Goal: Transaction & Acquisition: Book appointment/travel/reservation

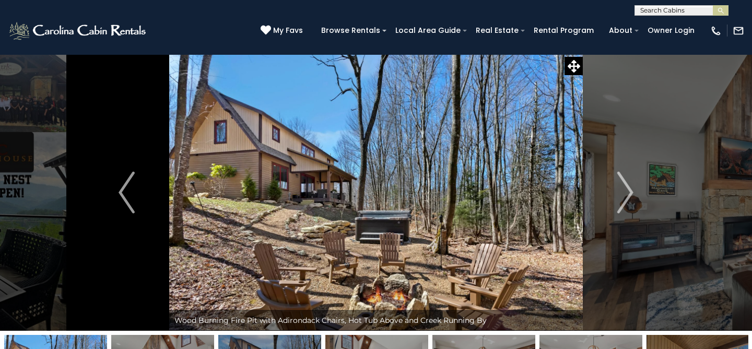
select select "*"
drag, startPoint x: 285, startPoint y: 206, endPoint x: 347, endPoint y: 169, distance: 72.4
click at [303, 155] on img at bounding box center [377, 192] width 414 height 277
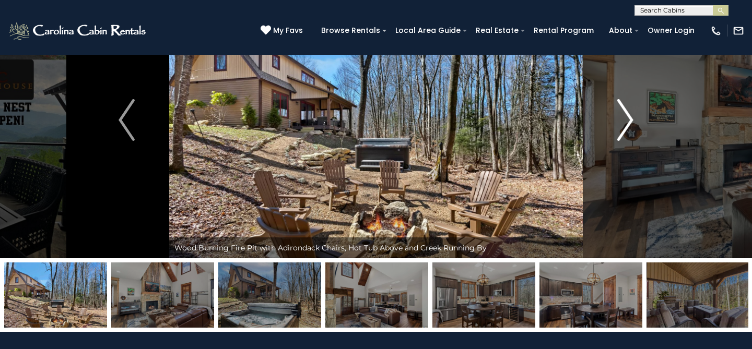
scroll to position [79, 0]
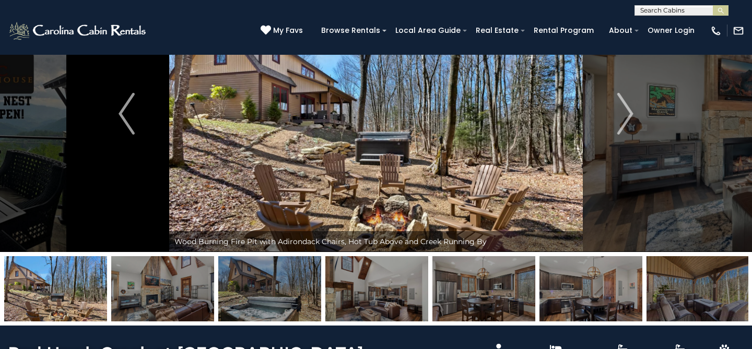
click at [682, 292] on img at bounding box center [697, 288] width 103 height 65
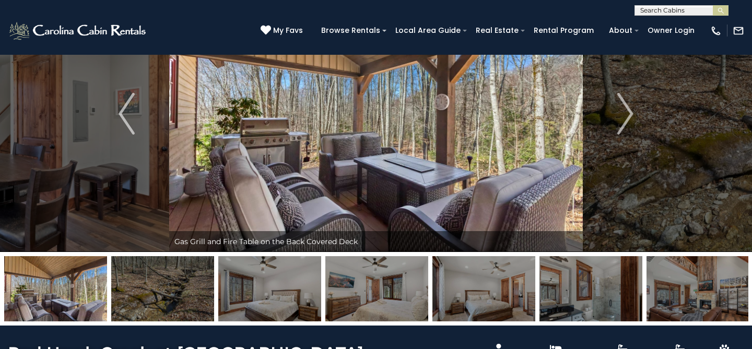
click at [200, 300] on img at bounding box center [162, 288] width 103 height 65
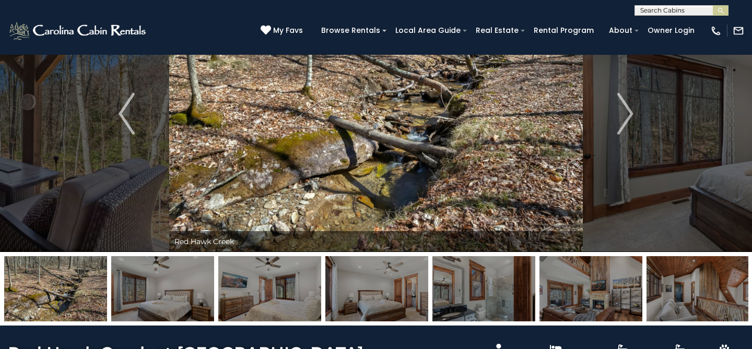
click at [665, 296] on img at bounding box center [697, 288] width 103 height 65
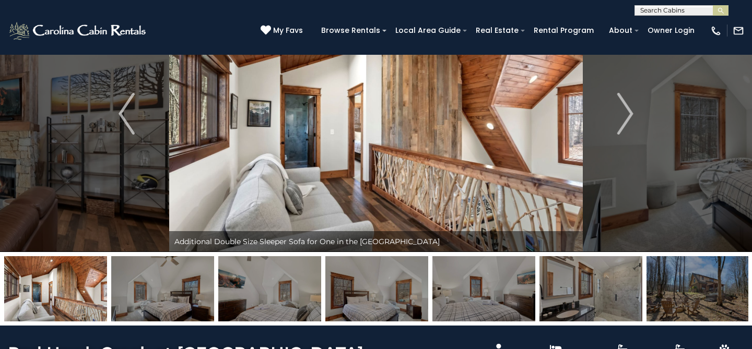
click at [665, 296] on img at bounding box center [697, 288] width 103 height 65
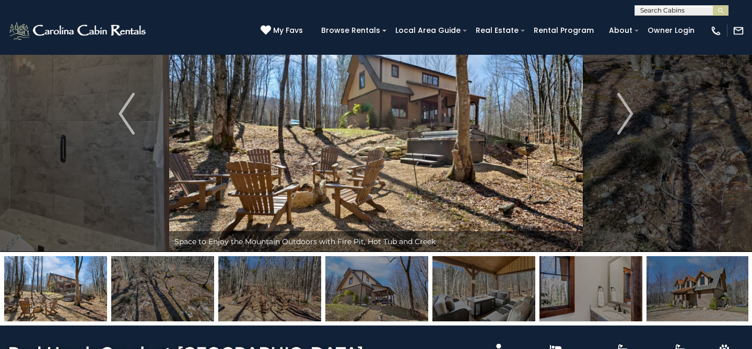
click at [684, 297] on img at bounding box center [697, 288] width 103 height 65
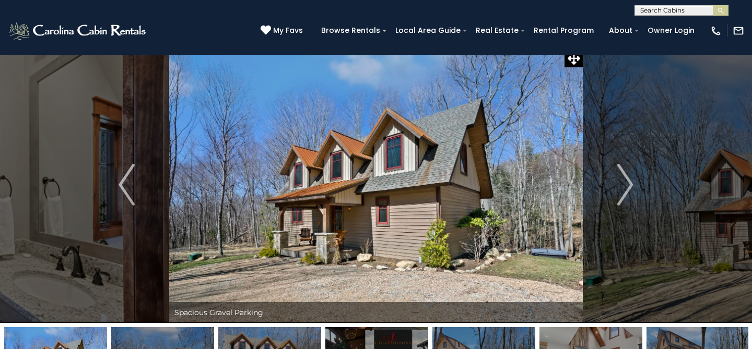
scroll to position [0, 0]
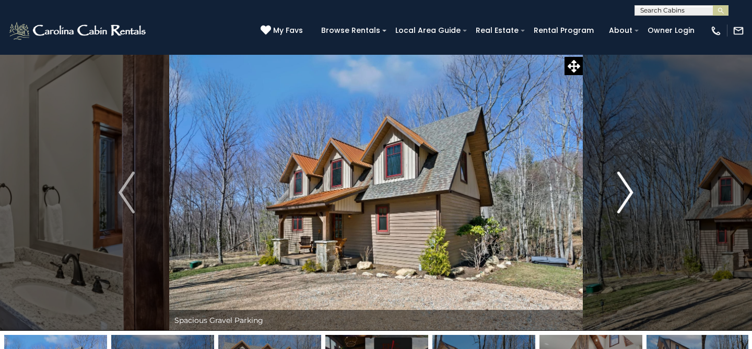
click at [627, 186] on img "Next" at bounding box center [625, 193] width 16 height 42
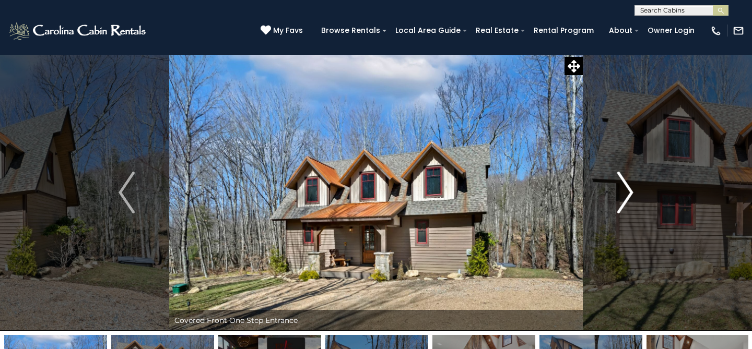
click at [627, 186] on img "Next" at bounding box center [625, 193] width 16 height 42
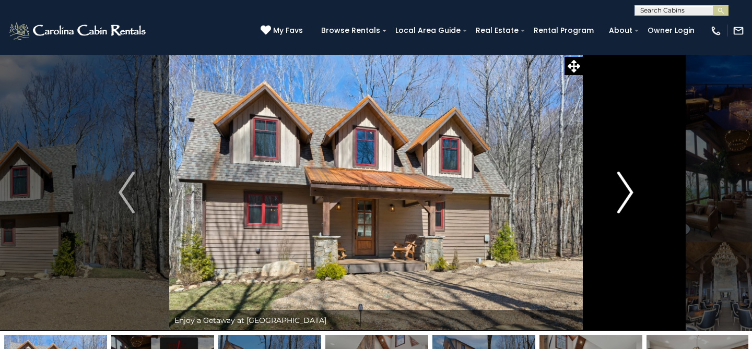
click at [627, 186] on img "Next" at bounding box center [625, 193] width 16 height 42
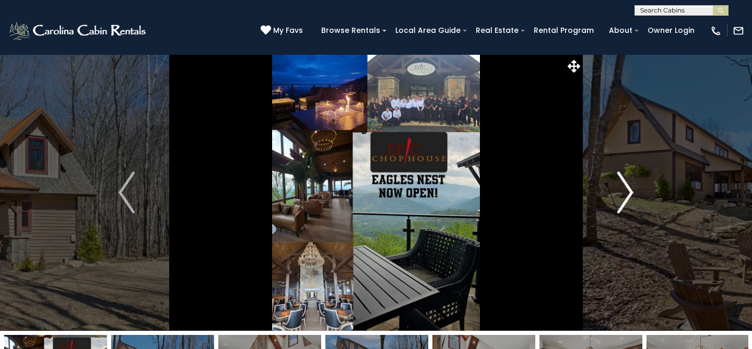
click at [627, 186] on img "Next" at bounding box center [625, 193] width 16 height 42
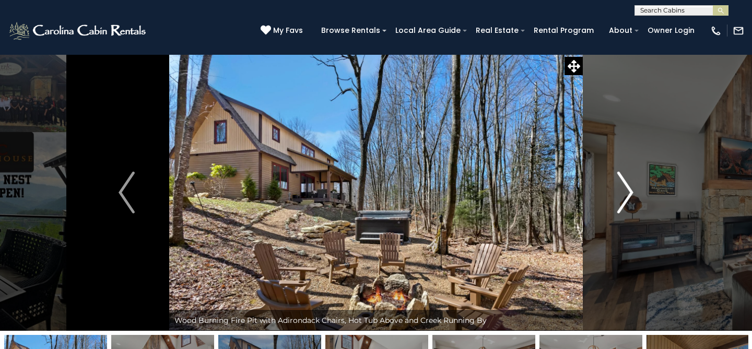
click at [627, 186] on img "Next" at bounding box center [625, 193] width 16 height 42
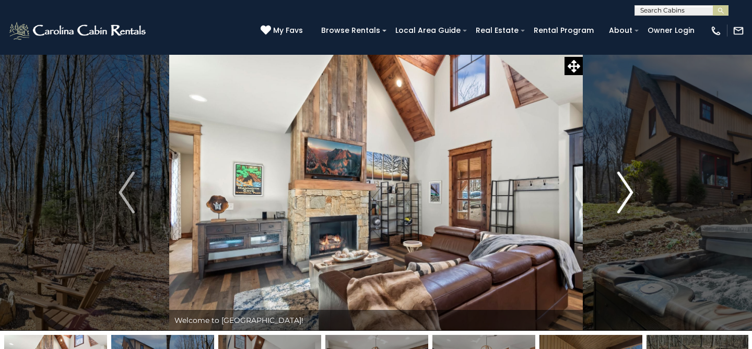
click at [627, 186] on img "Next" at bounding box center [625, 193] width 16 height 42
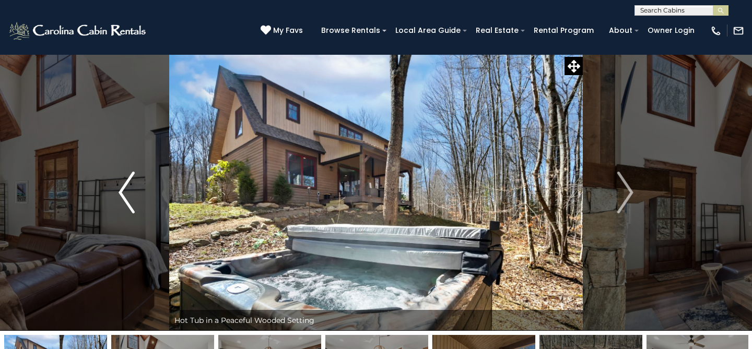
click at [124, 189] on img "Previous" at bounding box center [127, 193] width 16 height 42
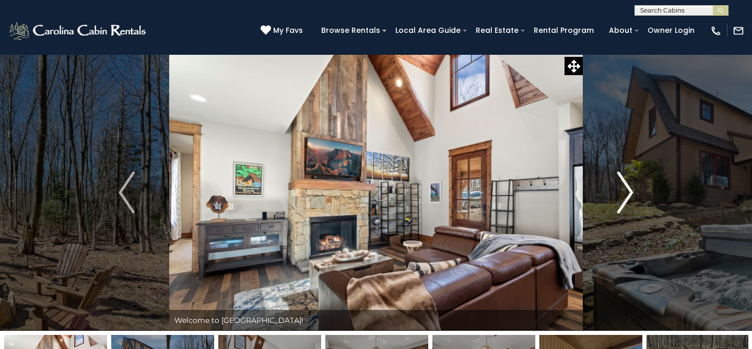
click at [626, 184] on img "Next" at bounding box center [625, 193] width 16 height 42
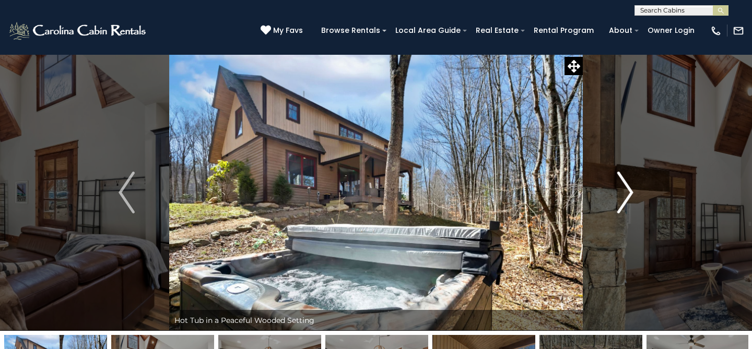
click at [626, 184] on img "Next" at bounding box center [625, 193] width 16 height 42
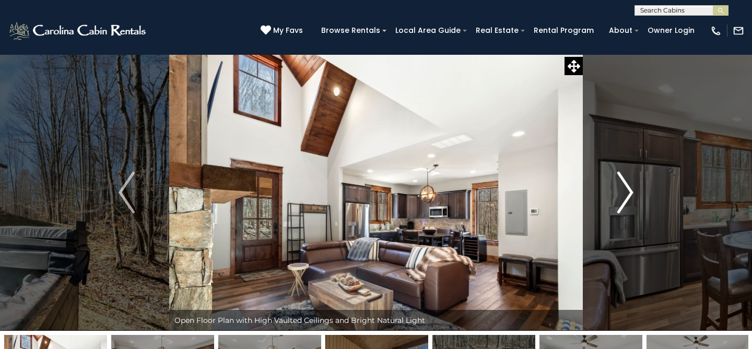
click at [626, 184] on img "Next" at bounding box center [625, 193] width 16 height 42
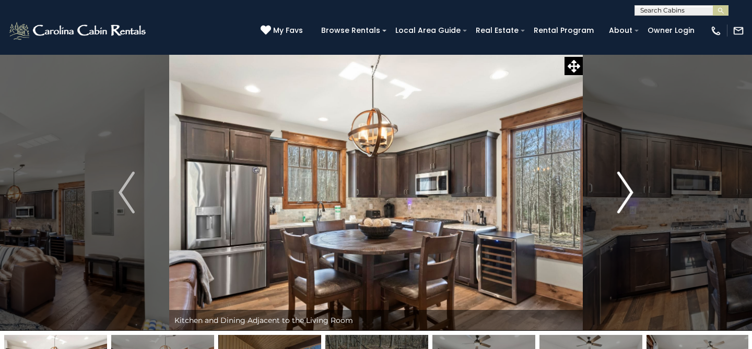
click at [626, 184] on img "Next" at bounding box center [625, 193] width 16 height 42
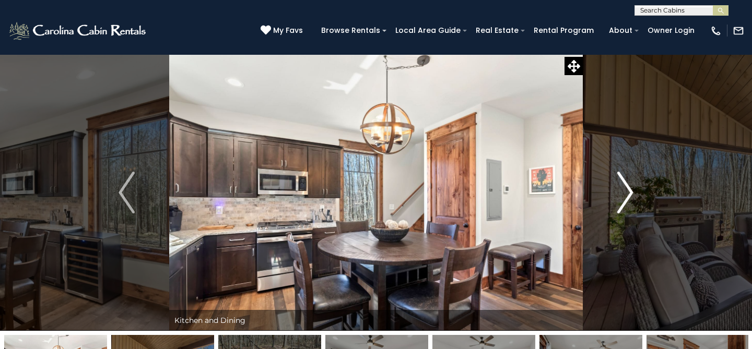
click at [626, 184] on img "Next" at bounding box center [625, 193] width 16 height 42
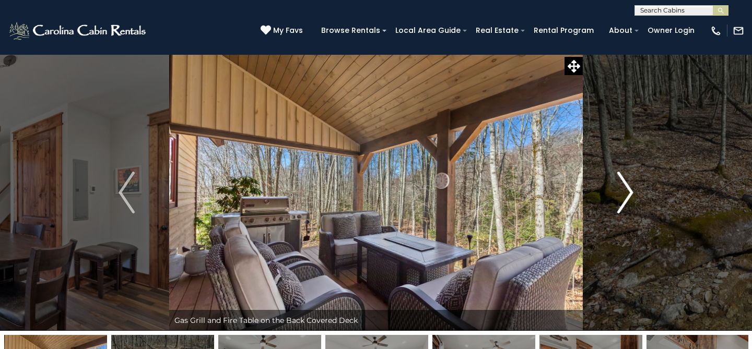
click at [626, 184] on img "Next" at bounding box center [625, 193] width 16 height 42
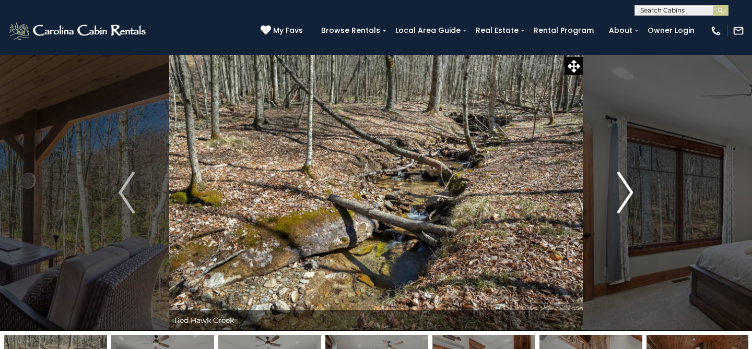
click at [626, 184] on img "Next" at bounding box center [625, 193] width 16 height 42
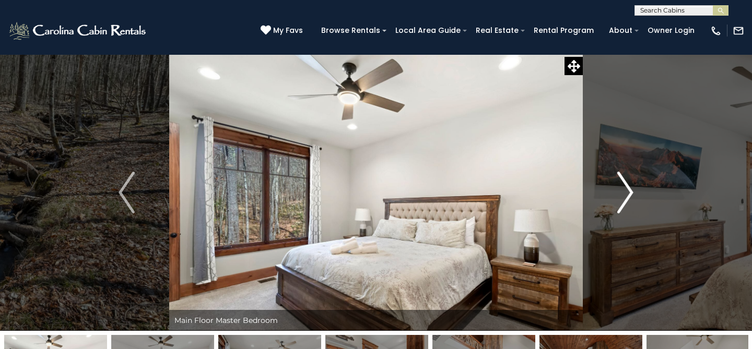
click at [626, 184] on img "Next" at bounding box center [625, 193] width 16 height 42
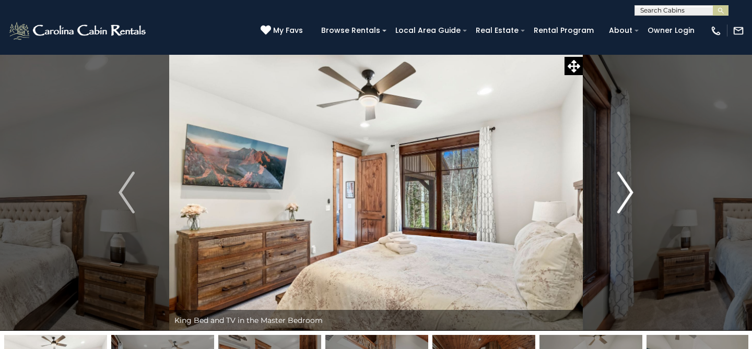
click at [626, 184] on img "Next" at bounding box center [625, 193] width 16 height 42
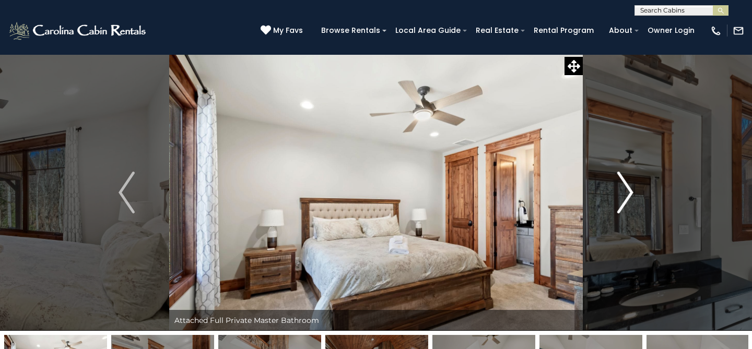
click at [626, 184] on img "Next" at bounding box center [625, 193] width 16 height 42
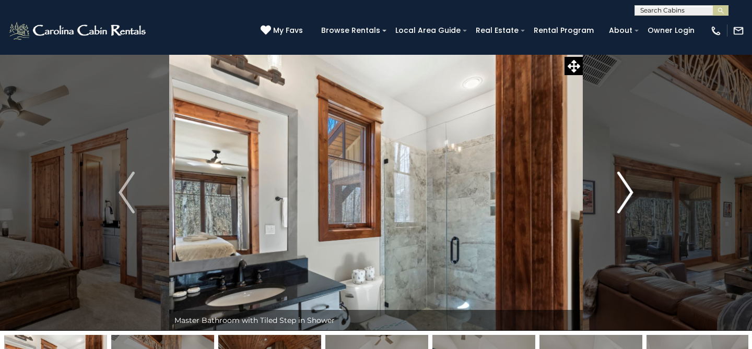
click at [626, 184] on img "Next" at bounding box center [625, 193] width 16 height 42
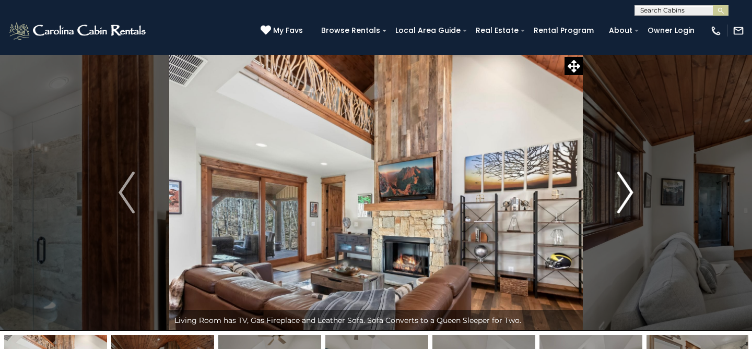
click at [626, 184] on img "Next" at bounding box center [625, 193] width 16 height 42
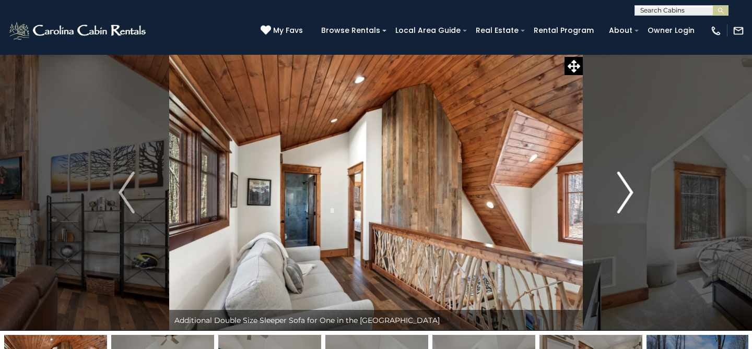
click at [626, 184] on img "Next" at bounding box center [625, 193] width 16 height 42
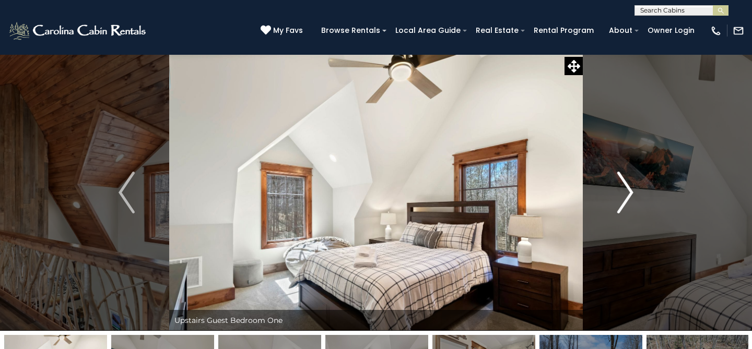
click at [626, 184] on img "Next" at bounding box center [625, 193] width 16 height 42
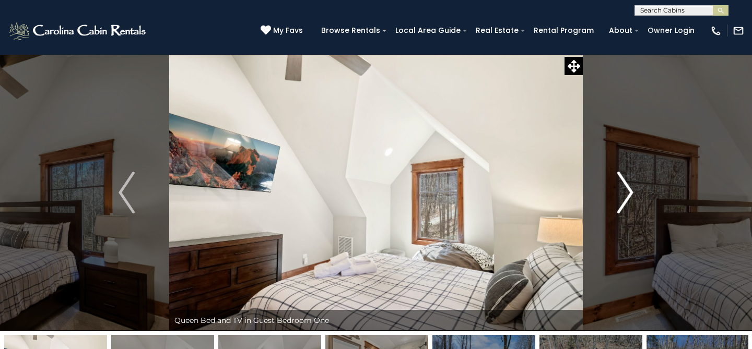
click at [626, 184] on img "Next" at bounding box center [625, 193] width 16 height 42
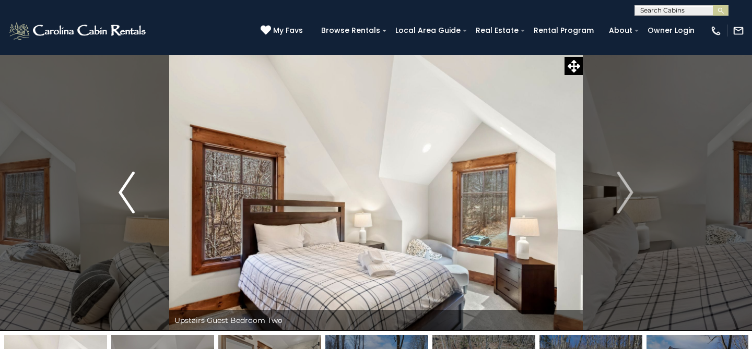
click at [132, 184] on img "Previous" at bounding box center [127, 193] width 16 height 42
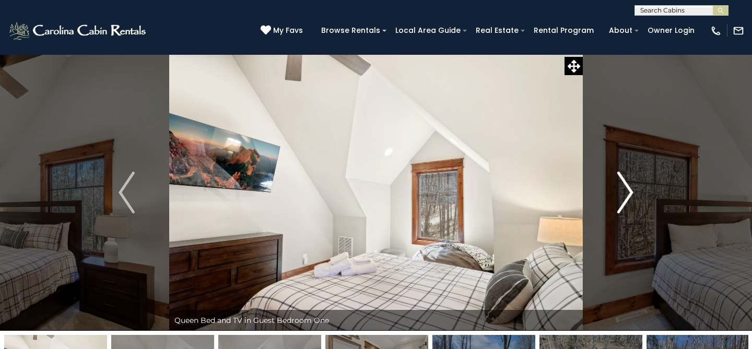
click at [625, 197] on img "Next" at bounding box center [625, 193] width 16 height 42
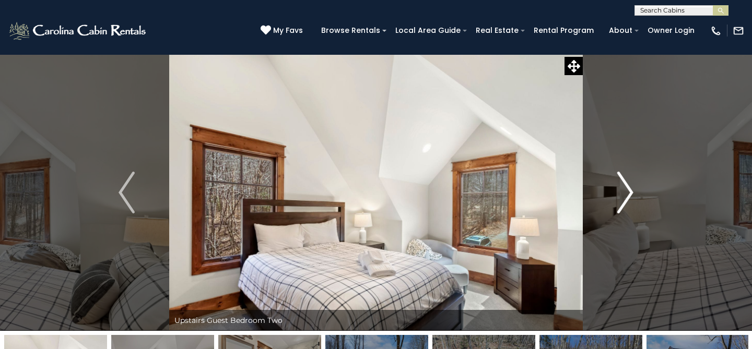
click at [625, 197] on img "Next" at bounding box center [625, 193] width 16 height 42
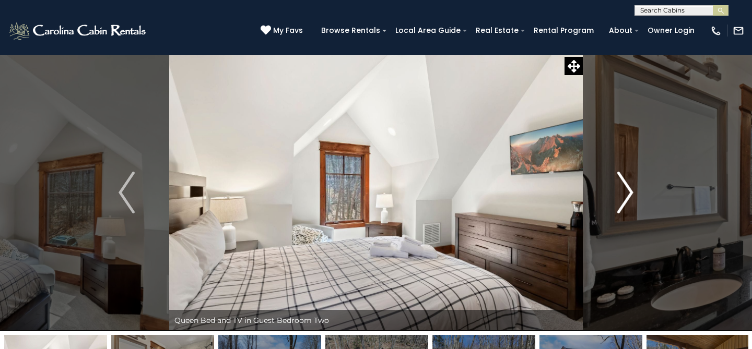
click at [625, 197] on img "Next" at bounding box center [625, 193] width 16 height 42
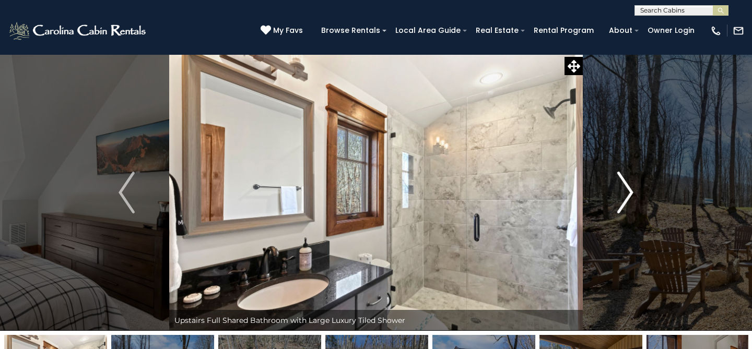
click at [625, 197] on img "Next" at bounding box center [625, 193] width 16 height 42
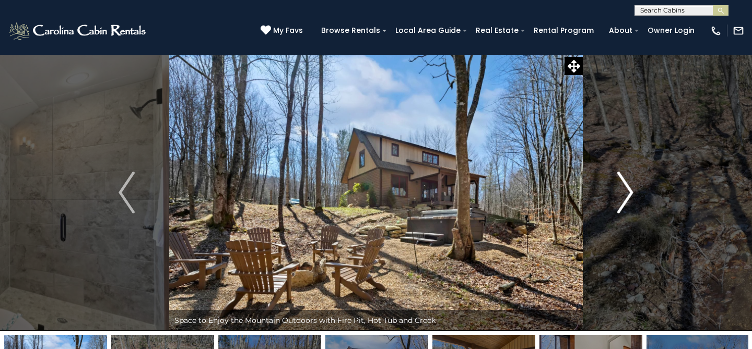
click at [625, 197] on img "Next" at bounding box center [625, 193] width 16 height 42
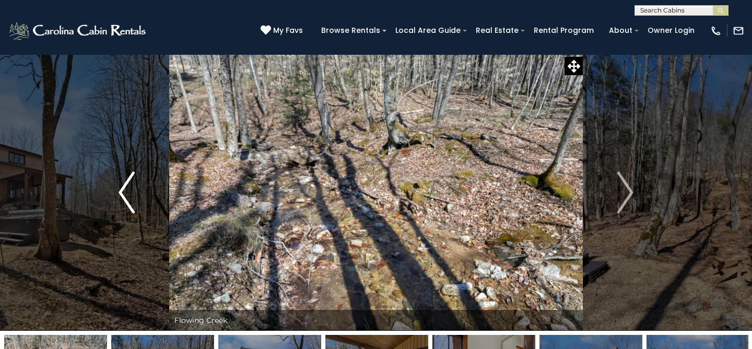
click at [125, 193] on img "Previous" at bounding box center [127, 193] width 16 height 42
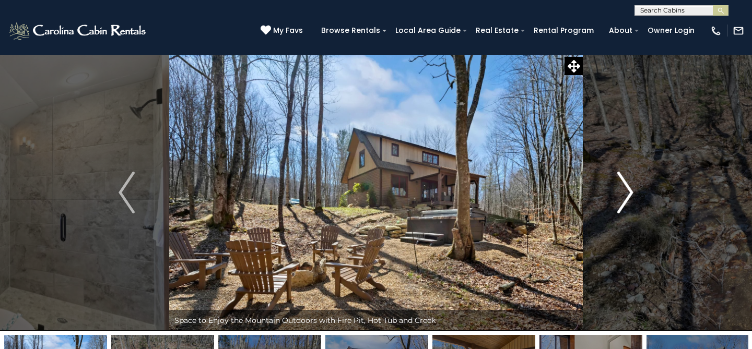
click at [627, 195] on img "Next" at bounding box center [625, 193] width 16 height 42
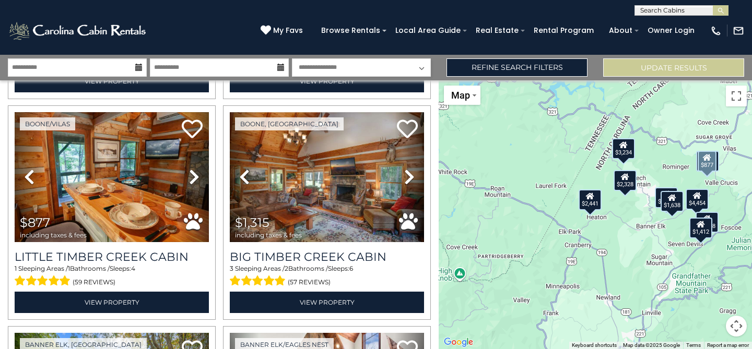
scroll to position [669, 0]
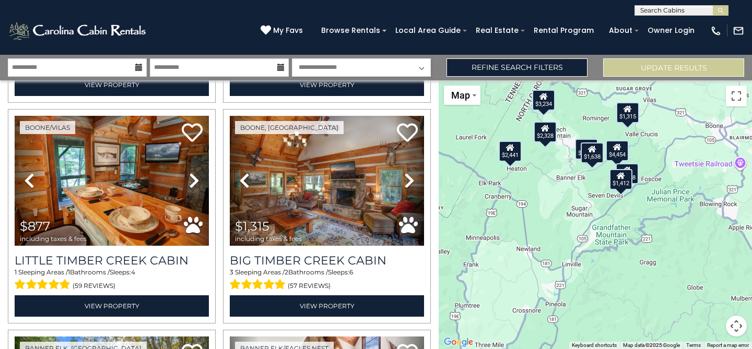
drag, startPoint x: 628, startPoint y: 215, endPoint x: 549, endPoint y: 168, distance: 92.1
click at [549, 168] on div "$2,441 $4,454 $3,234 $1,668 $1,412 $1,989 $877 $1,315 $1,638 $2,328" at bounding box center [595, 214] width 313 height 269
click at [556, 171] on div "$2,441 $4,454 $3,234 $1,668 $1,412 $1,989 $877 $1,315 $1,638 $2,328" at bounding box center [595, 214] width 313 height 269
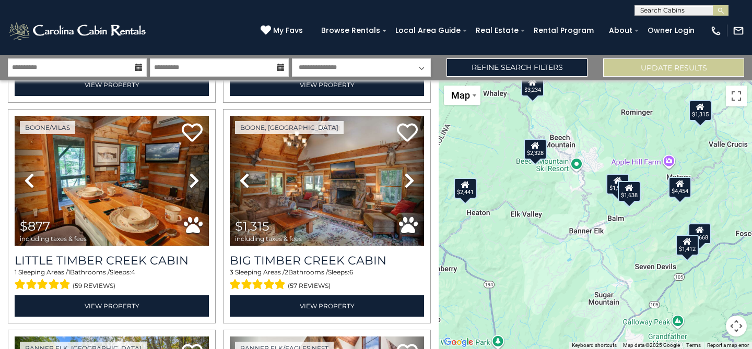
drag, startPoint x: 561, startPoint y: 166, endPoint x: 563, endPoint y: 215, distance: 48.6
click at [563, 215] on div "$2,441 $4,454 $3,234 $1,668 $1,412 $1,989 $877 $1,315 $1,638 $2,328" at bounding box center [595, 214] width 313 height 269
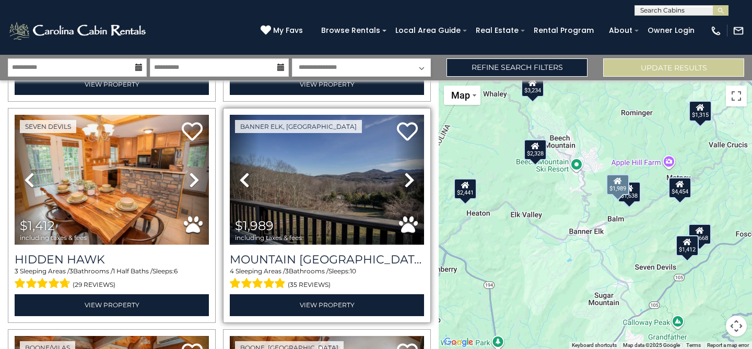
scroll to position [445, 0]
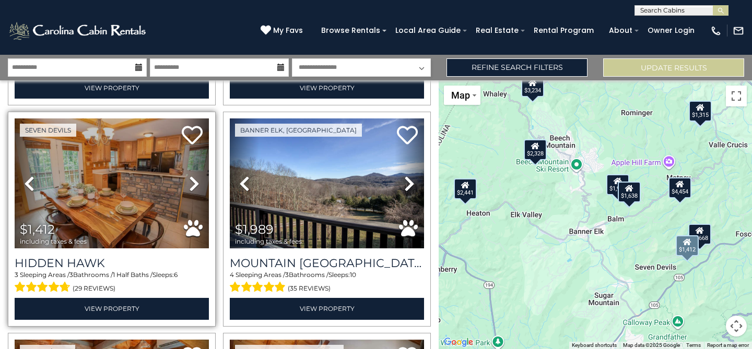
click at [191, 184] on icon at bounding box center [194, 183] width 10 height 17
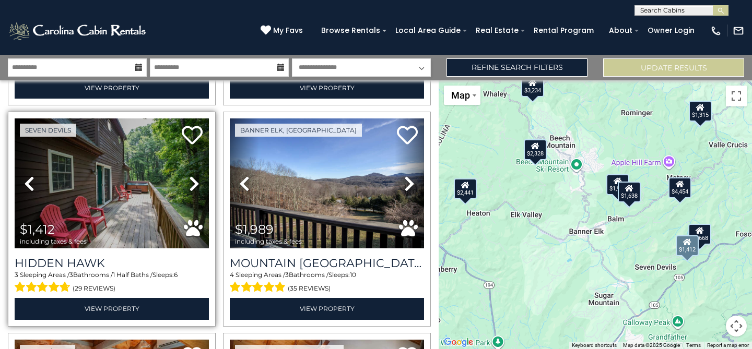
click at [195, 183] on icon at bounding box center [194, 183] width 10 height 17
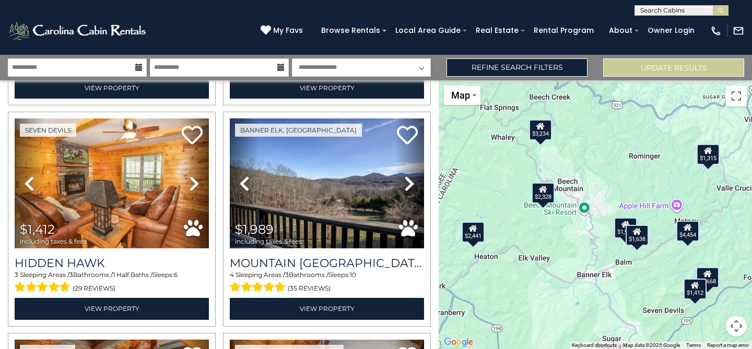
drag, startPoint x: 576, startPoint y: 218, endPoint x: 580, endPoint y: 255, distance: 36.7
click at [583, 261] on div "$2,441 $4,454 $3,234 $1,668 $1,412 $1,989 $877 $1,315 $1,638 $2,328" at bounding box center [595, 214] width 313 height 269
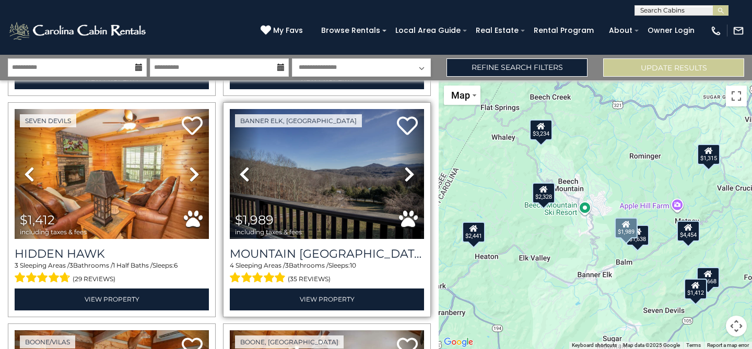
scroll to position [453, 0]
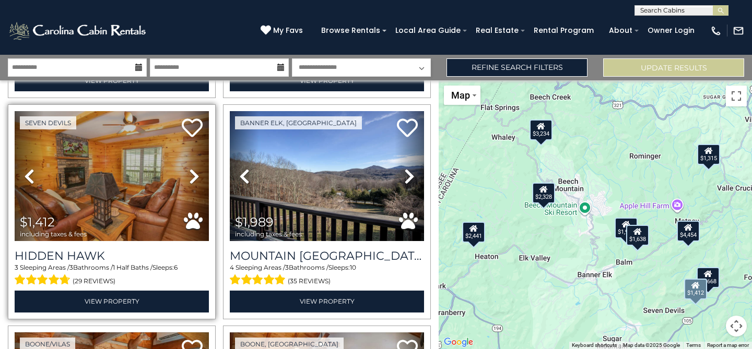
click at [195, 175] on icon at bounding box center [194, 176] width 10 height 17
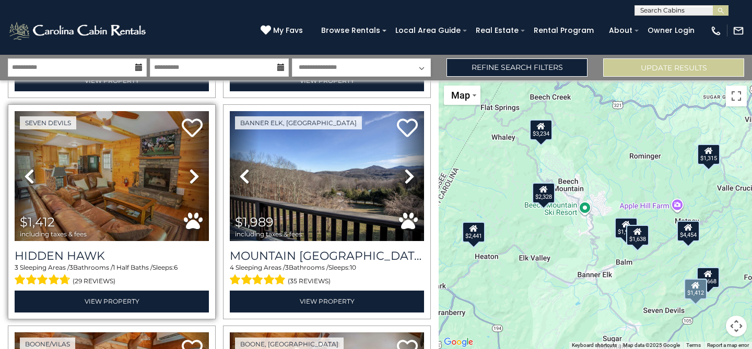
click at [193, 175] on icon at bounding box center [194, 176] width 10 height 17
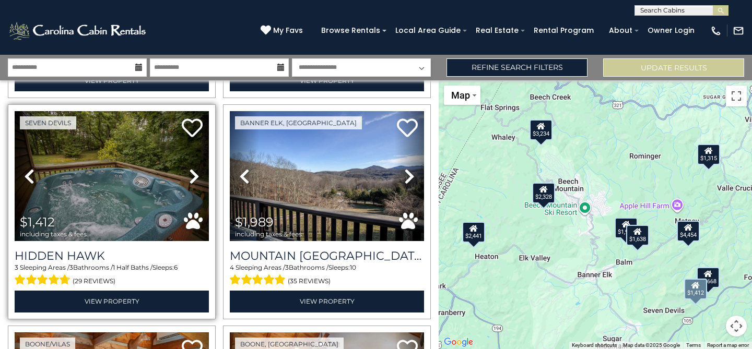
click at [193, 175] on icon at bounding box center [194, 176] width 10 height 17
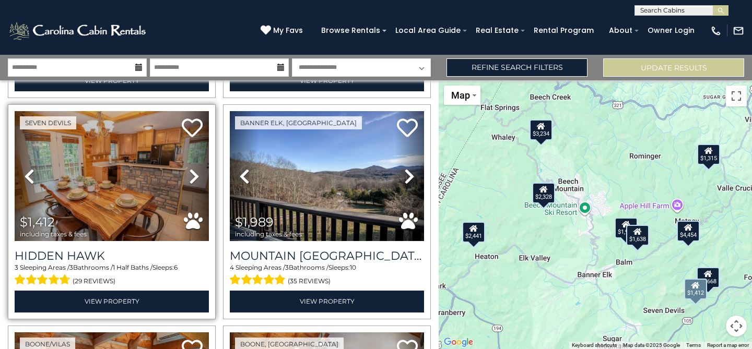
click at [193, 175] on icon at bounding box center [194, 176] width 10 height 17
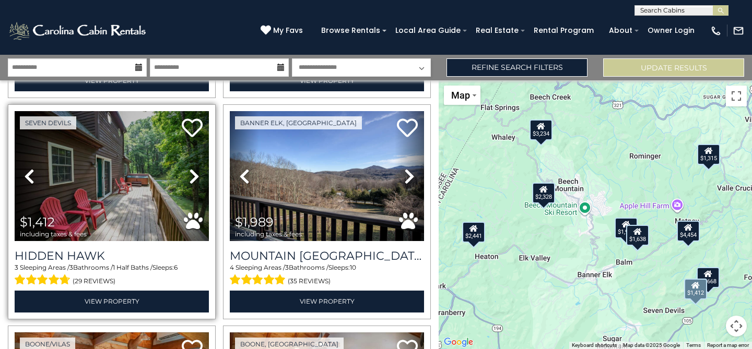
click at [193, 175] on icon at bounding box center [194, 176] width 10 height 17
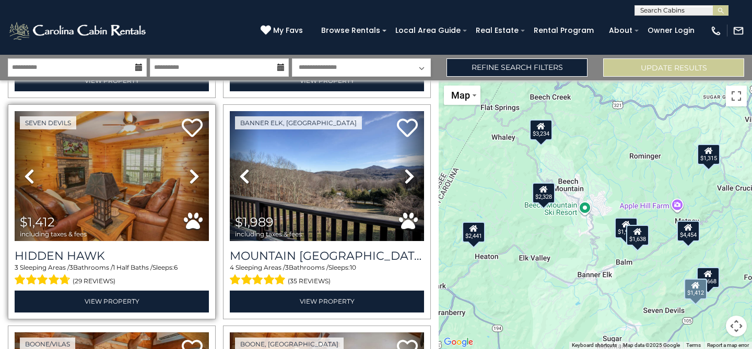
click at [193, 175] on icon at bounding box center [194, 176] width 10 height 17
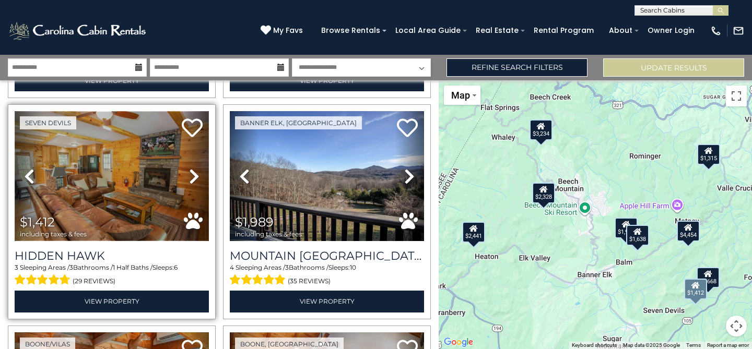
click at [126, 198] on img at bounding box center [112, 176] width 194 height 130
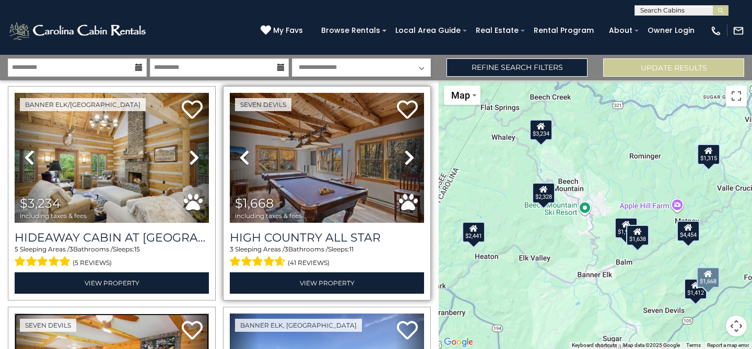
scroll to position [252, 0]
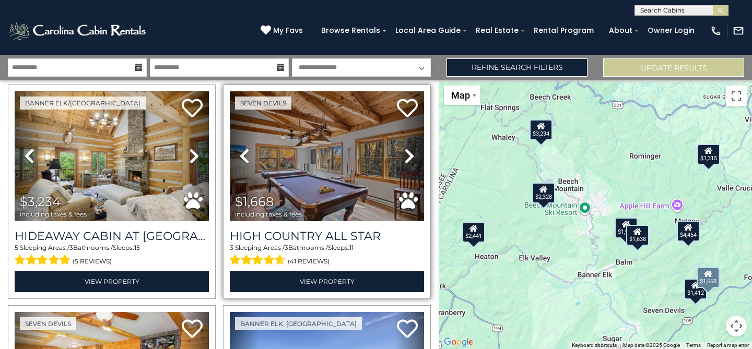
click at [405, 156] on icon at bounding box center [409, 156] width 10 height 17
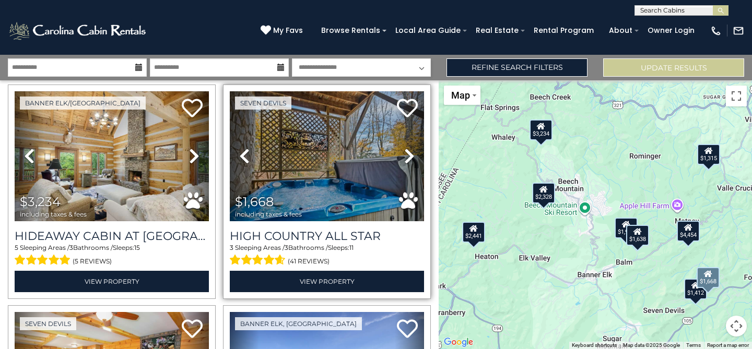
click at [410, 156] on icon at bounding box center [409, 156] width 10 height 17
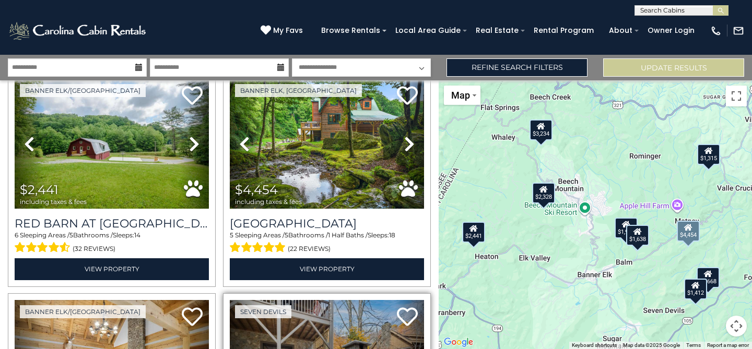
scroll to position [0, 0]
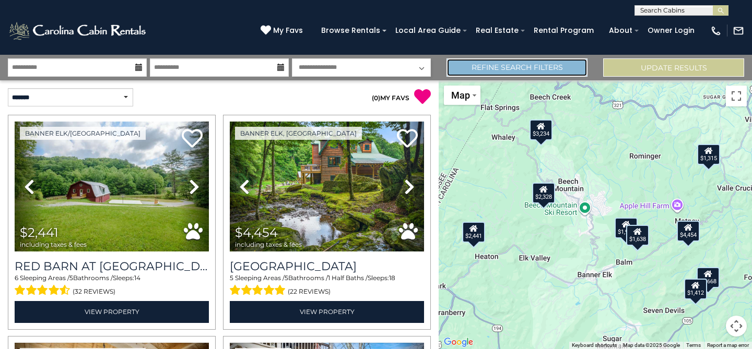
click at [494, 68] on link "Refine Search Filters" at bounding box center [516, 67] width 141 height 18
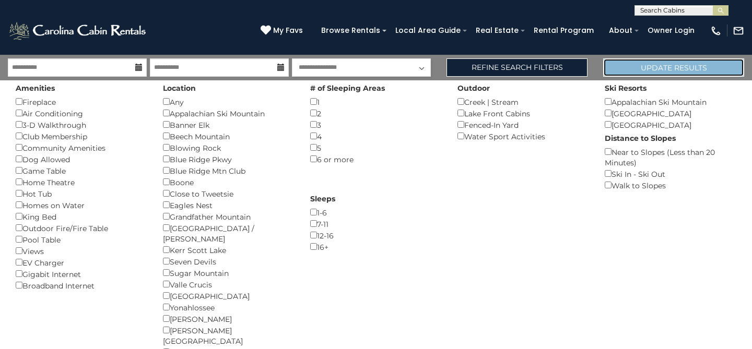
click at [664, 68] on button "Update Results" at bounding box center [673, 67] width 141 height 18
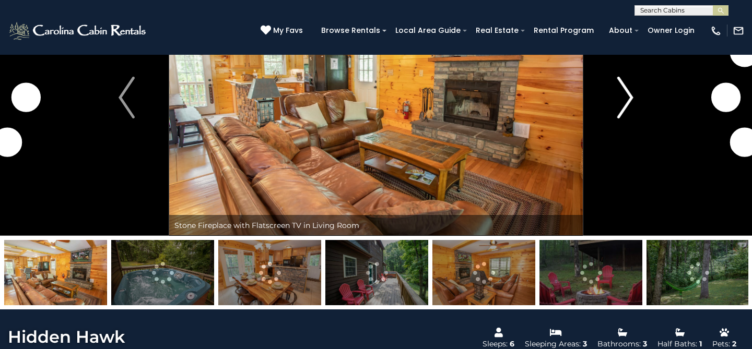
scroll to position [130, 0]
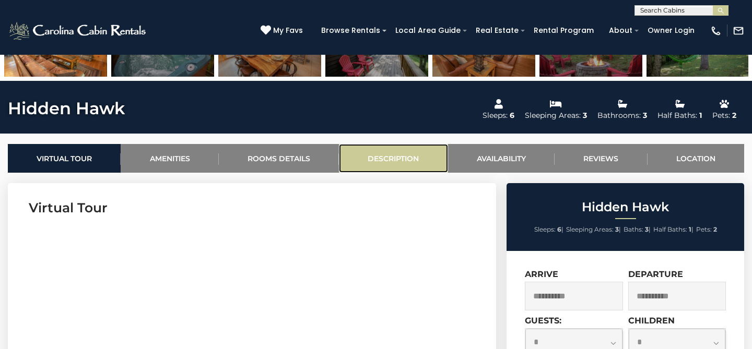
click at [378, 155] on link "Description" at bounding box center [393, 158] width 109 height 29
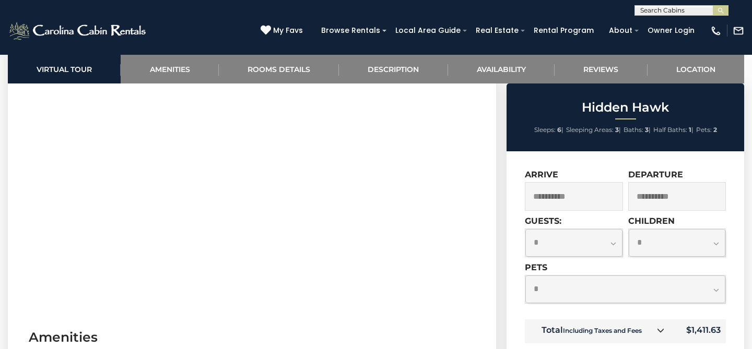
scroll to position [514, 0]
click at [688, 66] on link "Location" at bounding box center [695, 69] width 97 height 29
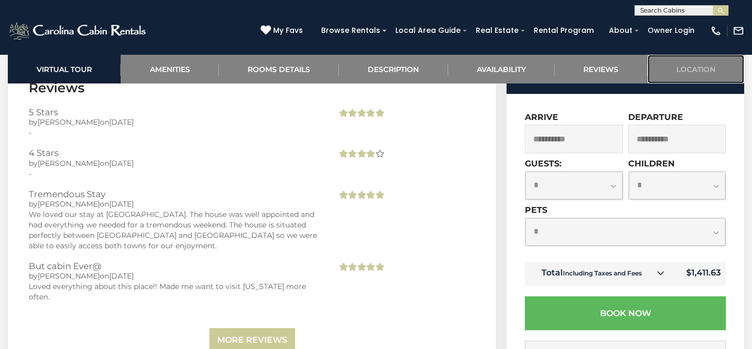
scroll to position [2364, 0]
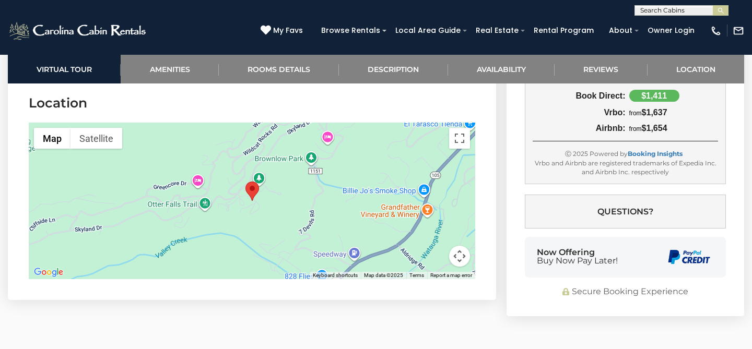
click at [463, 257] on button "Map camera controls" at bounding box center [459, 256] width 21 height 21
click at [435, 254] on button "Zoom out" at bounding box center [433, 256] width 21 height 21
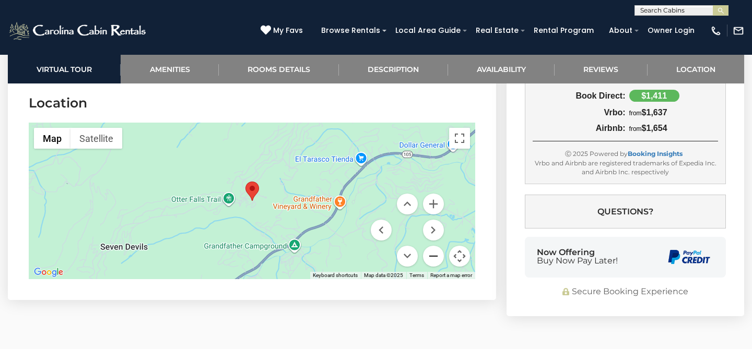
click at [435, 254] on button "Zoom out" at bounding box center [433, 256] width 21 height 21
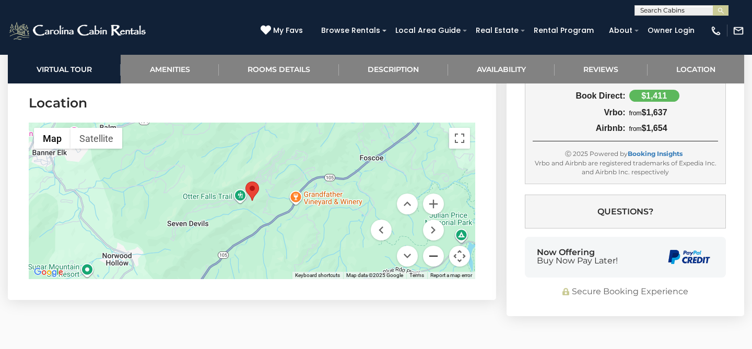
click at [435, 254] on button "Zoom out" at bounding box center [433, 256] width 21 height 21
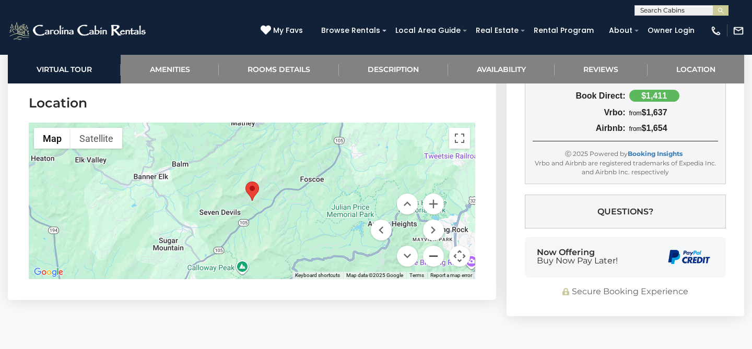
click at [435, 254] on button "Zoom out" at bounding box center [433, 256] width 21 height 21
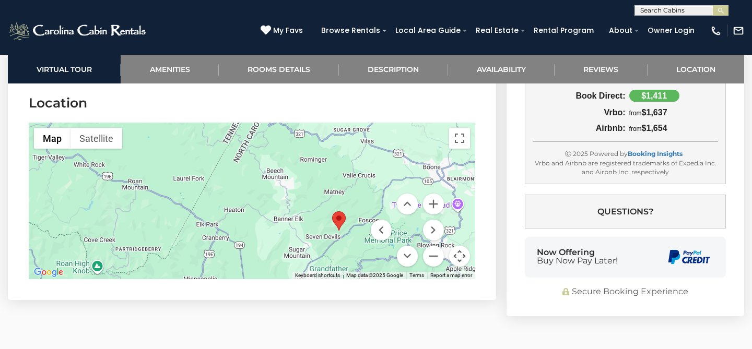
drag, startPoint x: 272, startPoint y: 215, endPoint x: 359, endPoint y: 245, distance: 92.6
click at [359, 245] on div at bounding box center [252, 201] width 446 height 157
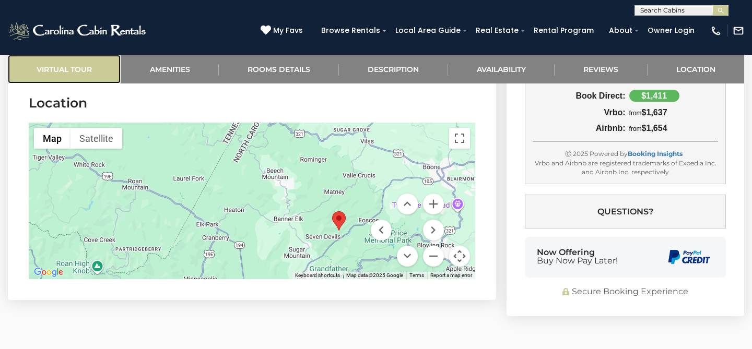
click at [74, 66] on link "Virtual Tour" at bounding box center [64, 69] width 113 height 29
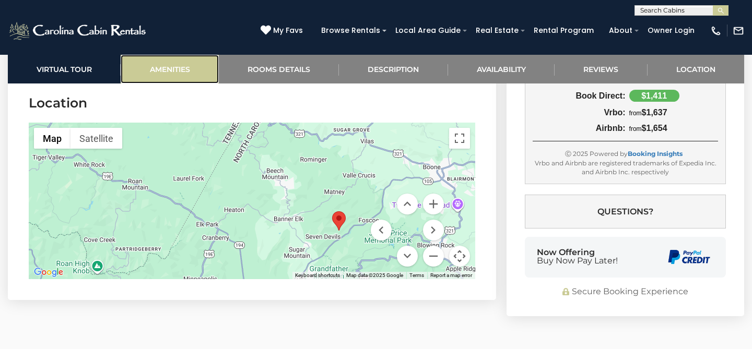
click at [157, 76] on link "Amenities" at bounding box center [170, 69] width 98 height 29
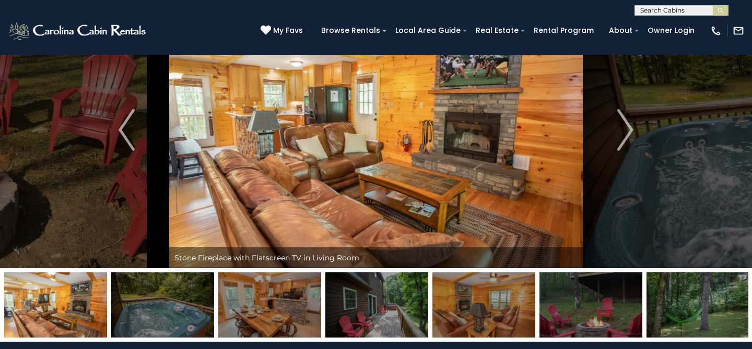
scroll to position [0, 0]
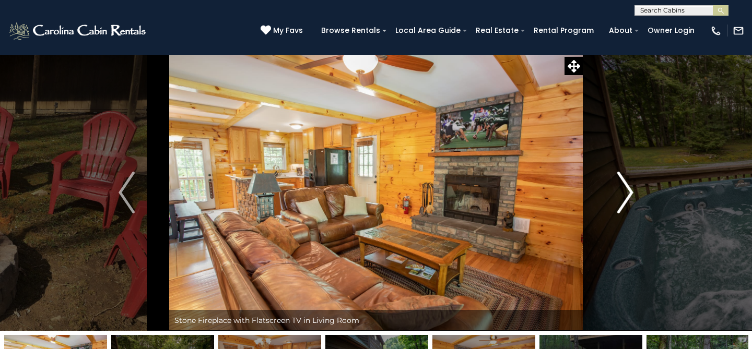
click at [629, 195] on img "Next" at bounding box center [625, 193] width 16 height 42
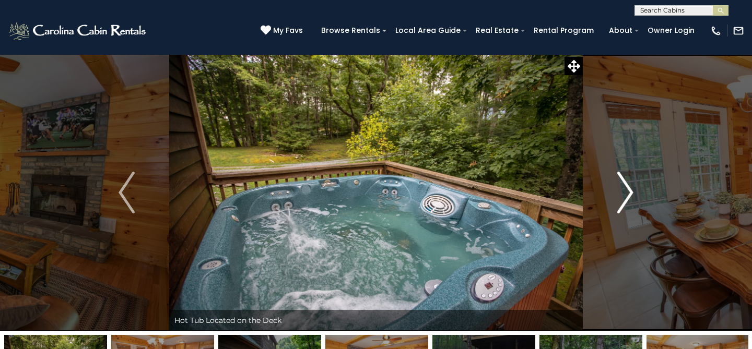
click at [629, 195] on img "Next" at bounding box center [625, 193] width 16 height 42
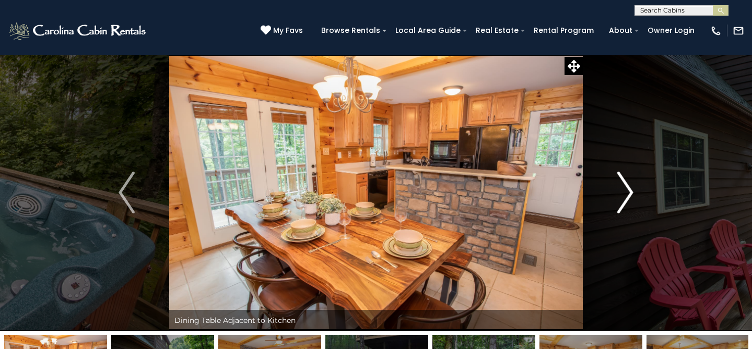
click at [629, 195] on img "Next" at bounding box center [625, 193] width 16 height 42
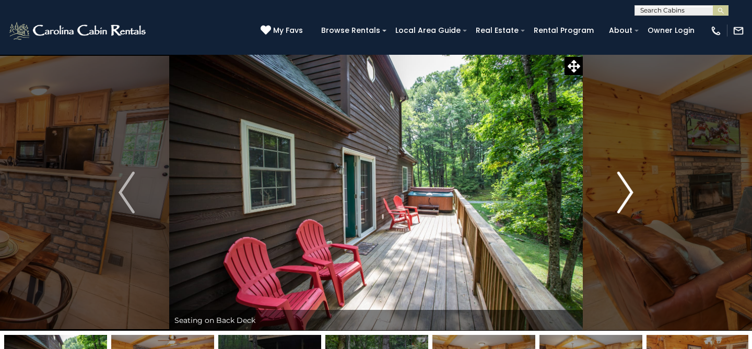
click at [629, 195] on img "Next" at bounding box center [625, 193] width 16 height 42
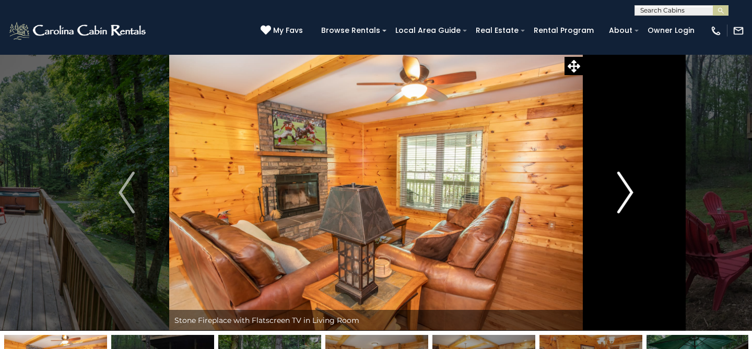
click at [629, 195] on img "Next" at bounding box center [625, 193] width 16 height 42
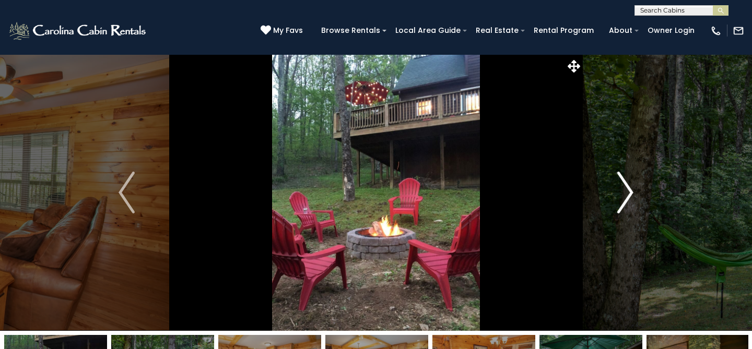
click at [629, 195] on img "Next" at bounding box center [625, 193] width 16 height 42
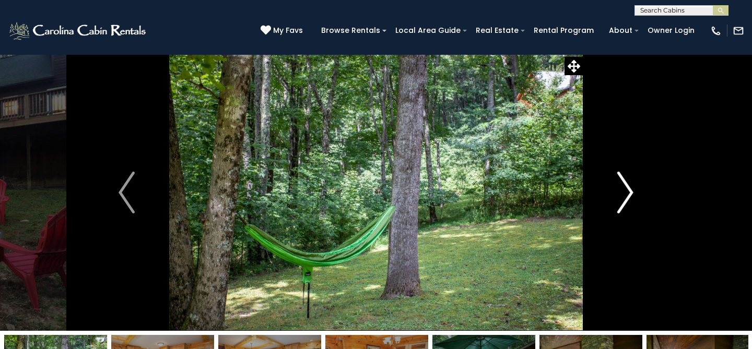
click at [629, 195] on img "Next" at bounding box center [625, 193] width 16 height 42
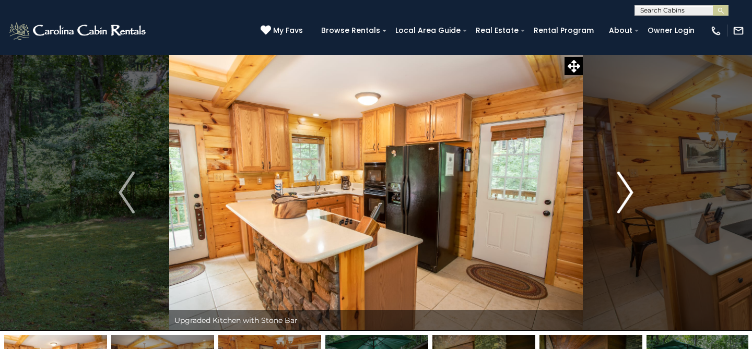
click at [629, 195] on img "Next" at bounding box center [625, 193] width 16 height 42
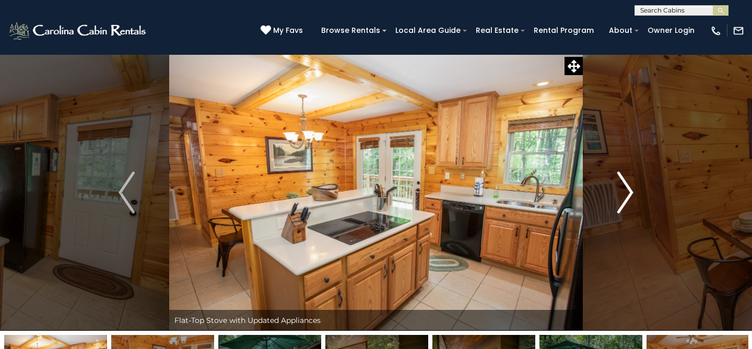
click at [629, 195] on img "Next" at bounding box center [625, 193] width 16 height 42
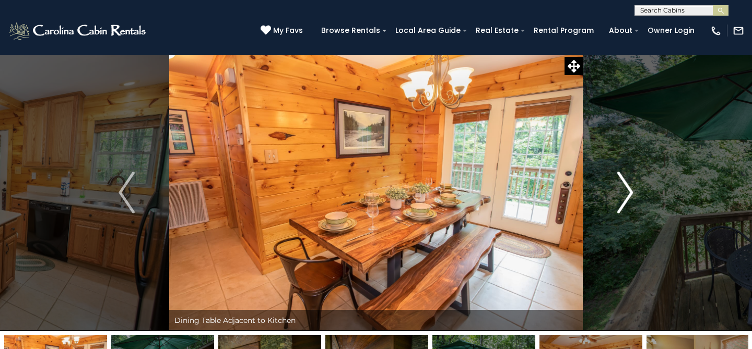
click at [629, 195] on img "Next" at bounding box center [625, 193] width 16 height 42
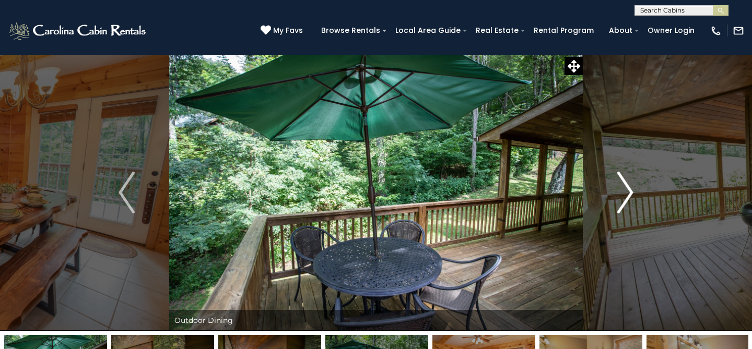
click at [629, 195] on img "Next" at bounding box center [625, 193] width 16 height 42
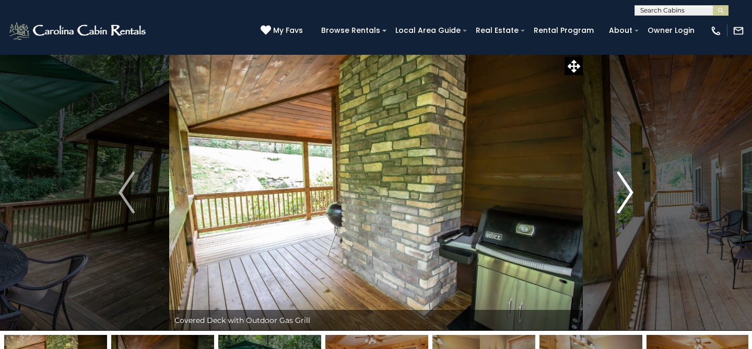
click at [629, 195] on img "Next" at bounding box center [625, 193] width 16 height 42
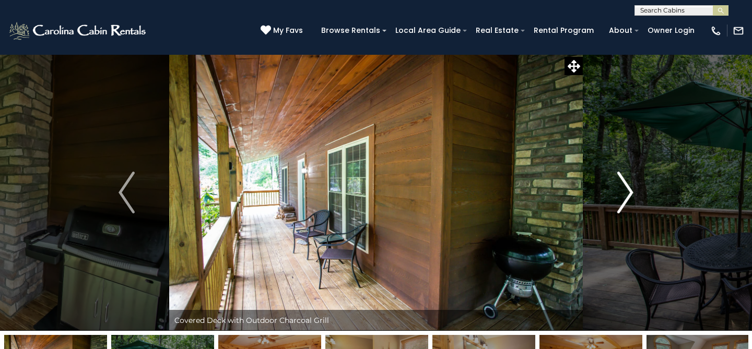
click at [629, 195] on img "Next" at bounding box center [625, 193] width 16 height 42
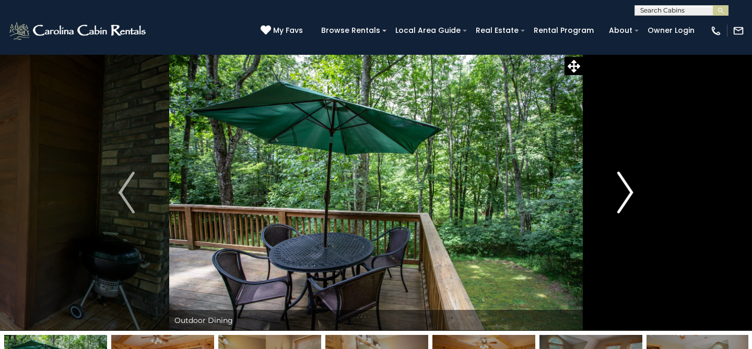
click at [629, 195] on img "Next" at bounding box center [625, 193] width 16 height 42
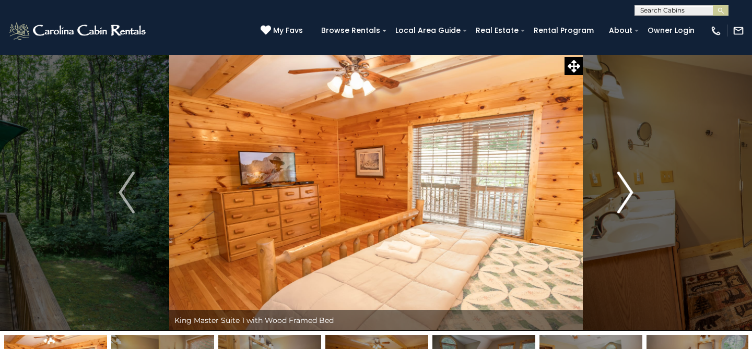
click at [629, 195] on img "Next" at bounding box center [625, 193] width 16 height 42
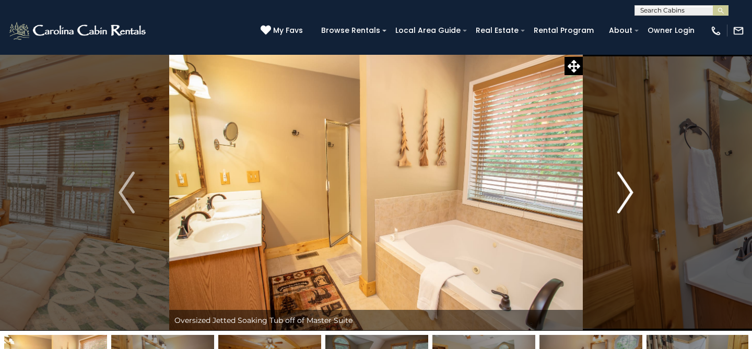
click at [629, 195] on img "Next" at bounding box center [625, 193] width 16 height 42
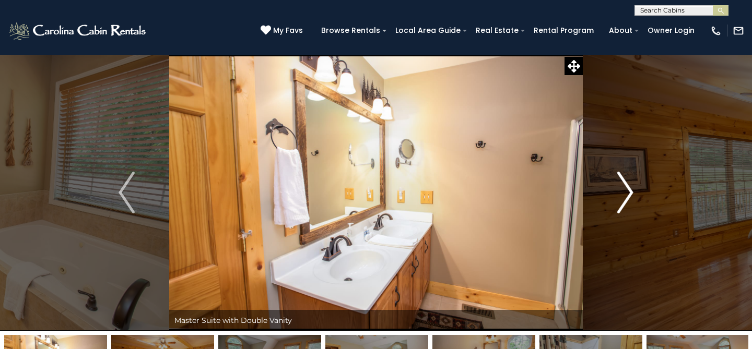
click at [629, 195] on img "Next" at bounding box center [625, 193] width 16 height 42
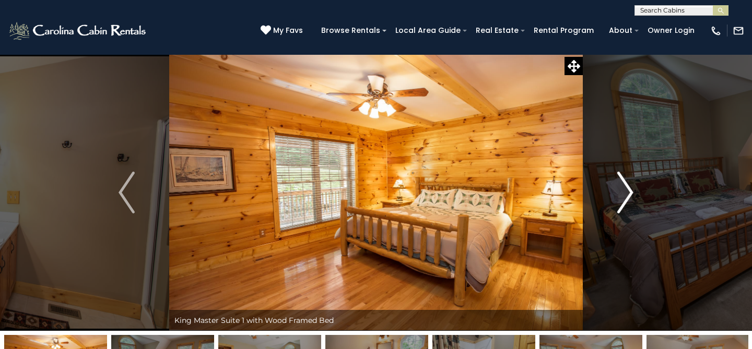
click at [629, 195] on img "Next" at bounding box center [625, 193] width 16 height 42
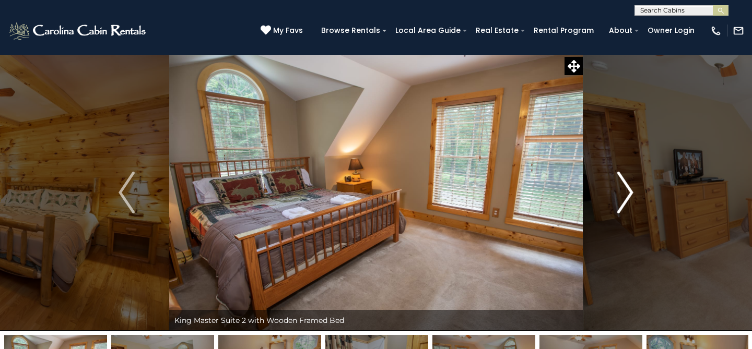
click at [629, 195] on img "Next" at bounding box center [625, 193] width 16 height 42
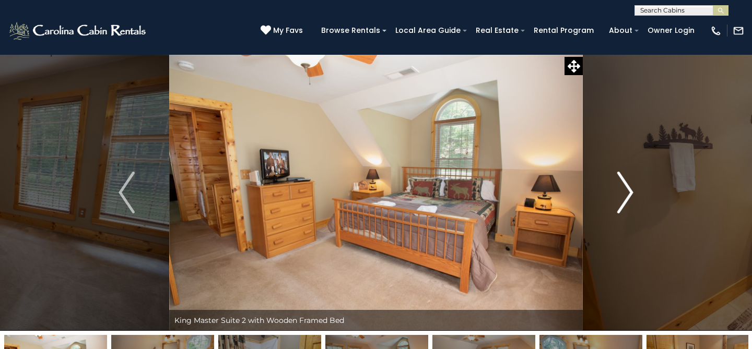
click at [629, 195] on img "Next" at bounding box center [625, 193] width 16 height 42
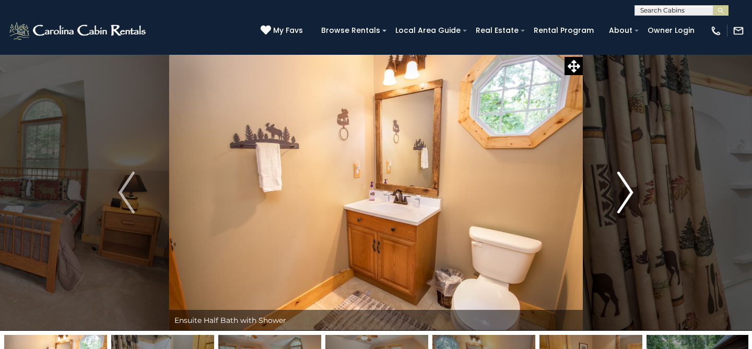
click at [629, 195] on img "Next" at bounding box center [625, 193] width 16 height 42
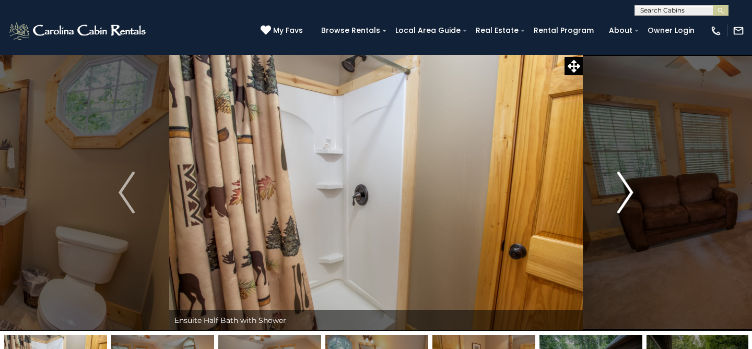
click at [629, 195] on img "Next" at bounding box center [625, 193] width 16 height 42
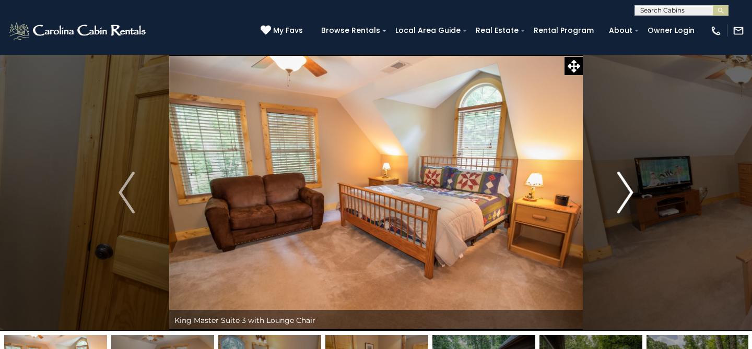
click at [629, 195] on img "Next" at bounding box center [625, 193] width 16 height 42
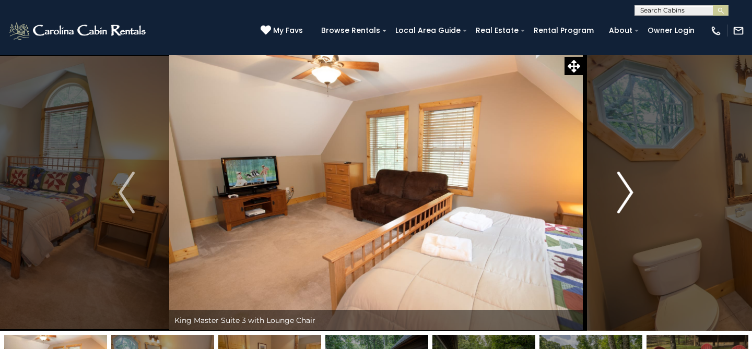
click at [629, 195] on img "Next" at bounding box center [625, 193] width 16 height 42
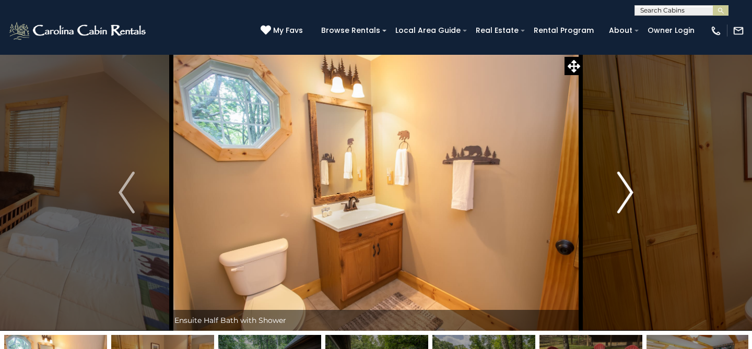
click at [629, 195] on img "Next" at bounding box center [625, 193] width 16 height 42
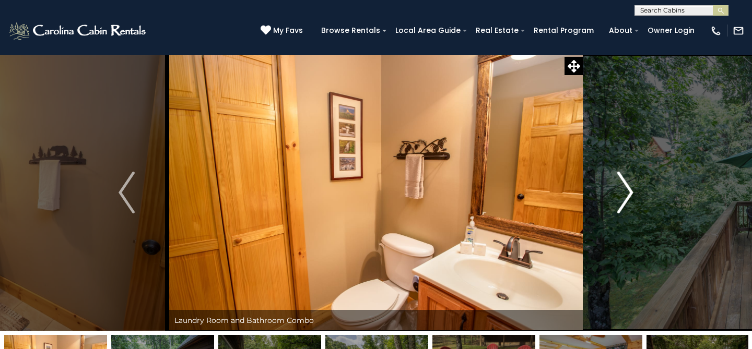
click at [629, 195] on img "Next" at bounding box center [625, 193] width 16 height 42
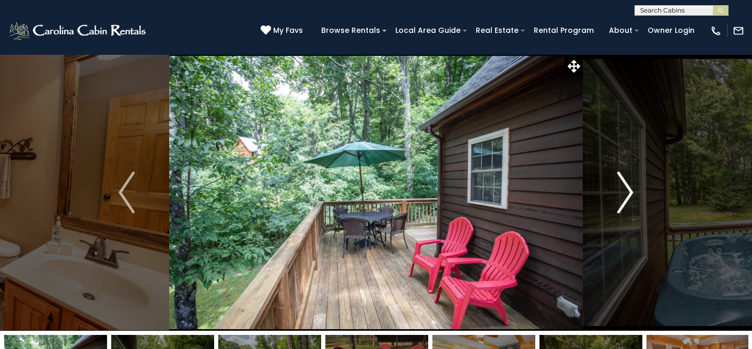
click at [629, 195] on img "Next" at bounding box center [625, 193] width 16 height 42
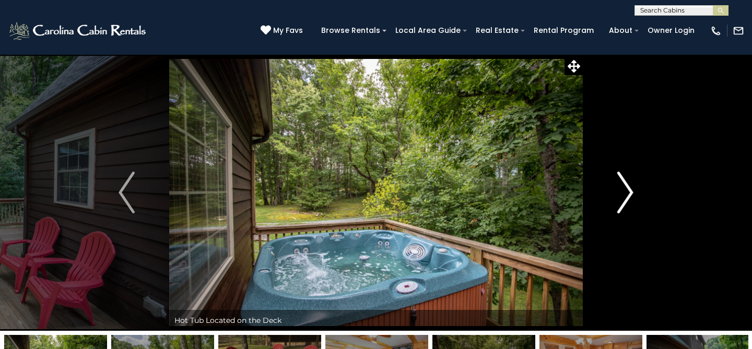
click at [629, 195] on img "Next" at bounding box center [625, 193] width 16 height 42
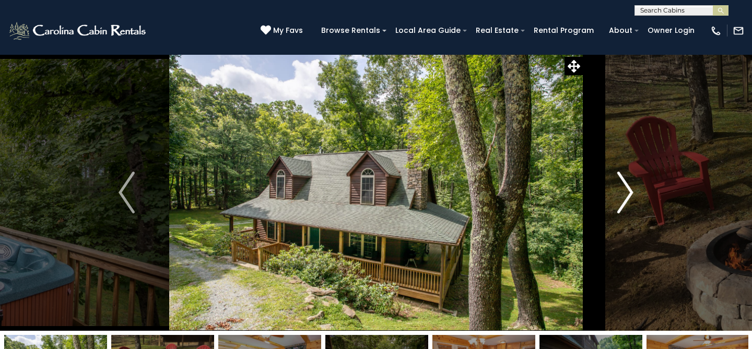
click at [629, 195] on img "Next" at bounding box center [625, 193] width 16 height 42
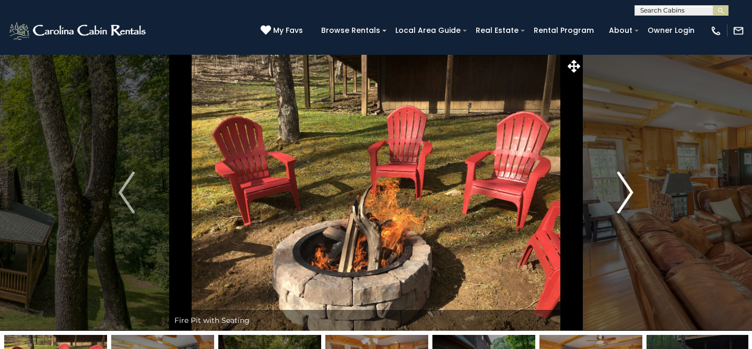
click at [629, 195] on img "Next" at bounding box center [625, 193] width 16 height 42
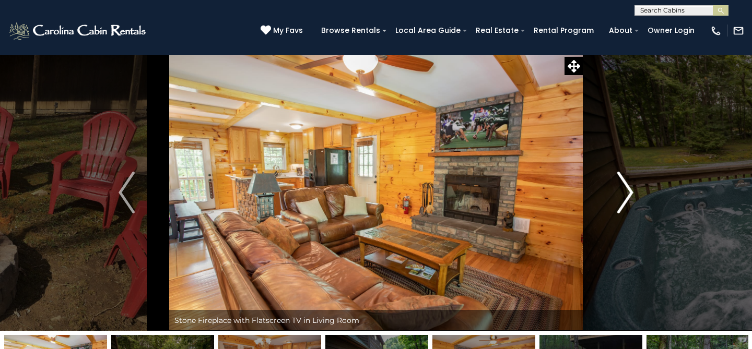
click at [629, 195] on img "Next" at bounding box center [625, 193] width 16 height 42
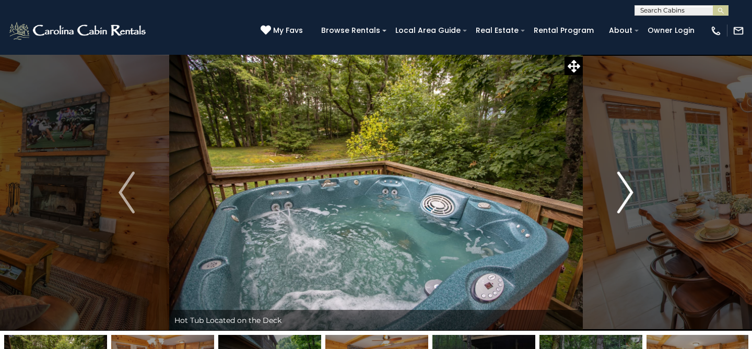
click at [629, 195] on img "Next" at bounding box center [625, 193] width 16 height 42
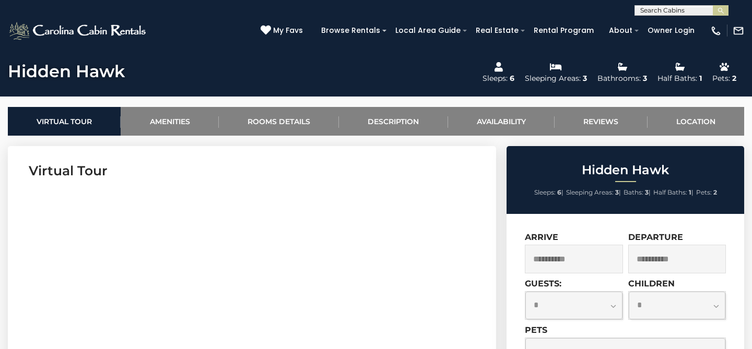
scroll to position [367, 0]
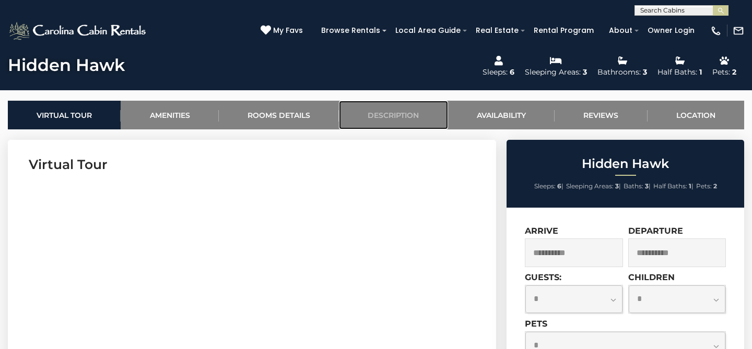
drag, startPoint x: 391, startPoint y: 111, endPoint x: 388, endPoint y: 118, distance: 7.3
click at [391, 111] on link "Description" at bounding box center [393, 115] width 109 height 29
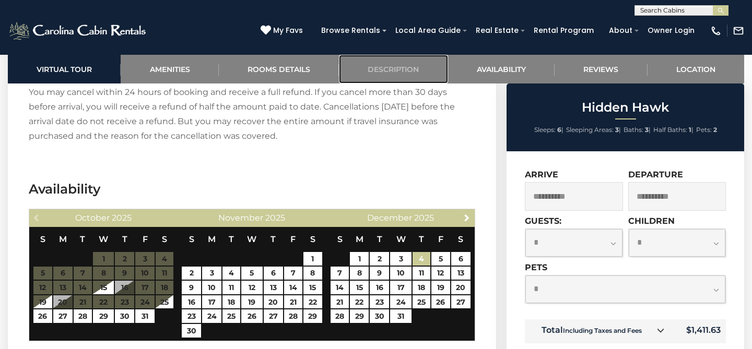
scroll to position [1771, 0]
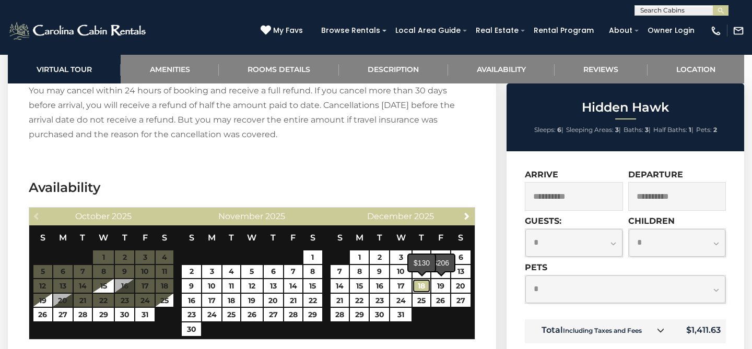
click at [424, 282] on link "18" at bounding box center [421, 286] width 18 height 14
type input "**********"
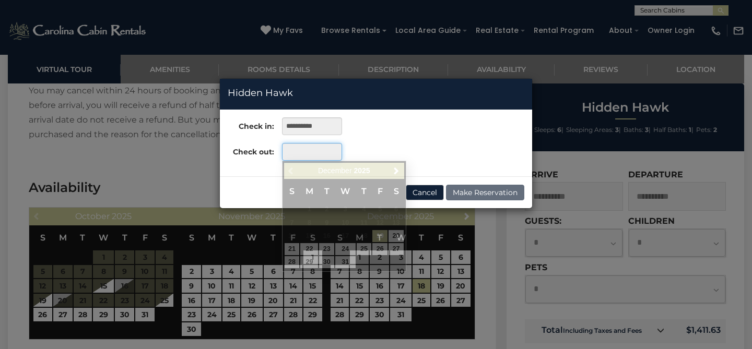
click at [313, 151] on input "text" at bounding box center [312, 152] width 60 height 18
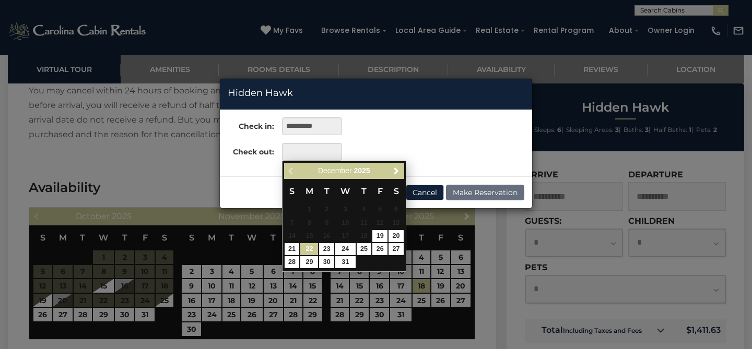
click at [311, 249] on link "22" at bounding box center [309, 249] width 18 height 12
type input "**********"
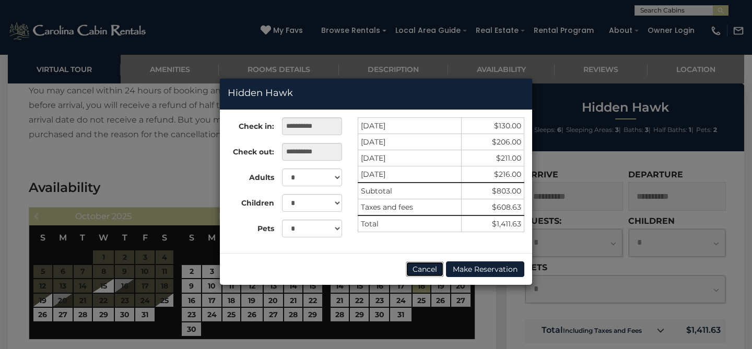
click at [428, 269] on button "Cancel" at bounding box center [425, 270] width 38 height 16
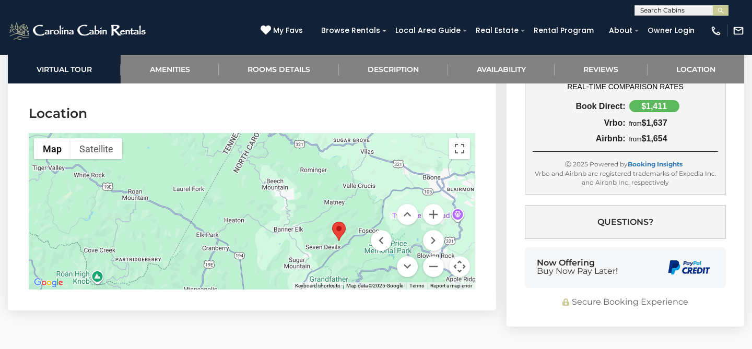
scroll to position [2354, 0]
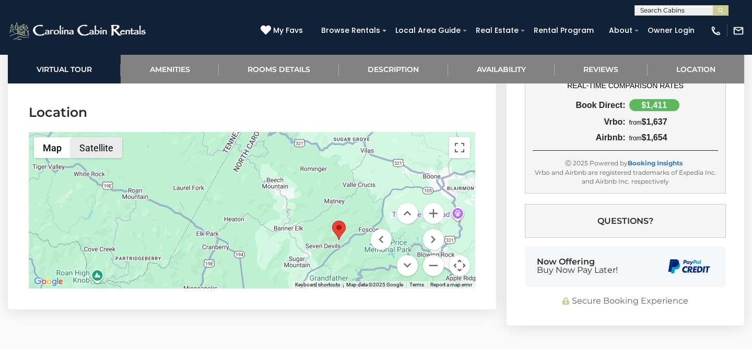
click at [107, 155] on button "Satellite" at bounding box center [96, 147] width 52 height 21
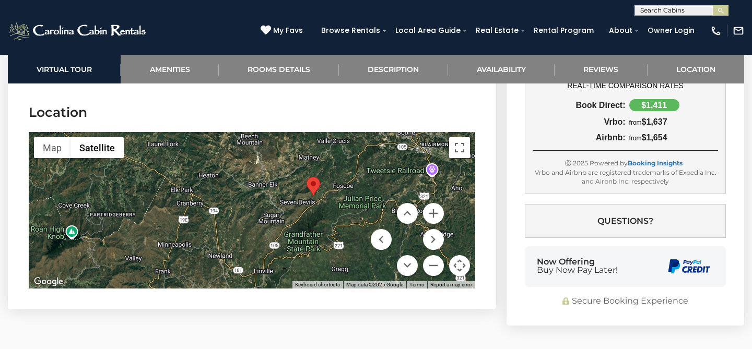
drag, startPoint x: 343, startPoint y: 257, endPoint x: 317, endPoint y: 211, distance: 52.6
click at [317, 211] on div at bounding box center [252, 210] width 446 height 157
click at [433, 206] on button "Zoom in" at bounding box center [433, 213] width 21 height 21
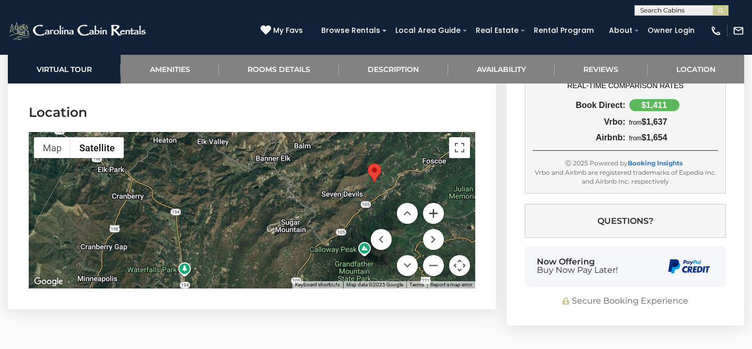
click at [433, 210] on button "Zoom in" at bounding box center [433, 213] width 21 height 21
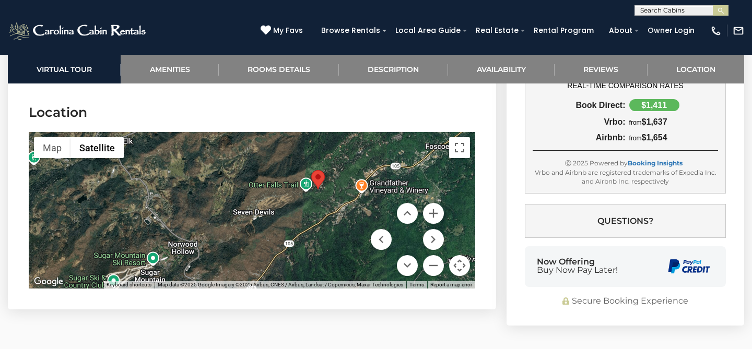
drag, startPoint x: 394, startPoint y: 184, endPoint x: 205, endPoint y: 225, distance: 193.3
click at [205, 225] on div at bounding box center [252, 210] width 446 height 157
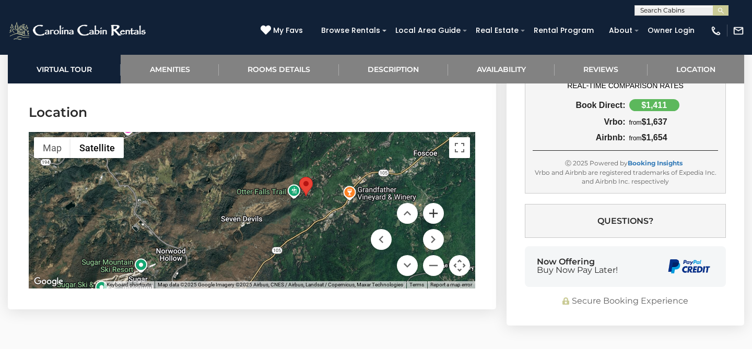
click at [436, 214] on button "Zoom in" at bounding box center [433, 213] width 21 height 21
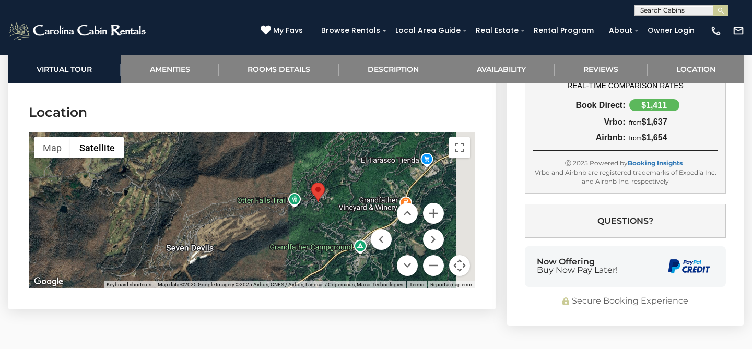
drag, startPoint x: 377, startPoint y: 193, endPoint x: 329, endPoint y: 219, distance: 54.4
click at [329, 219] on div at bounding box center [252, 210] width 446 height 157
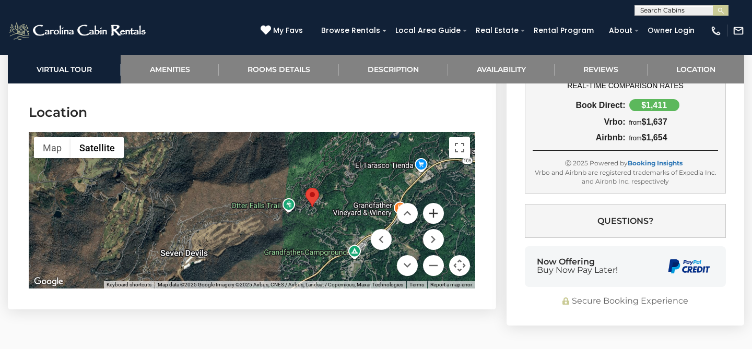
click at [434, 211] on button "Zoom in" at bounding box center [433, 213] width 21 height 21
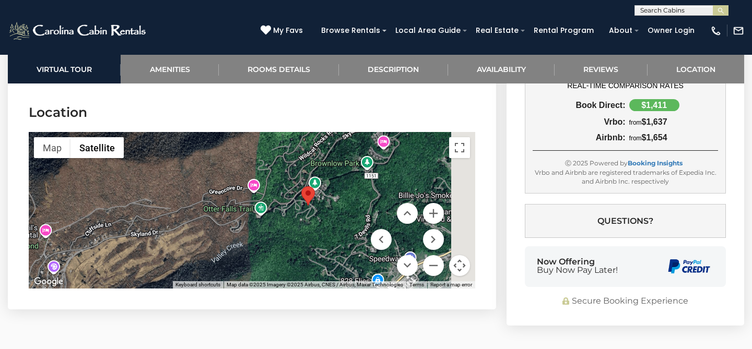
drag, startPoint x: 345, startPoint y: 215, endPoint x: 278, endPoint y: 215, distance: 66.8
click at [278, 215] on div at bounding box center [252, 210] width 446 height 157
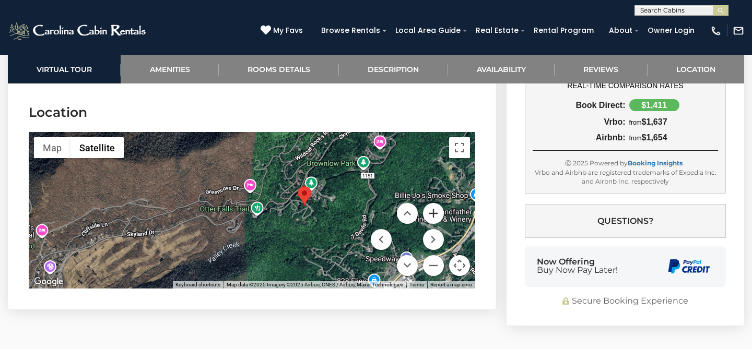
click at [436, 209] on button "Zoom in" at bounding box center [433, 213] width 21 height 21
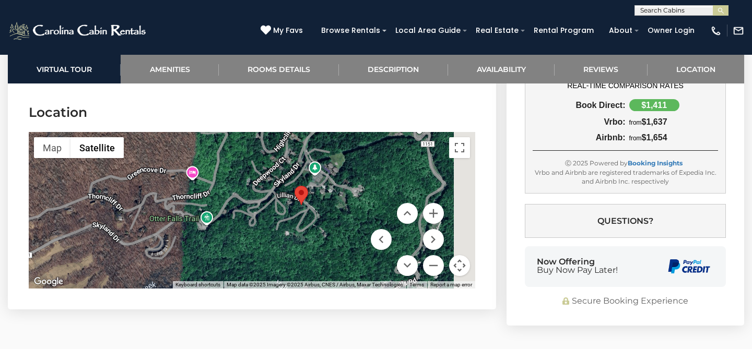
drag, startPoint x: 329, startPoint y: 215, endPoint x: 285, endPoint y: 219, distance: 44.6
click at [285, 219] on div at bounding box center [252, 210] width 446 height 157
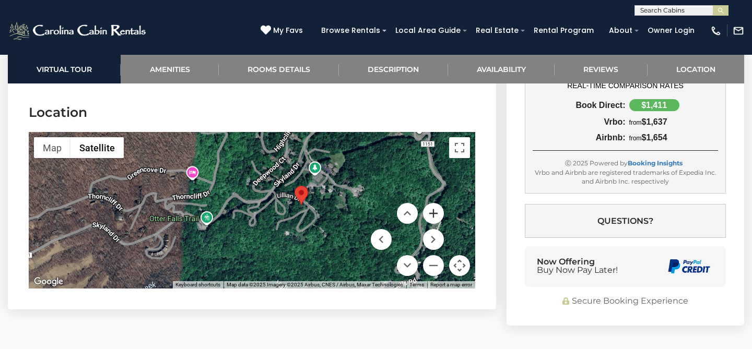
click at [433, 206] on button "Zoom in" at bounding box center [433, 213] width 21 height 21
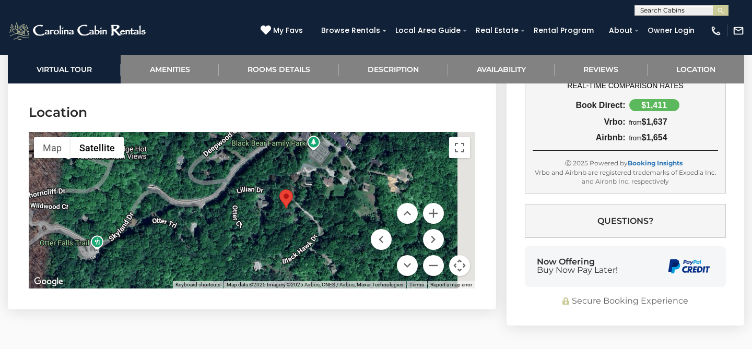
drag, startPoint x: 359, startPoint y: 211, endPoint x: 293, endPoint y: 223, distance: 66.9
click at [293, 223] on div at bounding box center [252, 210] width 446 height 157
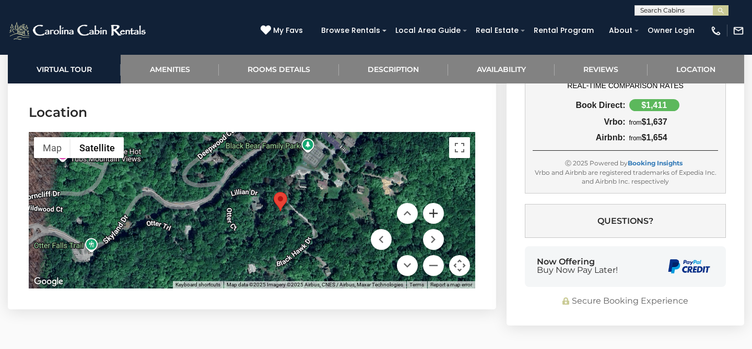
click at [435, 212] on button "Zoom in" at bounding box center [433, 213] width 21 height 21
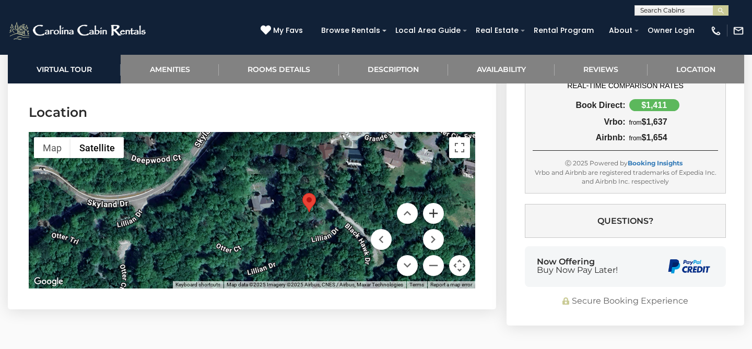
click at [435, 212] on button "Zoom in" at bounding box center [433, 213] width 21 height 21
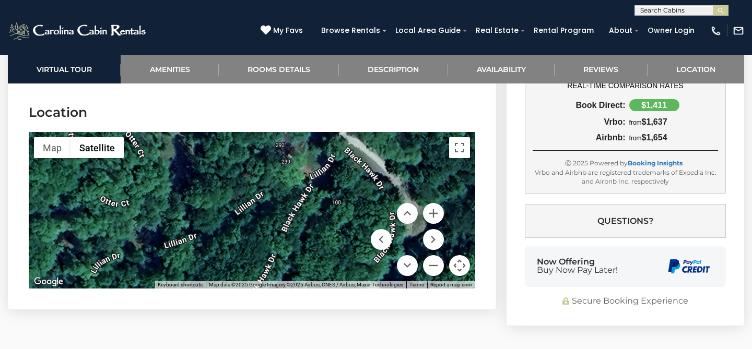
drag, startPoint x: 338, startPoint y: 223, endPoint x: 246, endPoint y: 137, distance: 125.6
click at [246, 137] on div at bounding box center [252, 210] width 446 height 157
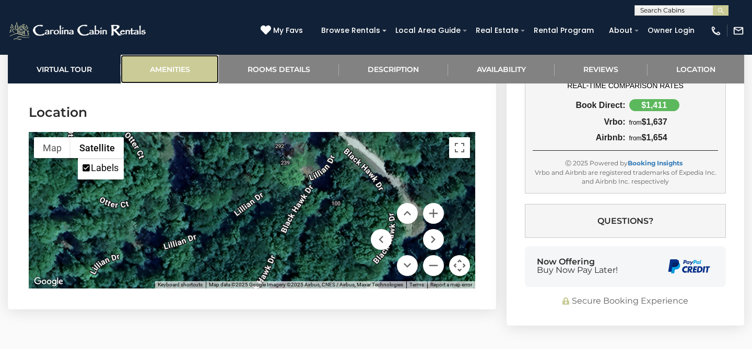
click at [148, 71] on link "Amenities" at bounding box center [170, 69] width 98 height 29
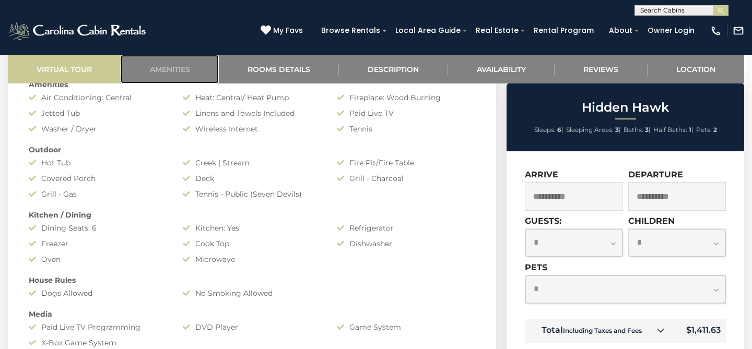
scroll to position [747, 0]
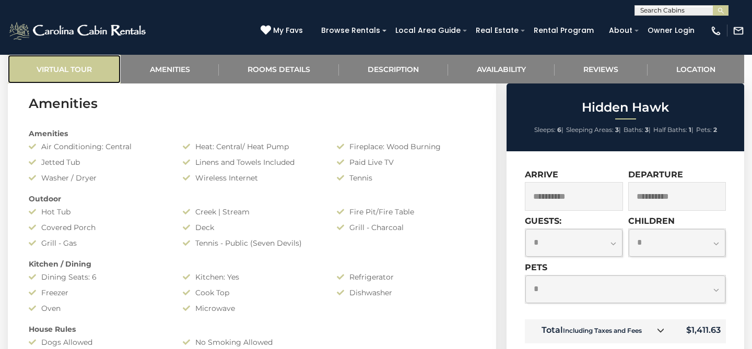
click at [75, 72] on link "Virtual Tour" at bounding box center [64, 69] width 113 height 29
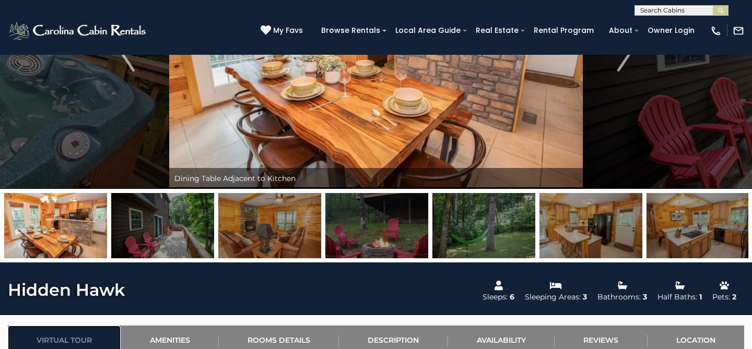
scroll to position [140, 0]
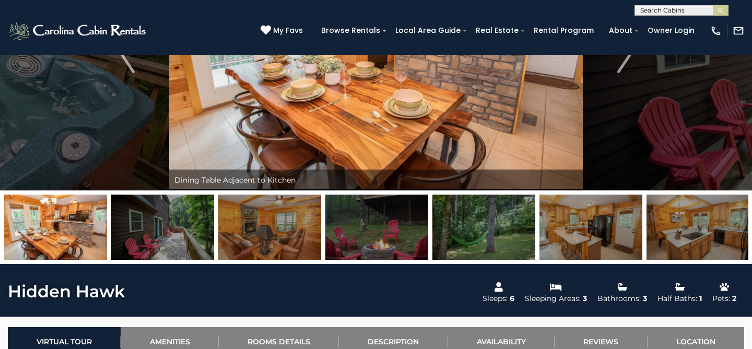
click at [176, 232] on img at bounding box center [162, 227] width 103 height 65
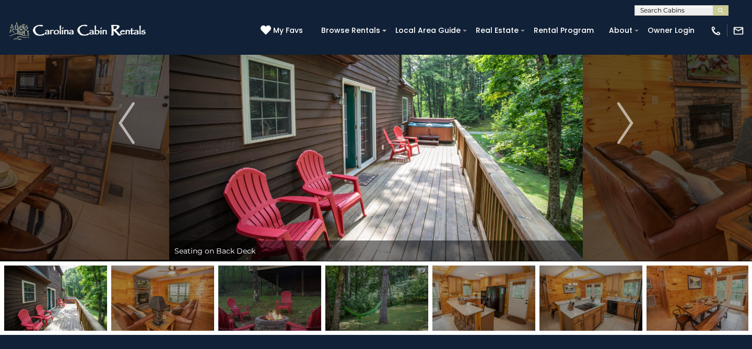
scroll to position [61, 0]
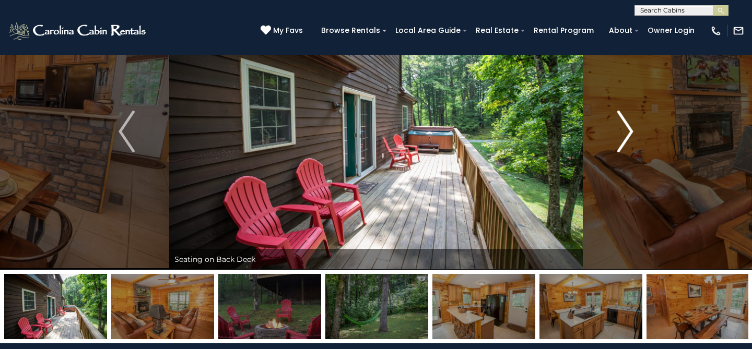
click at [625, 135] on img "Next" at bounding box center [625, 132] width 16 height 42
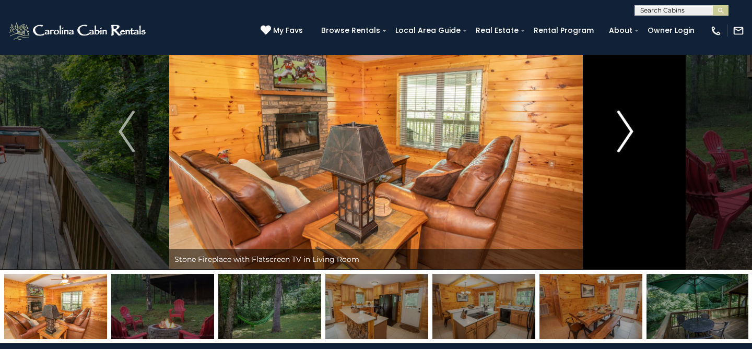
click at [626, 135] on img "Next" at bounding box center [625, 132] width 16 height 42
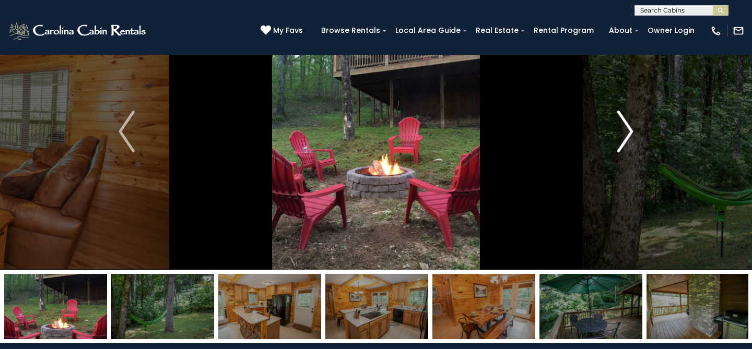
click at [626, 135] on img "Next" at bounding box center [625, 132] width 16 height 42
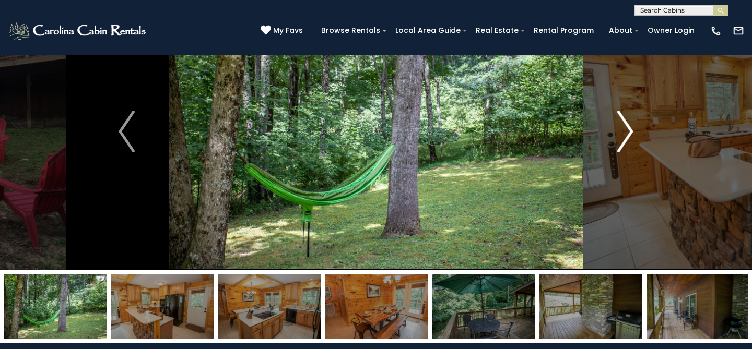
click at [626, 135] on img "Next" at bounding box center [625, 132] width 16 height 42
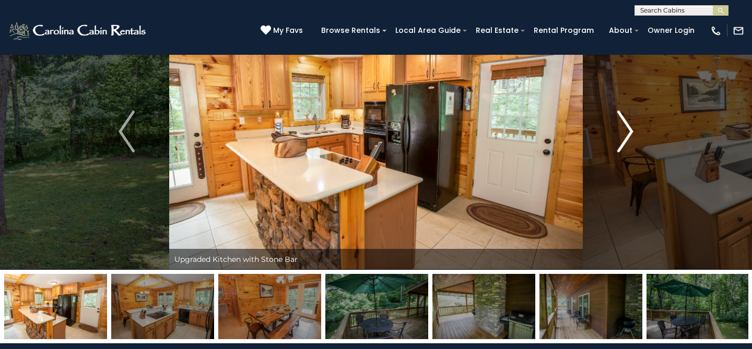
click at [626, 135] on img "Next" at bounding box center [625, 132] width 16 height 42
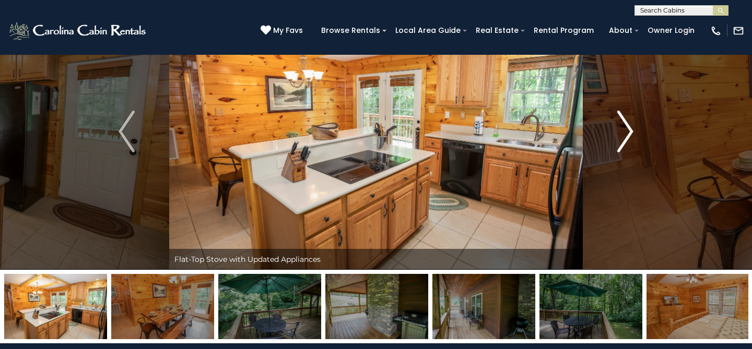
click at [626, 135] on img "Next" at bounding box center [625, 132] width 16 height 42
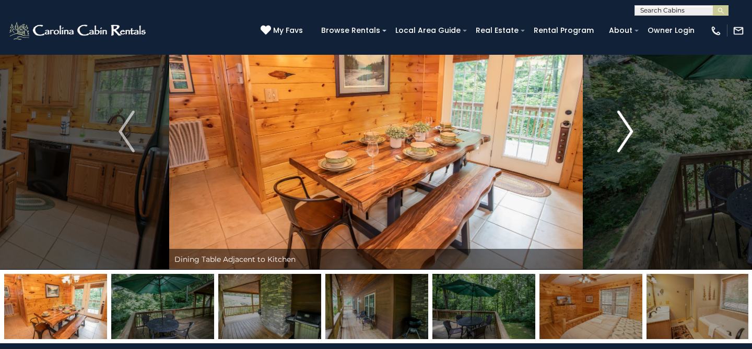
click at [626, 135] on img "Next" at bounding box center [625, 132] width 16 height 42
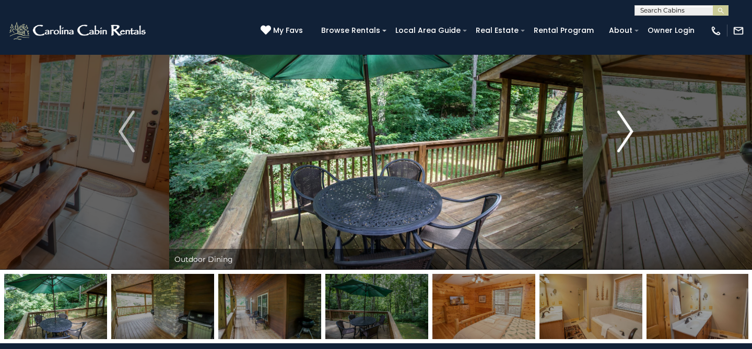
click at [626, 135] on img "Next" at bounding box center [625, 132] width 16 height 42
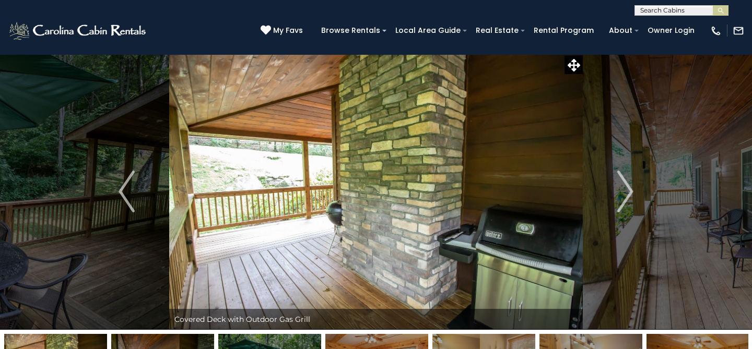
scroll to position [0, 0]
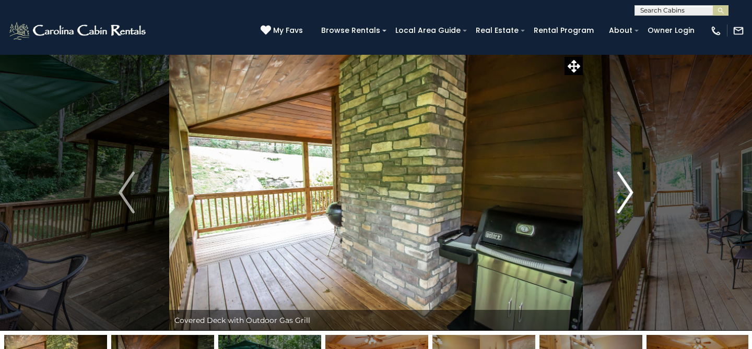
click at [624, 193] on img "Next" at bounding box center [625, 193] width 16 height 42
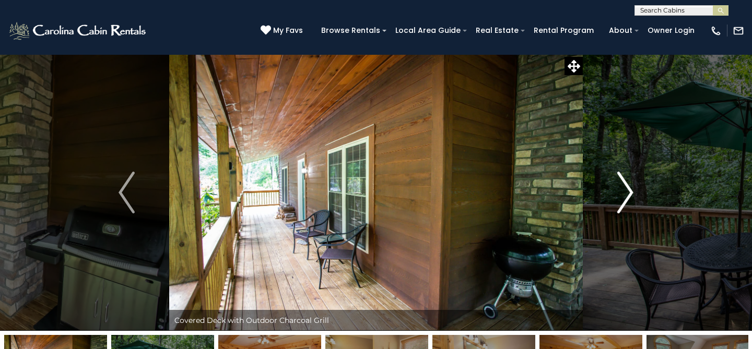
click at [625, 192] on img "Next" at bounding box center [625, 193] width 16 height 42
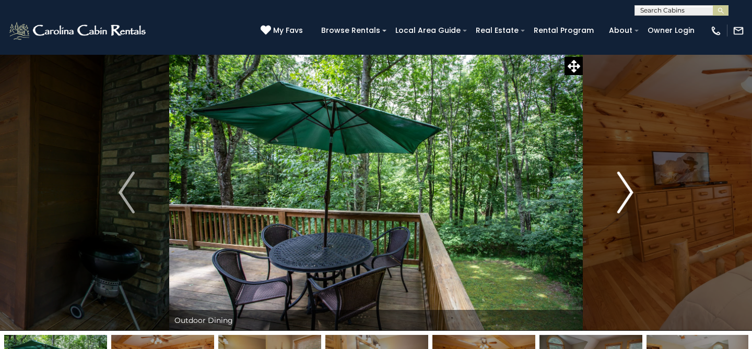
click at [625, 192] on img "Next" at bounding box center [625, 193] width 16 height 42
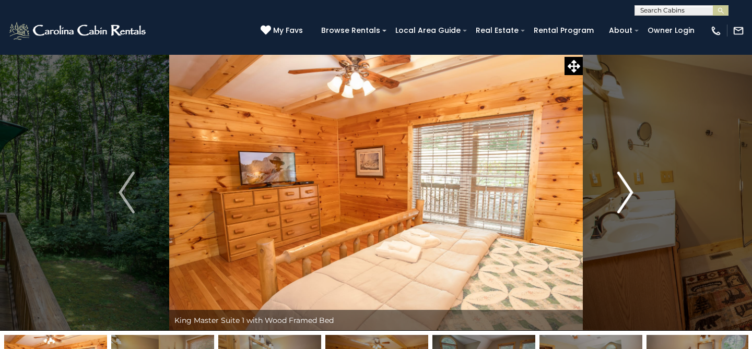
click at [625, 192] on img "Next" at bounding box center [625, 193] width 16 height 42
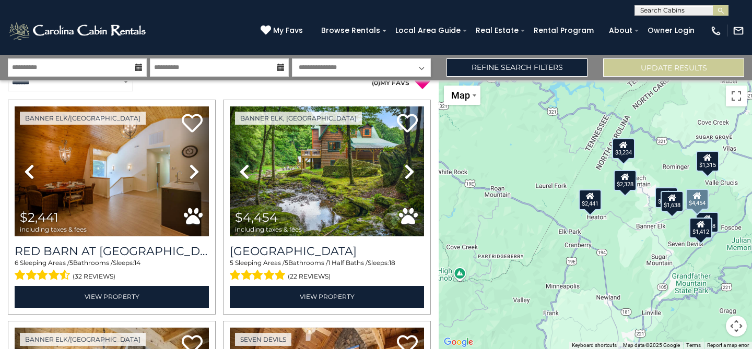
scroll to position [16, 0]
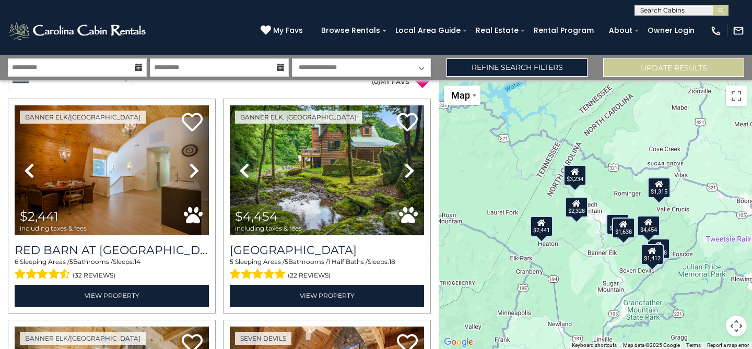
drag, startPoint x: 601, startPoint y: 231, endPoint x: 541, endPoint y: 257, distance: 65.5
click at [541, 257] on div "$2,441 $4,454 $3,234 $1,668 $1,412 $1,989 $877 $1,315 $1,638 $2,328" at bounding box center [595, 214] width 313 height 269
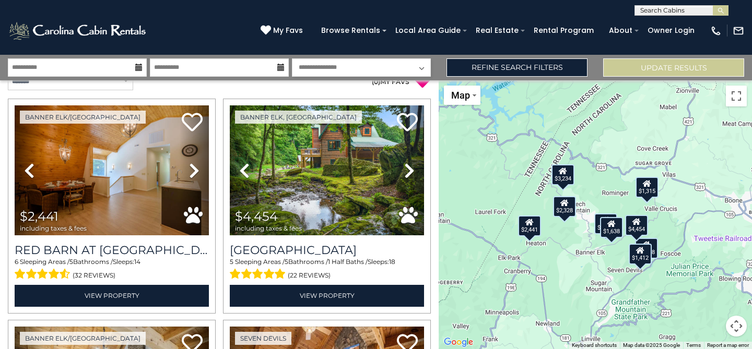
click at [579, 247] on div "$2,441 $4,454 $3,234 $1,668 $1,412 $1,989 $877 $1,315 $1,638 $2,328" at bounding box center [595, 214] width 313 height 269
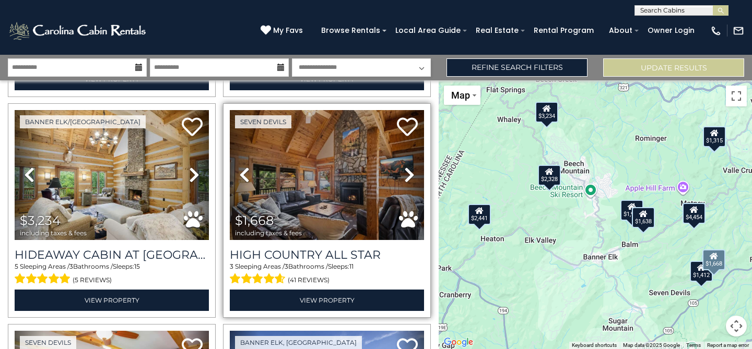
scroll to position [236, 0]
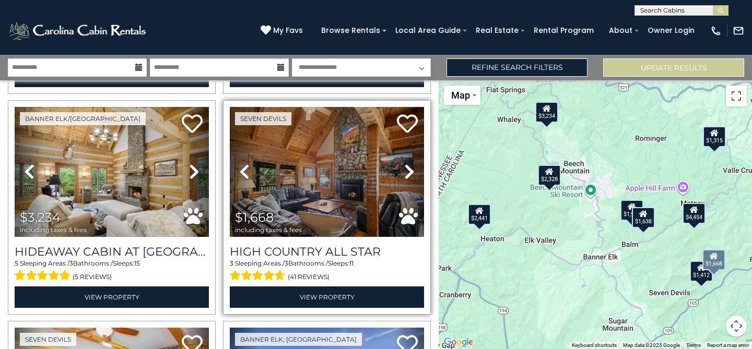
click at [409, 170] on icon at bounding box center [409, 171] width 10 height 17
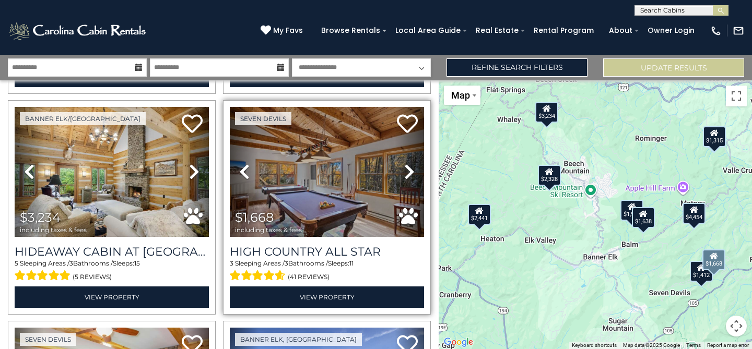
click at [409, 170] on icon at bounding box center [409, 171] width 10 height 17
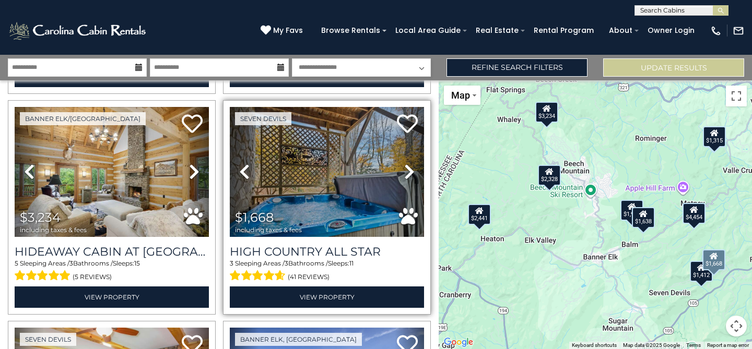
click at [409, 170] on icon at bounding box center [409, 171] width 10 height 17
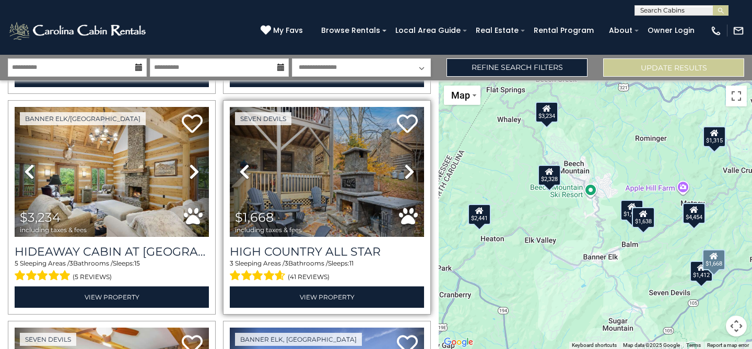
click at [409, 170] on icon at bounding box center [409, 171] width 10 height 17
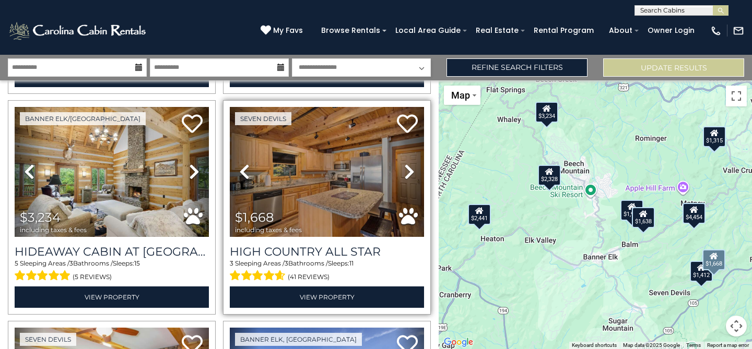
click at [409, 170] on icon at bounding box center [409, 171] width 10 height 17
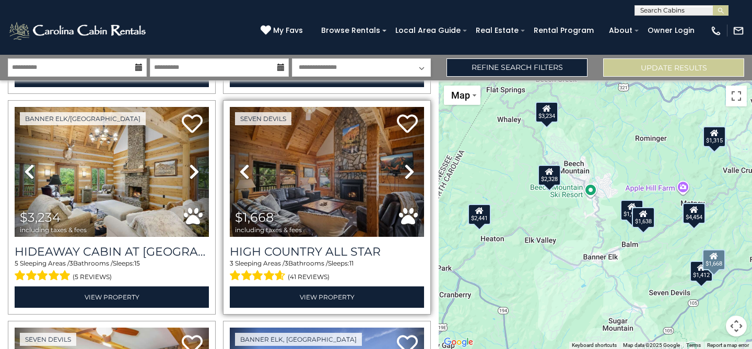
click at [409, 170] on icon at bounding box center [409, 171] width 10 height 17
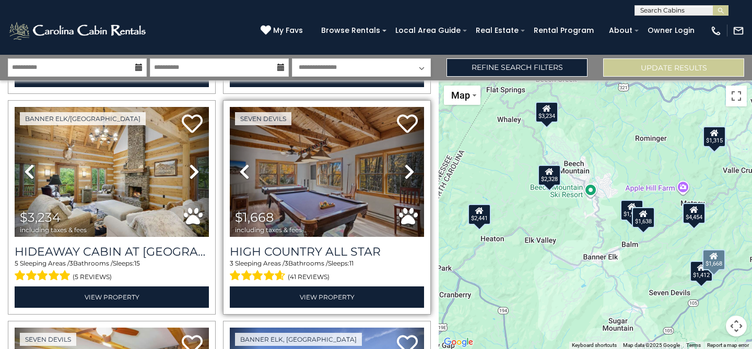
click at [409, 170] on icon at bounding box center [409, 171] width 10 height 17
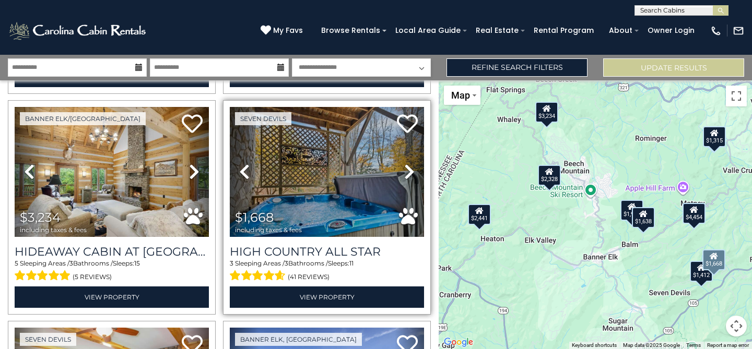
click at [409, 170] on icon at bounding box center [409, 171] width 10 height 17
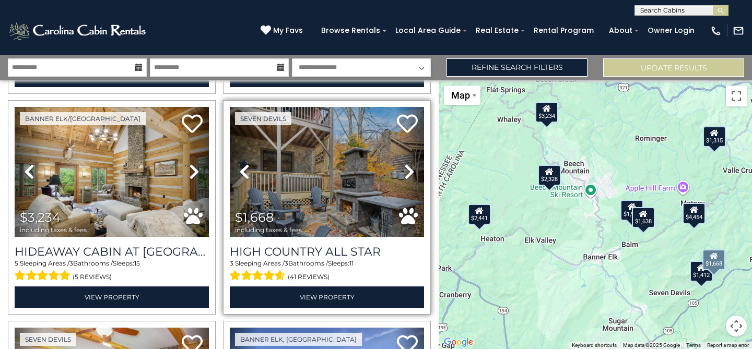
click at [409, 170] on icon at bounding box center [409, 171] width 10 height 17
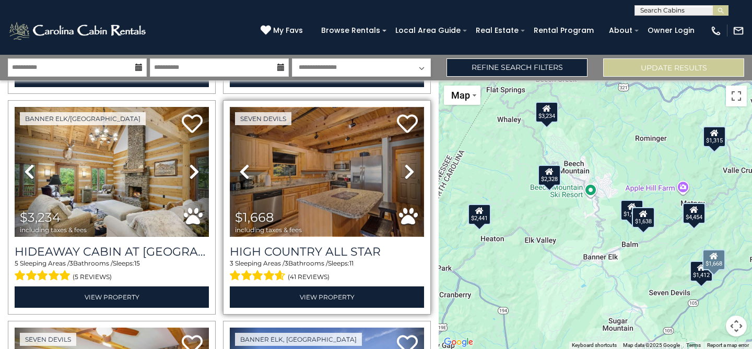
click at [321, 175] on img at bounding box center [327, 172] width 194 height 130
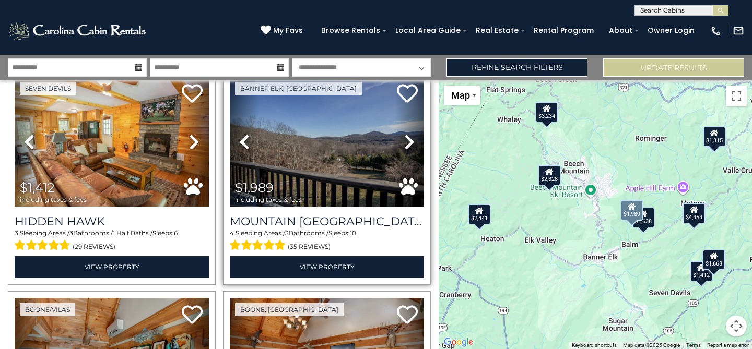
scroll to position [485, 0]
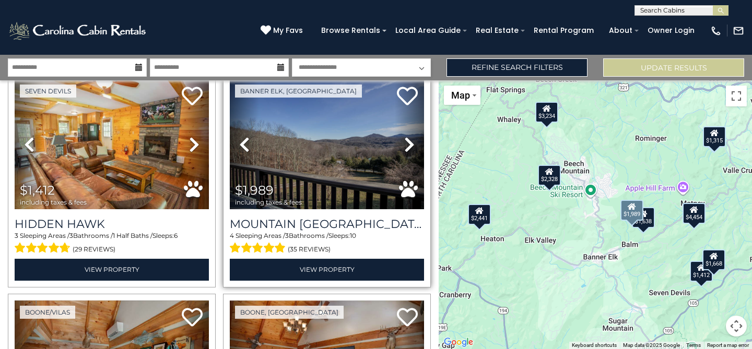
click at [409, 145] on icon at bounding box center [409, 144] width 10 height 17
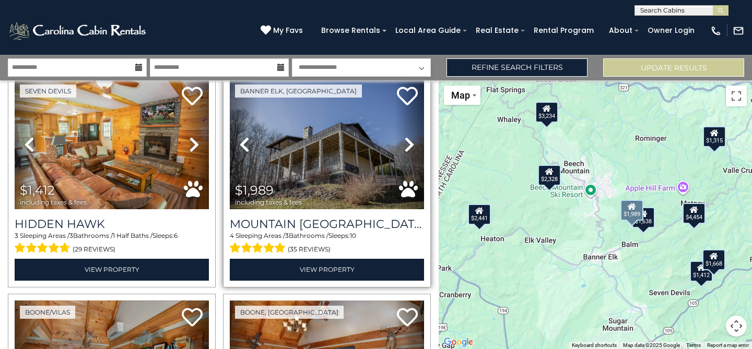
click at [409, 145] on icon at bounding box center [409, 144] width 10 height 17
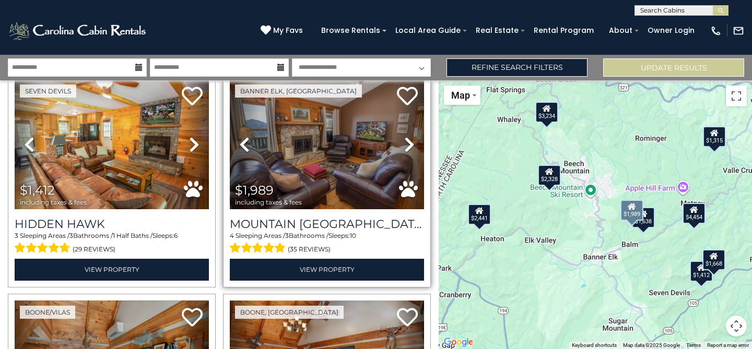
click at [409, 145] on icon at bounding box center [409, 144] width 10 height 17
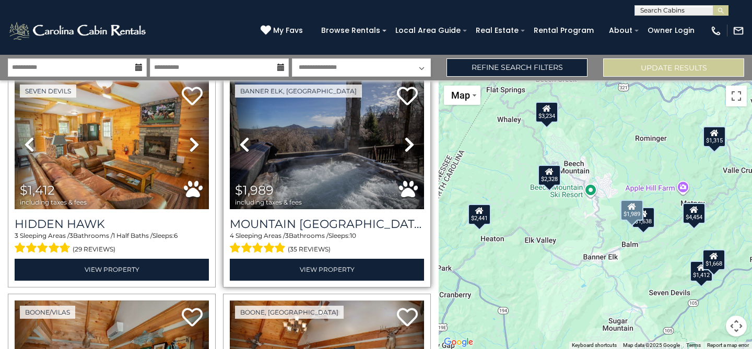
click at [409, 145] on icon at bounding box center [409, 144] width 10 height 17
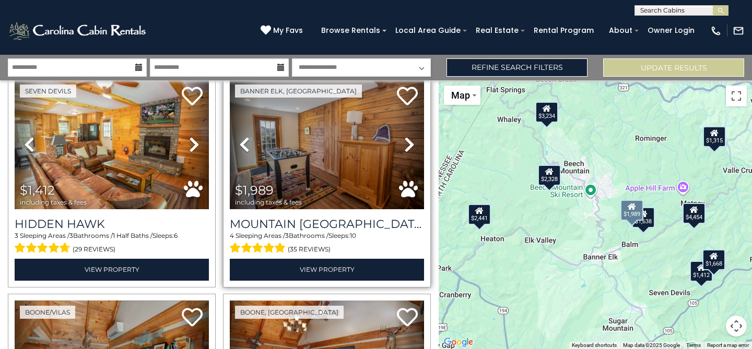
click at [409, 147] on icon at bounding box center [409, 144] width 10 height 17
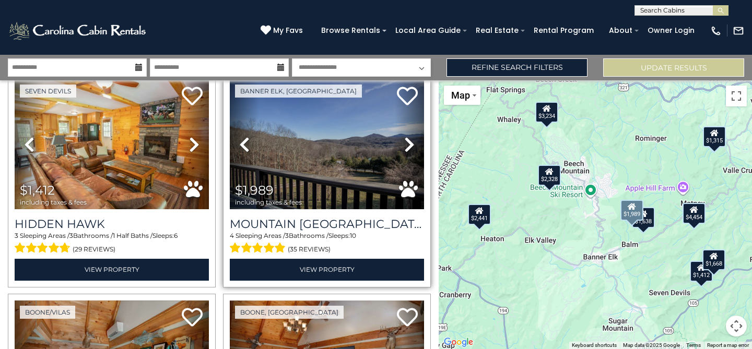
click at [409, 147] on icon at bounding box center [409, 144] width 10 height 17
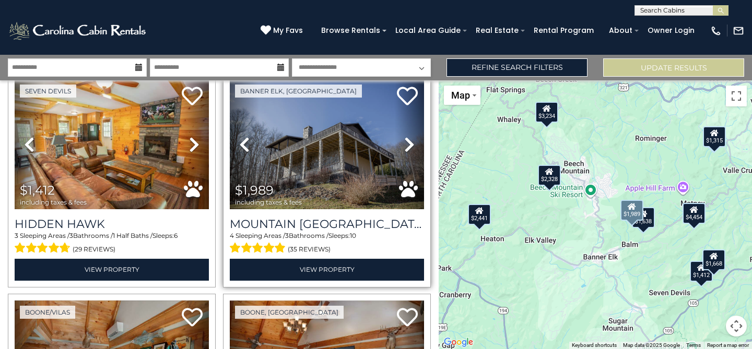
click at [409, 147] on icon at bounding box center [409, 144] width 10 height 17
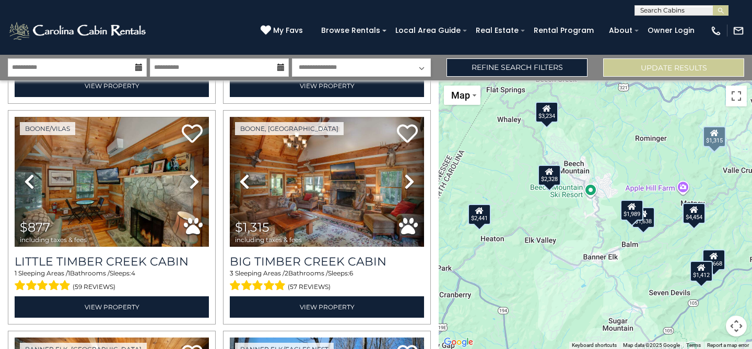
scroll to position [671, 0]
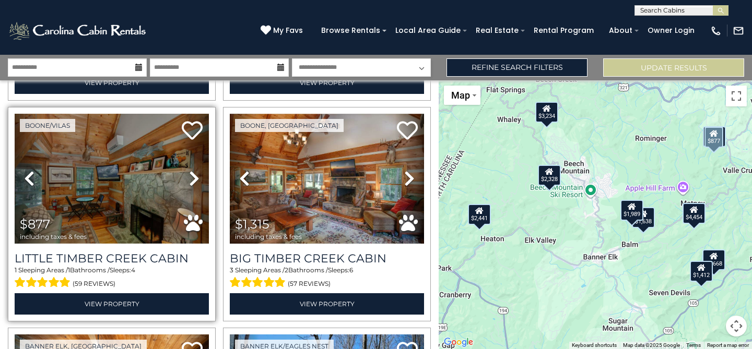
click at [193, 176] on icon at bounding box center [194, 178] width 10 height 17
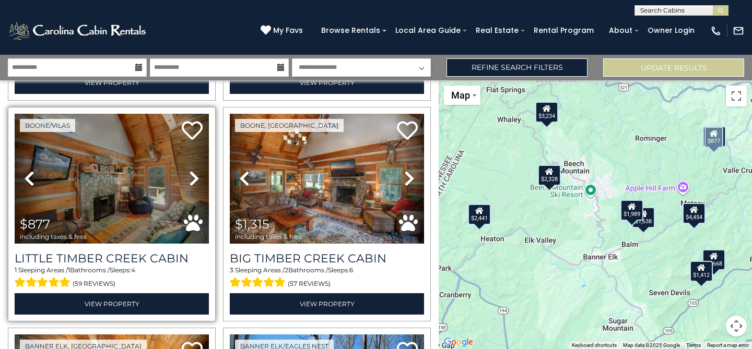
click at [193, 176] on icon at bounding box center [194, 178] width 10 height 17
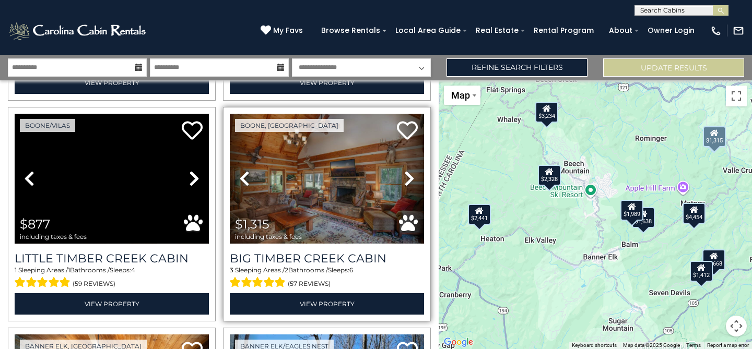
scroll to position [672, 0]
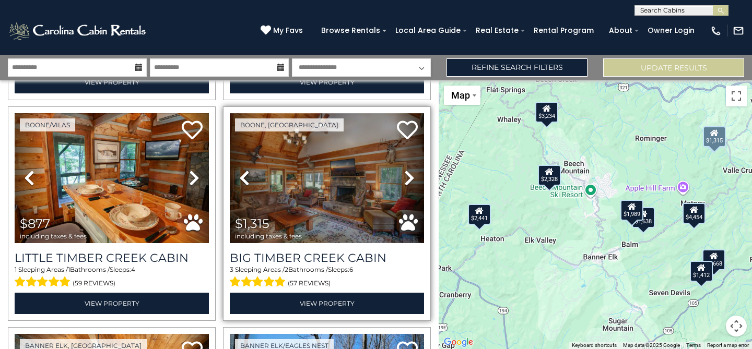
click at [407, 177] on icon at bounding box center [409, 178] width 10 height 17
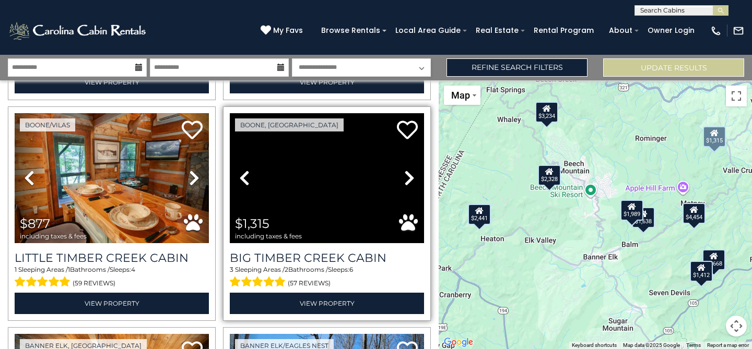
scroll to position [673, 0]
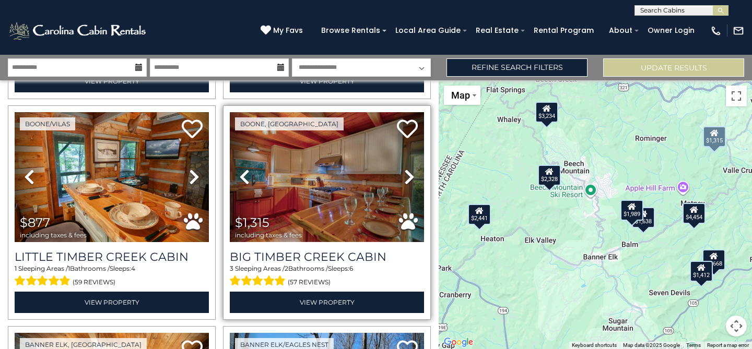
click at [408, 177] on icon at bounding box center [409, 177] width 10 height 17
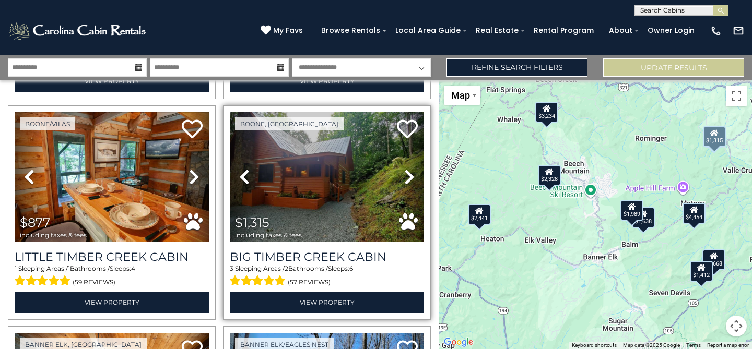
click at [408, 177] on icon at bounding box center [409, 177] width 10 height 17
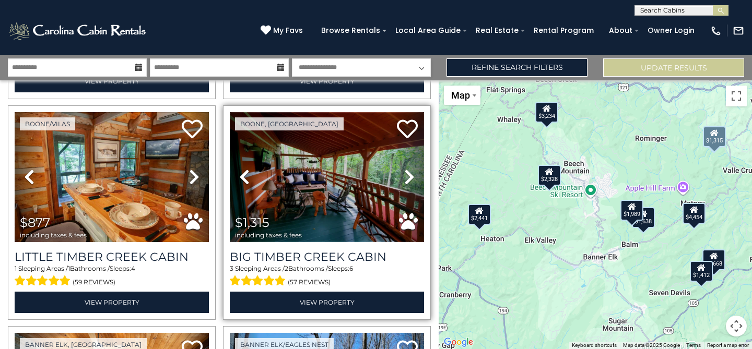
click at [345, 180] on img at bounding box center [327, 177] width 194 height 130
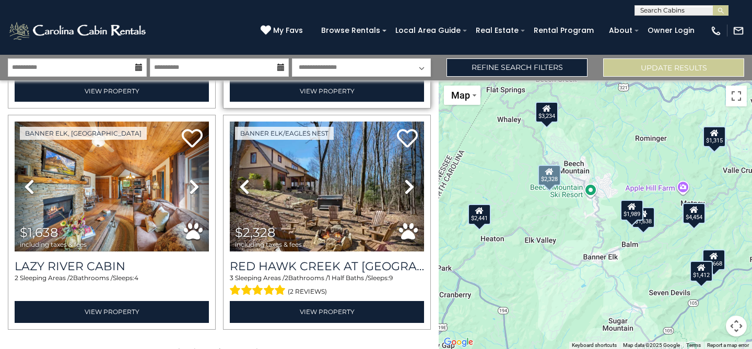
scroll to position [890, 0]
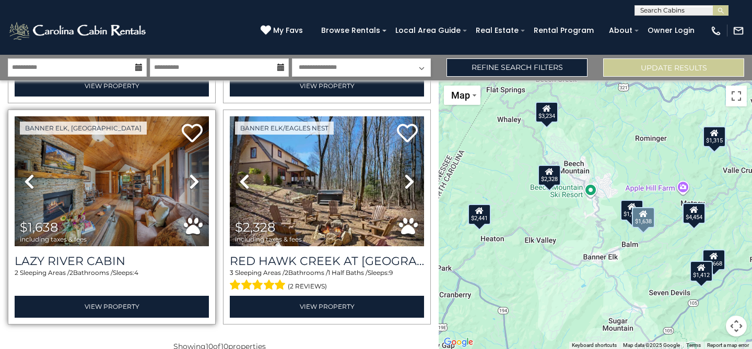
click at [194, 182] on icon at bounding box center [194, 181] width 10 height 17
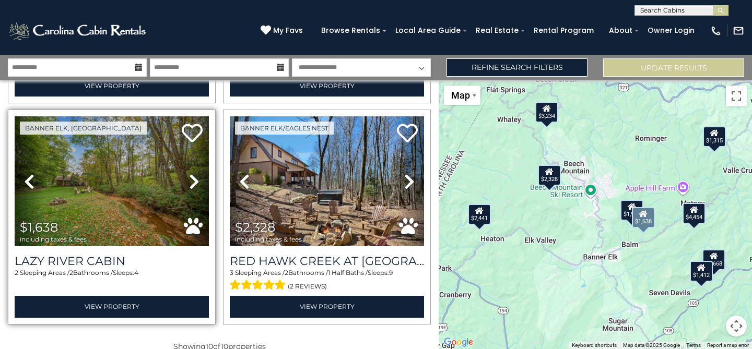
click at [194, 182] on icon at bounding box center [194, 181] width 10 height 17
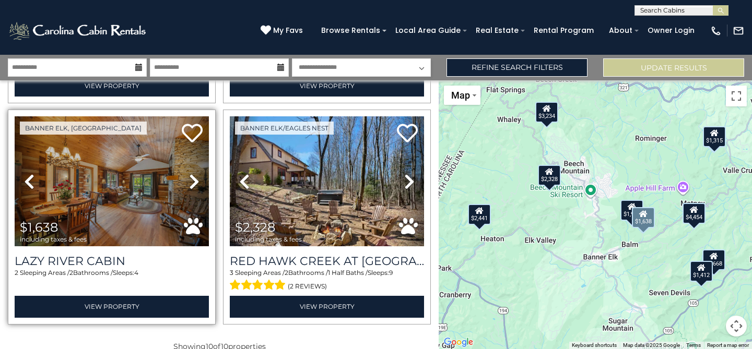
click at [193, 176] on icon at bounding box center [194, 181] width 10 height 17
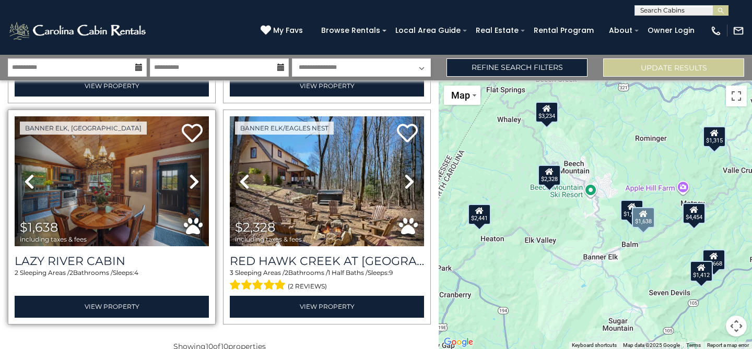
click at [193, 176] on icon at bounding box center [194, 181] width 10 height 17
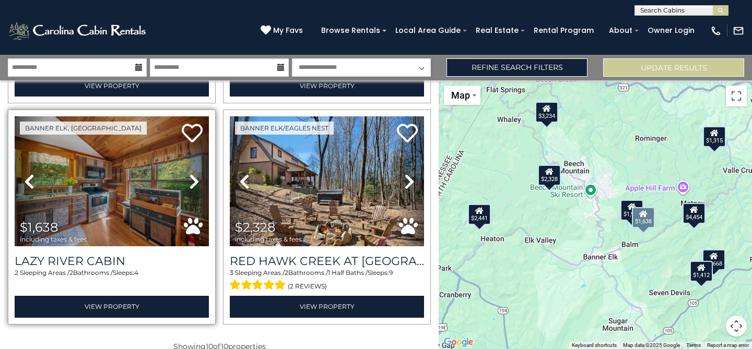
click at [193, 176] on icon at bounding box center [194, 181] width 10 height 17
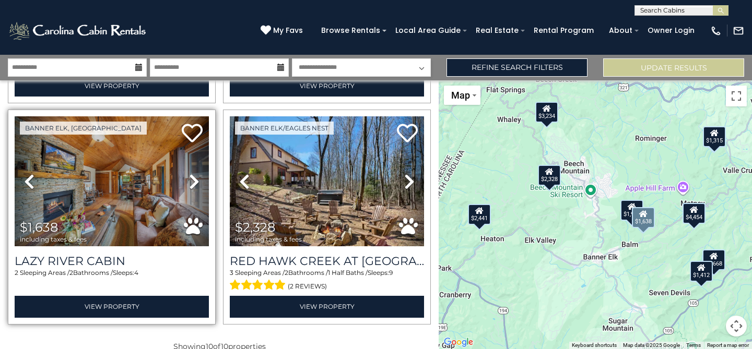
click at [193, 176] on icon at bounding box center [194, 181] width 10 height 17
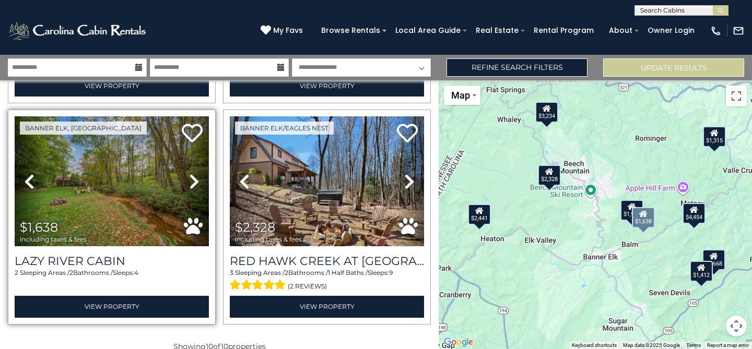
click at [193, 176] on icon at bounding box center [194, 181] width 10 height 17
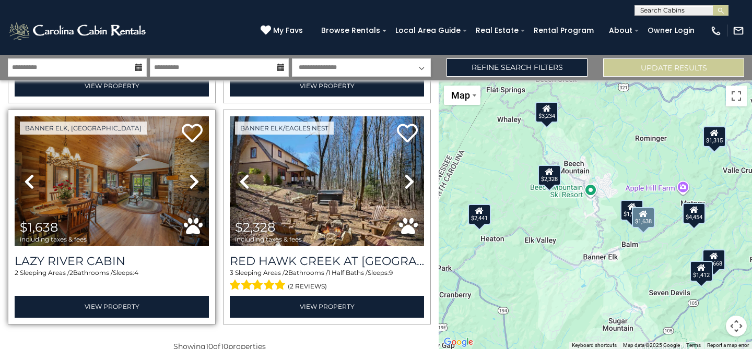
click at [194, 181] on icon at bounding box center [194, 181] width 10 height 17
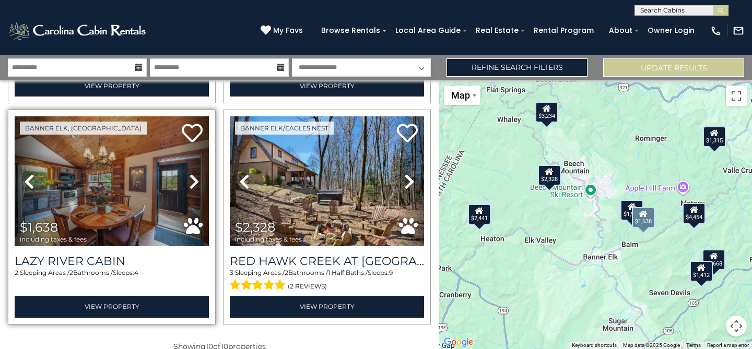
click at [194, 181] on icon at bounding box center [194, 181] width 10 height 17
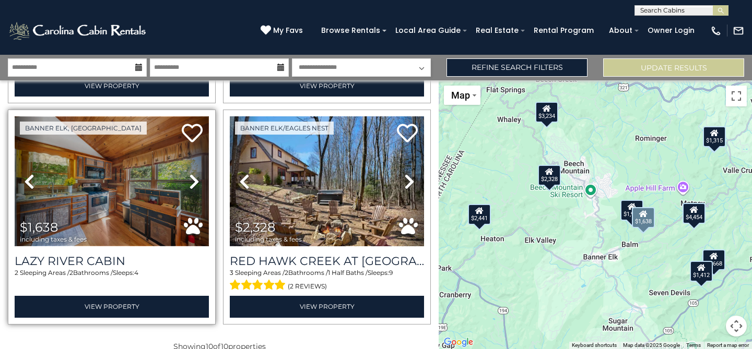
click at [106, 194] on img at bounding box center [112, 181] width 194 height 130
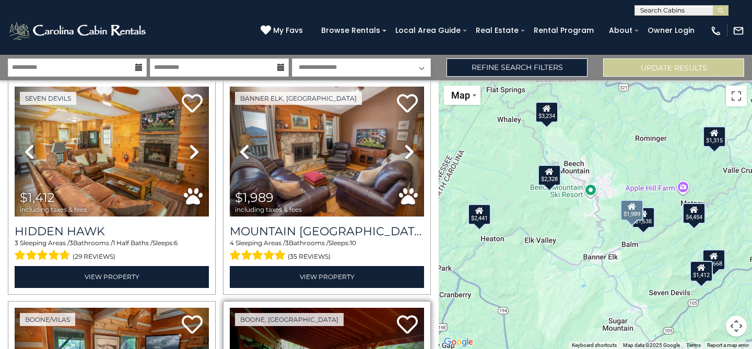
scroll to position [473, 0]
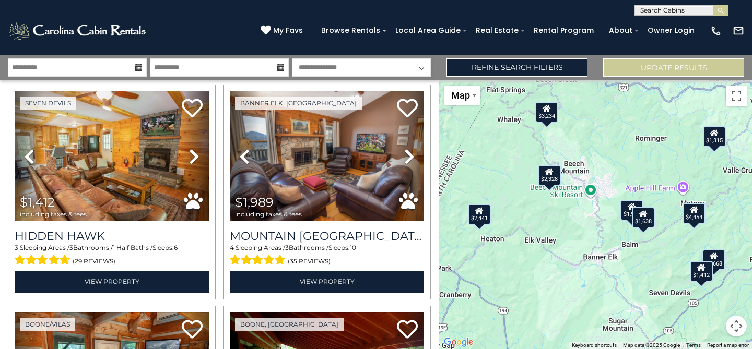
click at [547, 115] on div "$3,234" at bounding box center [546, 111] width 23 height 21
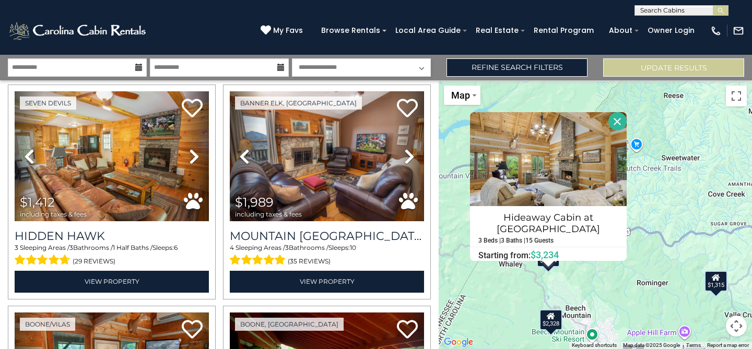
drag, startPoint x: 618, startPoint y: 119, endPoint x: 622, endPoint y: 152, distance: 33.1
click at [618, 119] on button "Close" at bounding box center [617, 121] width 18 height 18
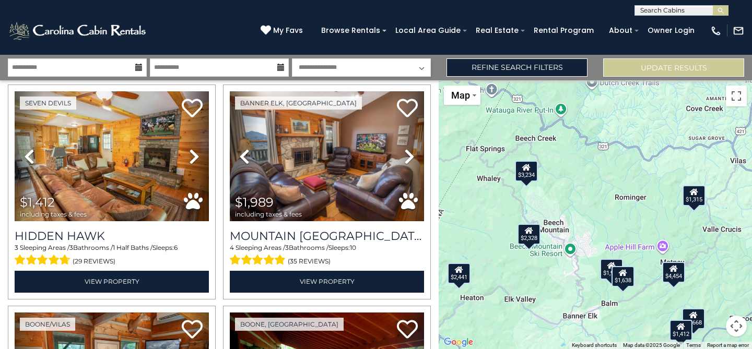
drag, startPoint x: 623, startPoint y: 261, endPoint x: 599, endPoint y: 167, distance: 96.5
click at [599, 167] on div "$2,441 $4,454 $3,234 $1,668 $1,412 $1,989 $877 $1,315 $1,638 $2,328" at bounding box center [595, 214] width 313 height 269
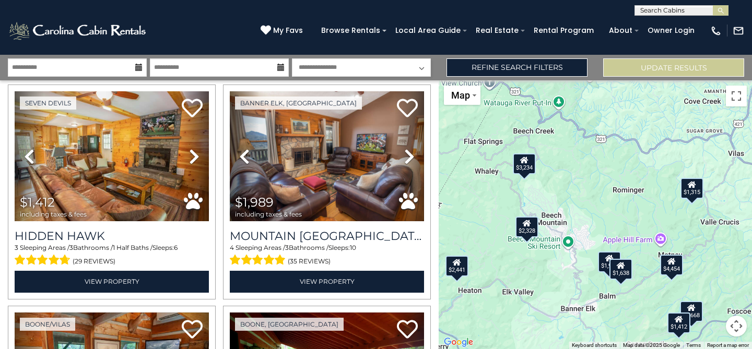
click at [532, 226] on div "$2,328" at bounding box center [526, 227] width 23 height 21
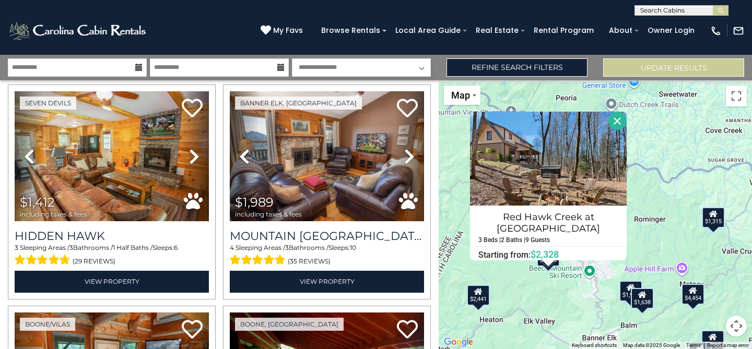
click at [617, 123] on button "Close" at bounding box center [617, 121] width 18 height 18
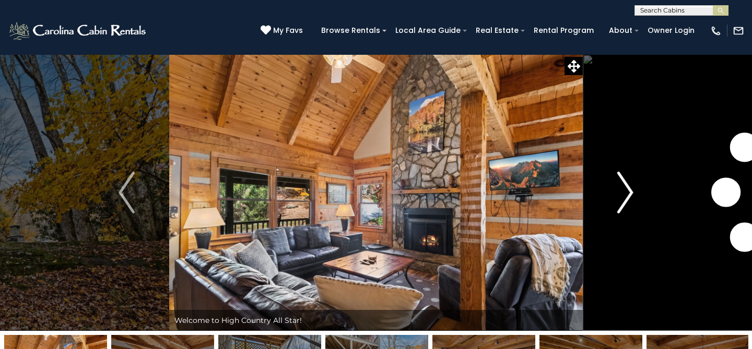
click at [629, 194] on img "Next" at bounding box center [625, 193] width 16 height 42
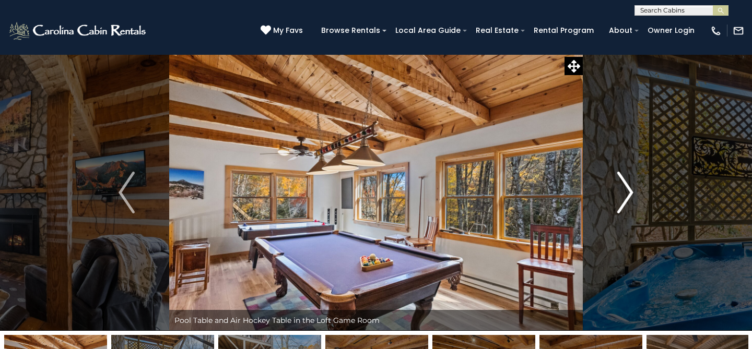
click at [627, 194] on img "Next" at bounding box center [625, 193] width 16 height 42
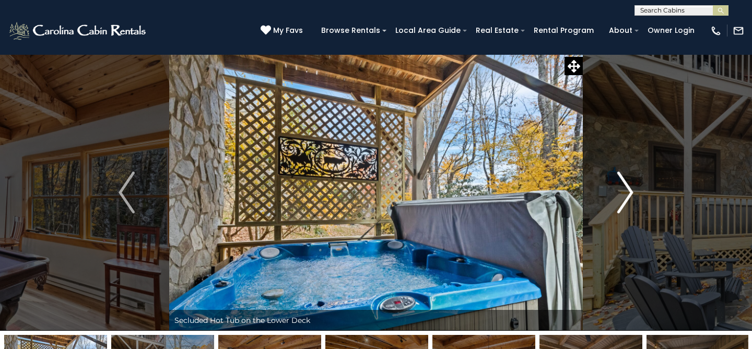
click at [627, 194] on img "Next" at bounding box center [625, 193] width 16 height 42
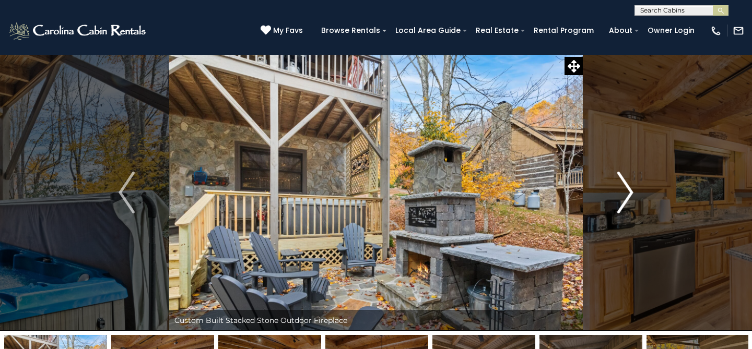
click at [627, 194] on img "Next" at bounding box center [625, 193] width 16 height 42
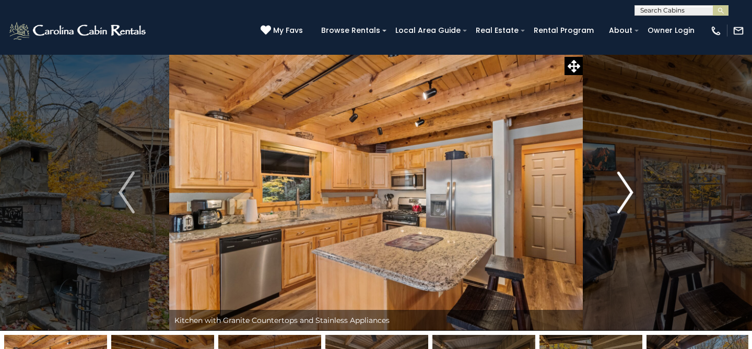
click at [627, 194] on img "Next" at bounding box center [625, 193] width 16 height 42
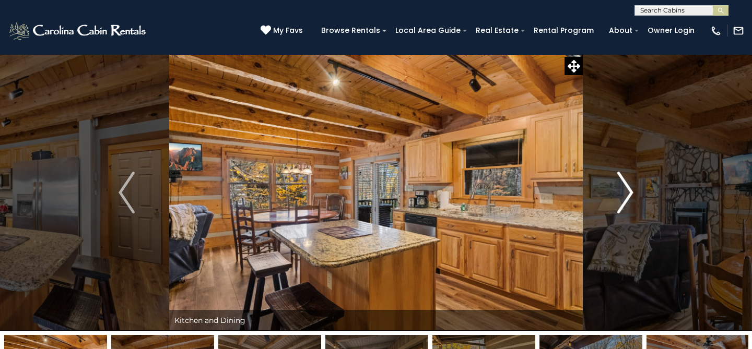
click at [627, 194] on img "Next" at bounding box center [625, 193] width 16 height 42
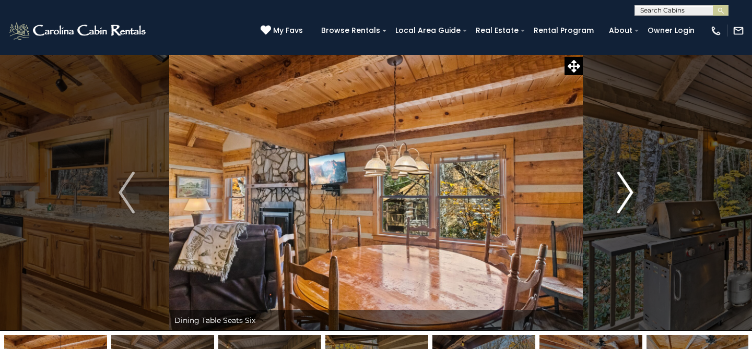
click at [627, 194] on img "Next" at bounding box center [625, 193] width 16 height 42
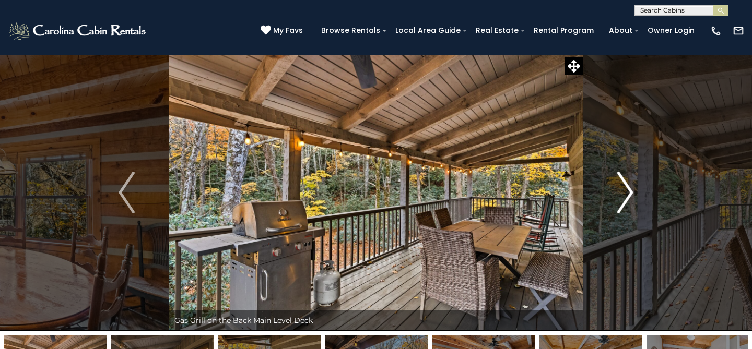
click at [627, 194] on img "Next" at bounding box center [625, 193] width 16 height 42
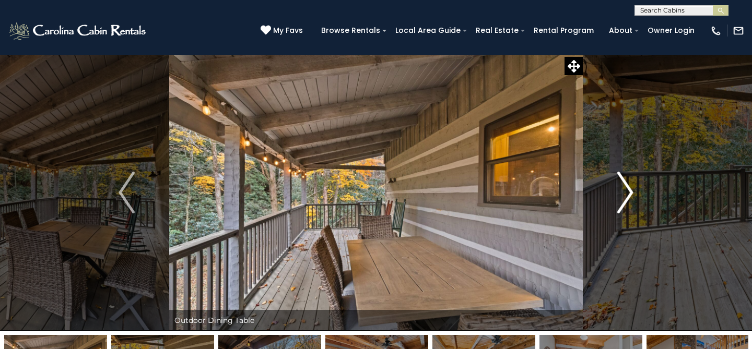
click at [627, 194] on img "Next" at bounding box center [625, 193] width 16 height 42
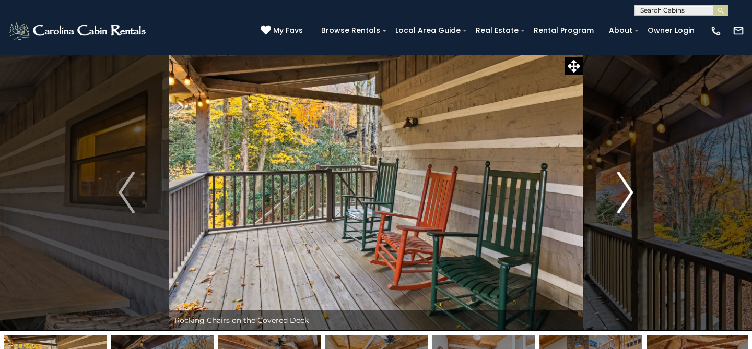
click at [627, 194] on img "Next" at bounding box center [625, 193] width 16 height 42
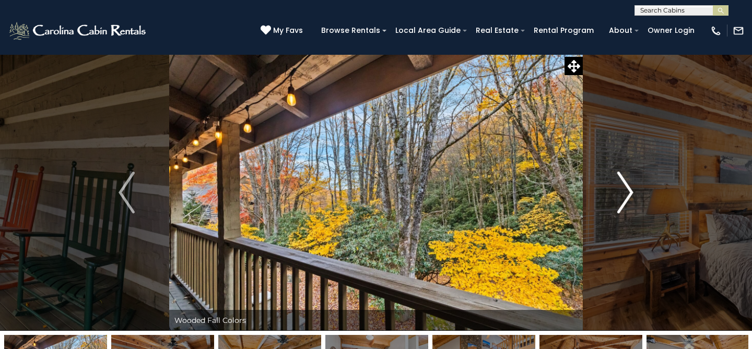
click at [627, 194] on img "Next" at bounding box center [625, 193] width 16 height 42
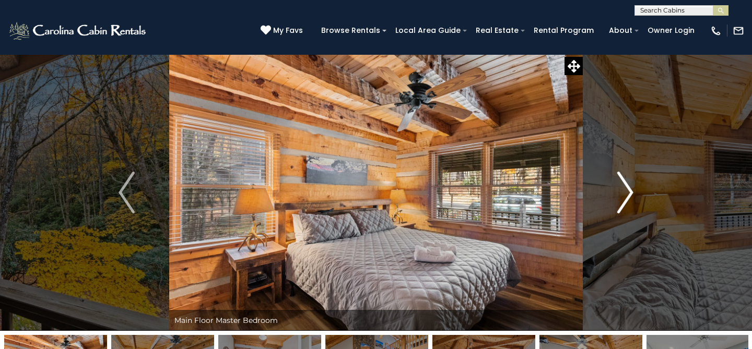
click at [627, 194] on img "Next" at bounding box center [625, 193] width 16 height 42
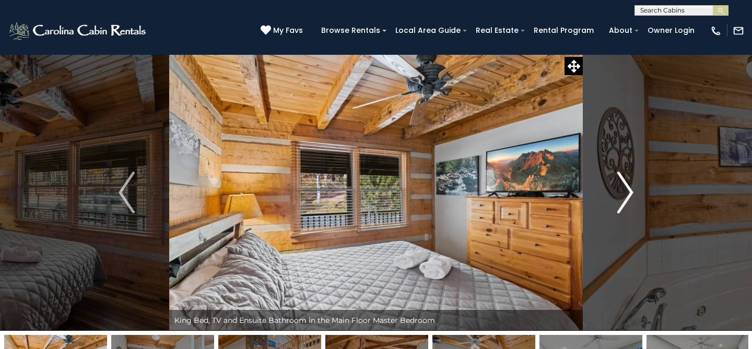
click at [627, 194] on img "Next" at bounding box center [625, 193] width 16 height 42
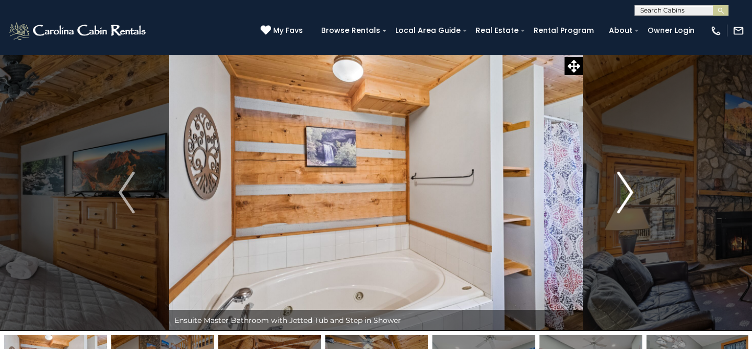
click at [627, 194] on img "Next" at bounding box center [625, 193] width 16 height 42
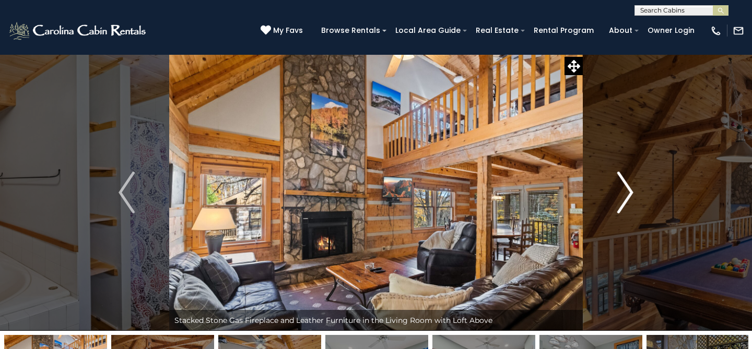
click at [627, 194] on img "Next" at bounding box center [625, 193] width 16 height 42
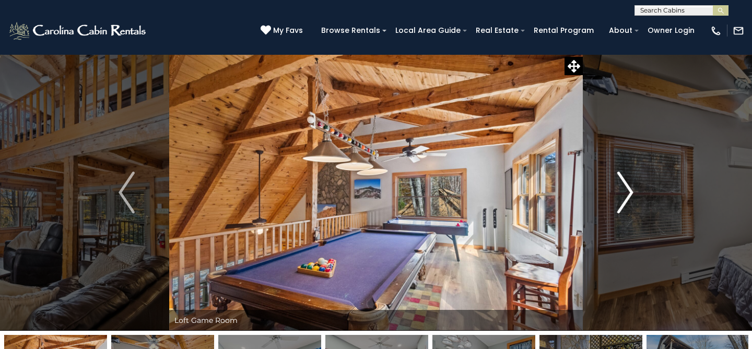
click at [627, 194] on img "Next" at bounding box center [625, 193] width 16 height 42
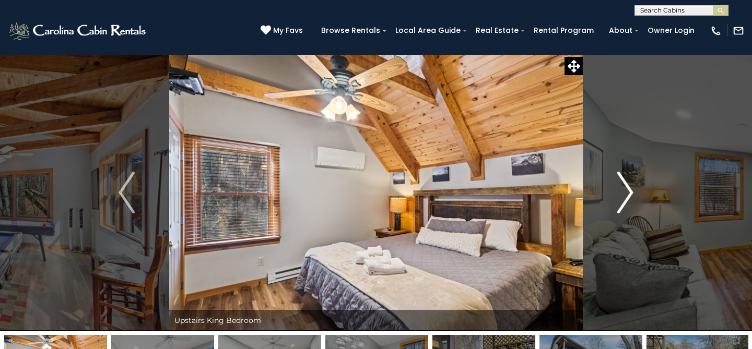
click at [627, 194] on img "Next" at bounding box center [625, 193] width 16 height 42
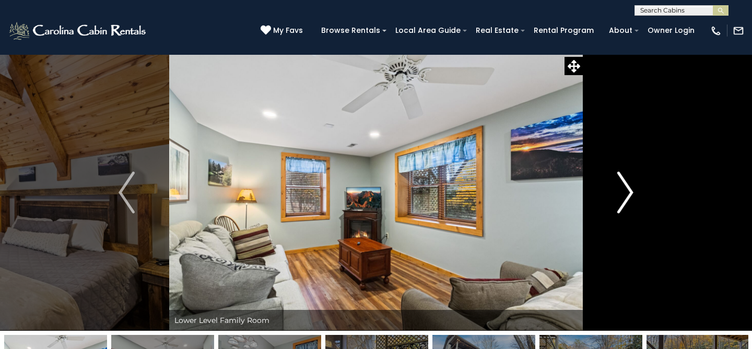
click at [627, 194] on img "Next" at bounding box center [625, 193] width 16 height 42
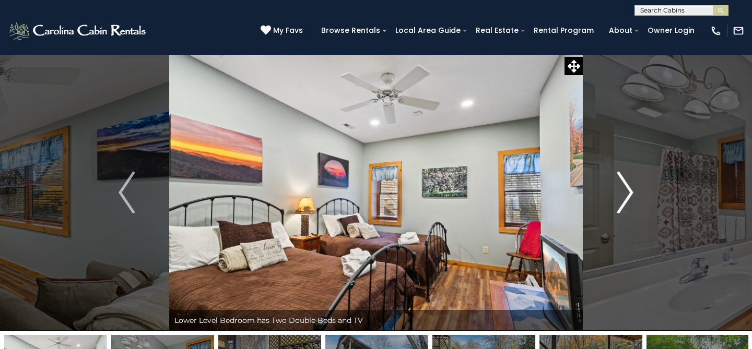
click at [627, 194] on img "Next" at bounding box center [625, 193] width 16 height 42
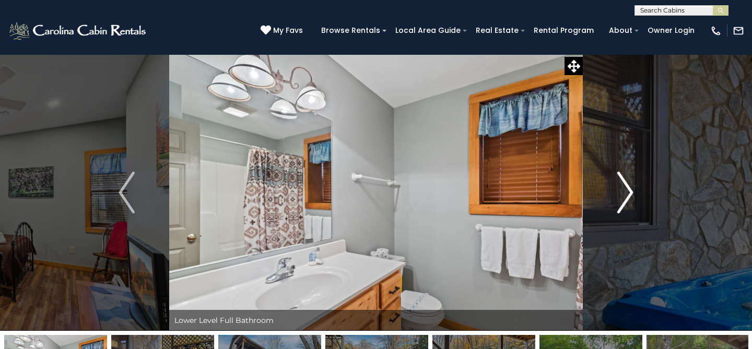
click at [627, 194] on img "Next" at bounding box center [625, 193] width 16 height 42
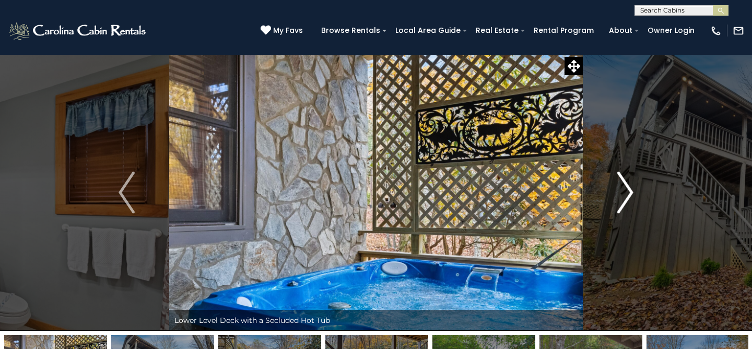
click at [627, 194] on img "Next" at bounding box center [625, 193] width 16 height 42
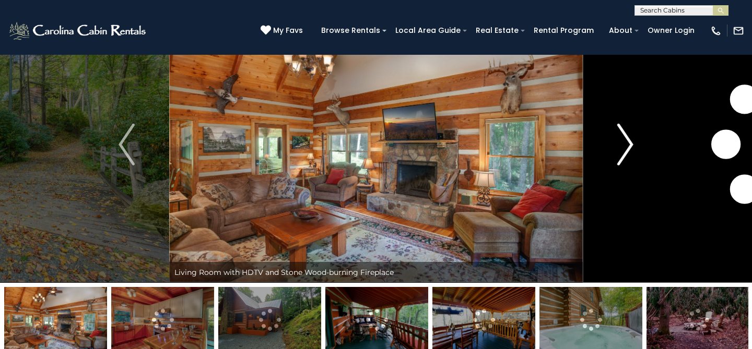
scroll to position [46, 0]
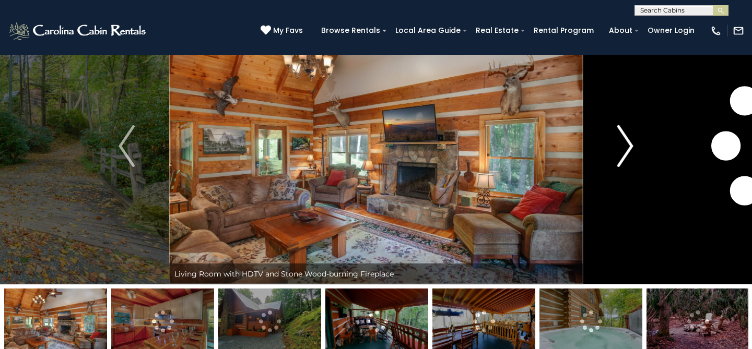
click at [628, 147] on img "Next" at bounding box center [625, 146] width 16 height 42
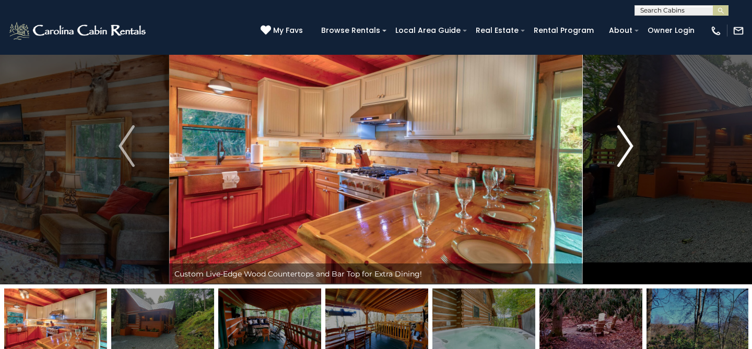
click at [628, 147] on img "Next" at bounding box center [625, 146] width 16 height 42
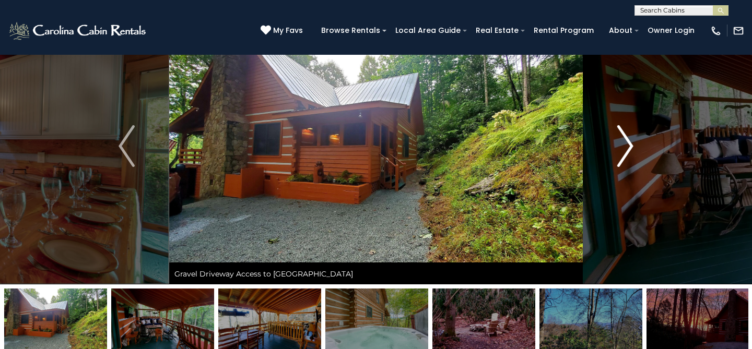
click at [628, 147] on img "Next" at bounding box center [625, 146] width 16 height 42
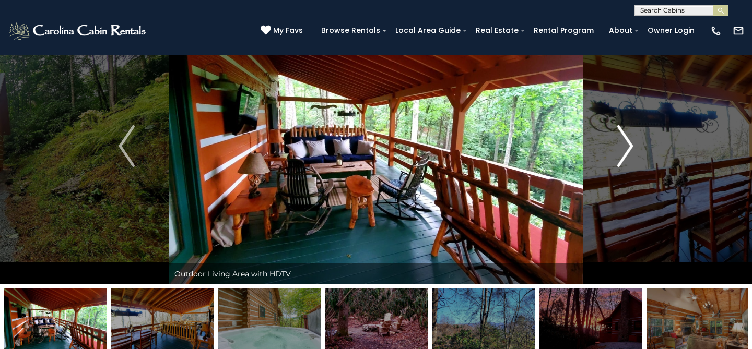
click at [628, 147] on img "Next" at bounding box center [625, 146] width 16 height 42
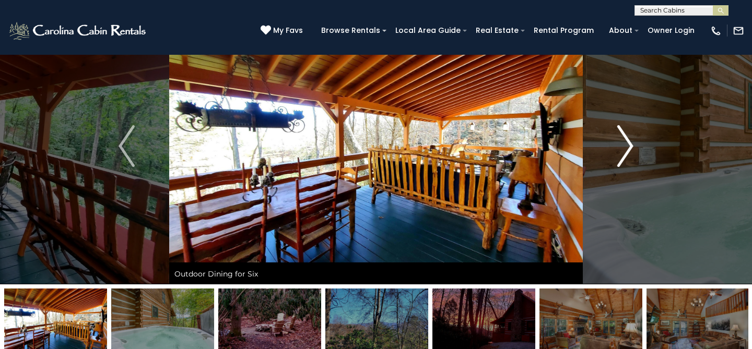
click at [628, 147] on img "Next" at bounding box center [625, 146] width 16 height 42
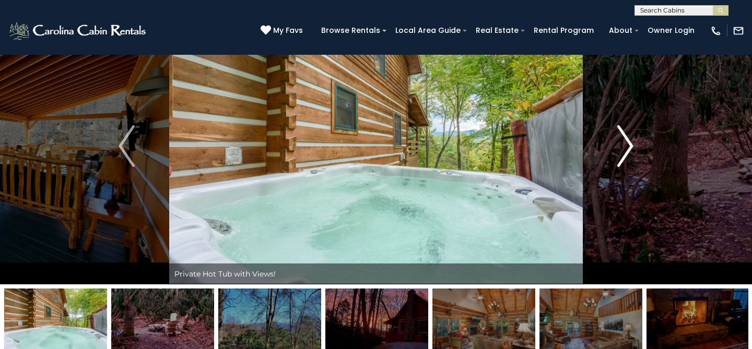
click at [628, 147] on img "Next" at bounding box center [625, 146] width 16 height 42
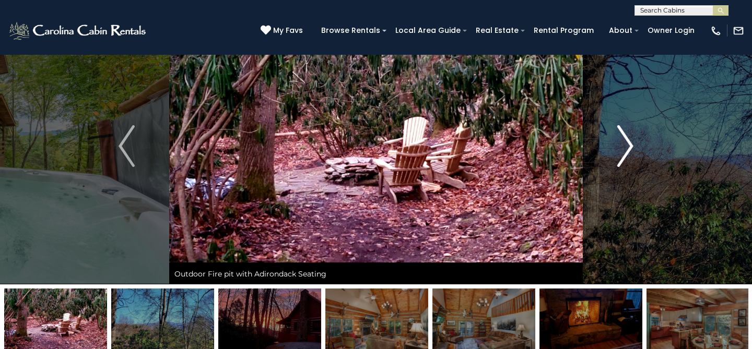
click at [628, 147] on img "Next" at bounding box center [625, 146] width 16 height 42
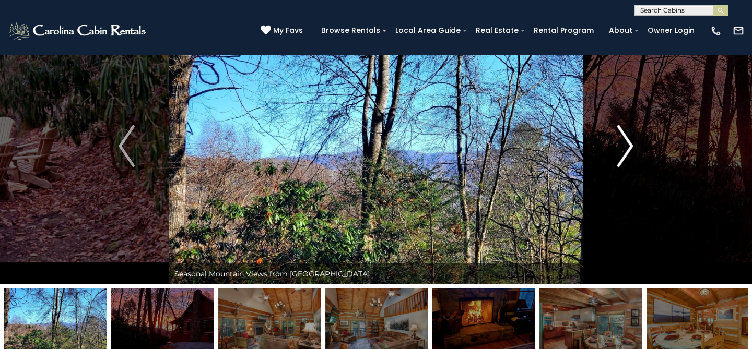
click at [628, 147] on img "Next" at bounding box center [625, 146] width 16 height 42
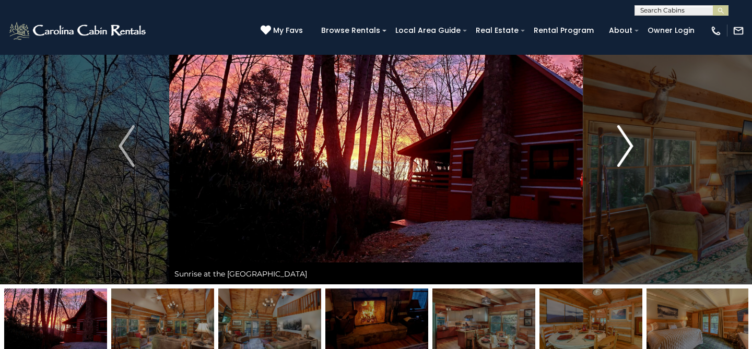
click at [628, 147] on img "Next" at bounding box center [625, 146] width 16 height 42
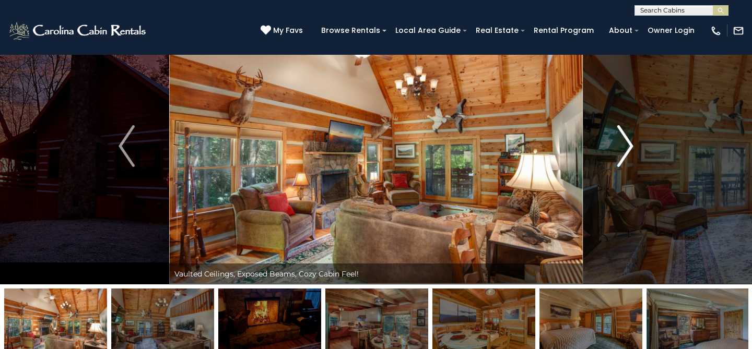
click at [628, 147] on img "Next" at bounding box center [625, 146] width 16 height 42
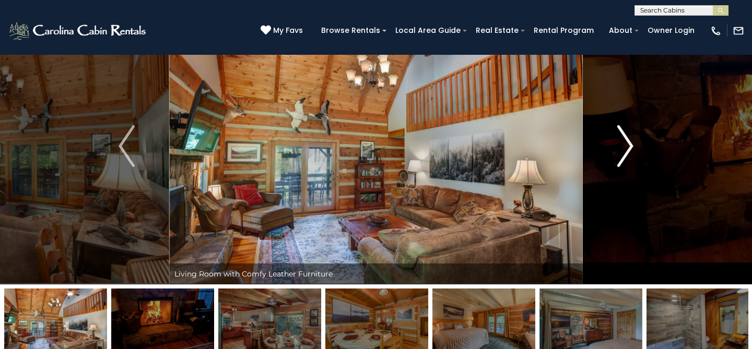
click at [628, 147] on img "Next" at bounding box center [625, 146] width 16 height 42
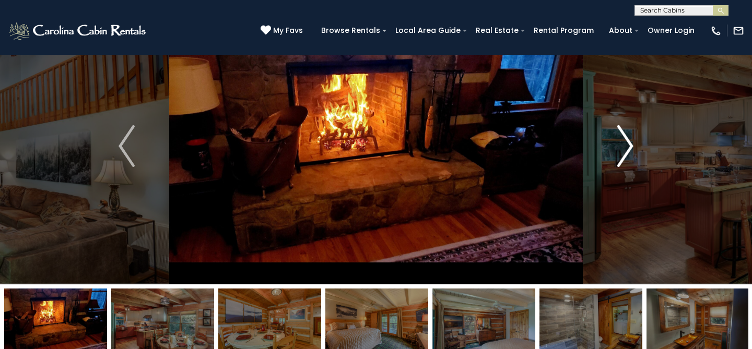
click at [628, 147] on img "Next" at bounding box center [625, 146] width 16 height 42
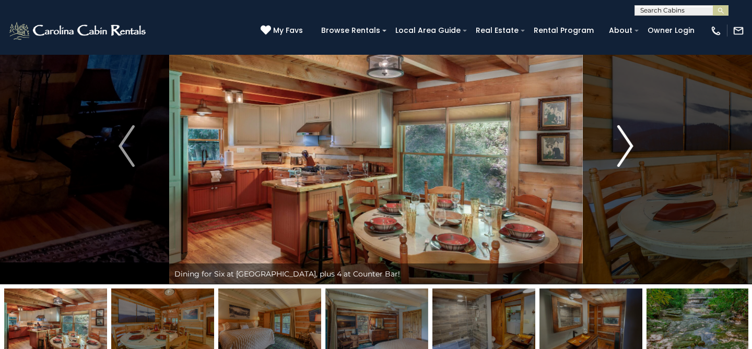
click at [628, 147] on img "Next" at bounding box center [625, 146] width 16 height 42
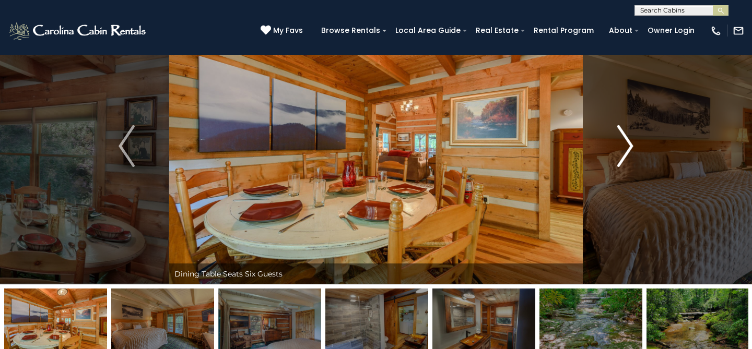
click at [628, 147] on img "Next" at bounding box center [625, 146] width 16 height 42
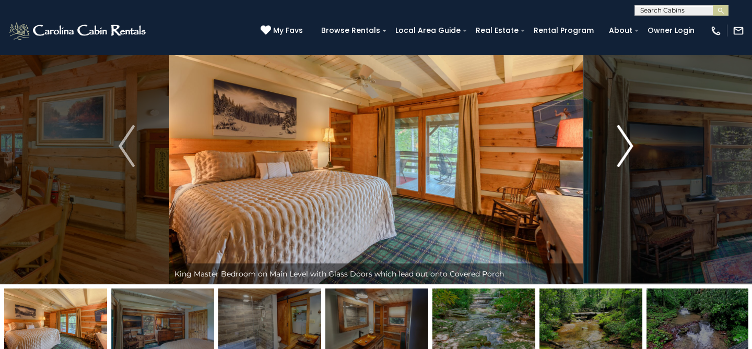
click at [628, 147] on img "Next" at bounding box center [625, 146] width 16 height 42
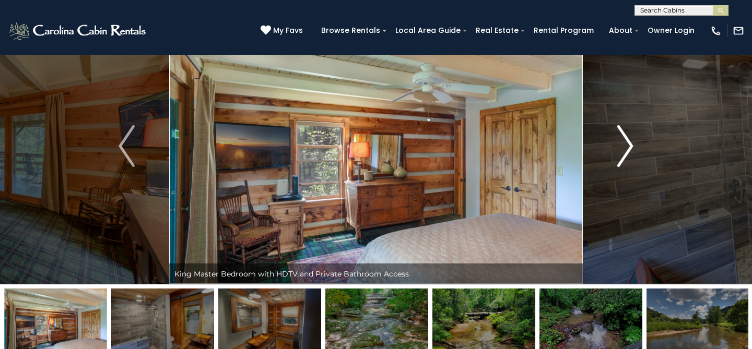
click at [628, 147] on img "Next" at bounding box center [625, 146] width 16 height 42
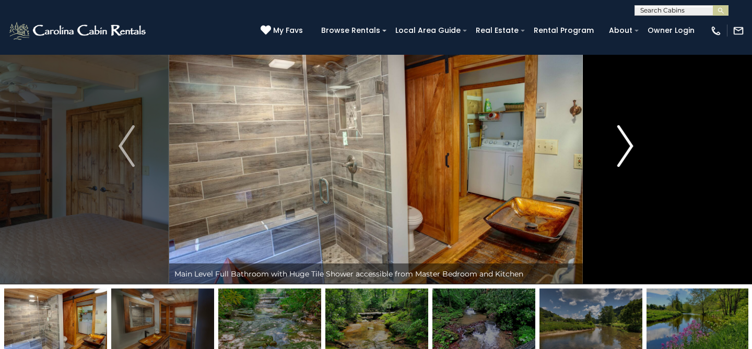
click at [628, 147] on img "Next" at bounding box center [625, 146] width 16 height 42
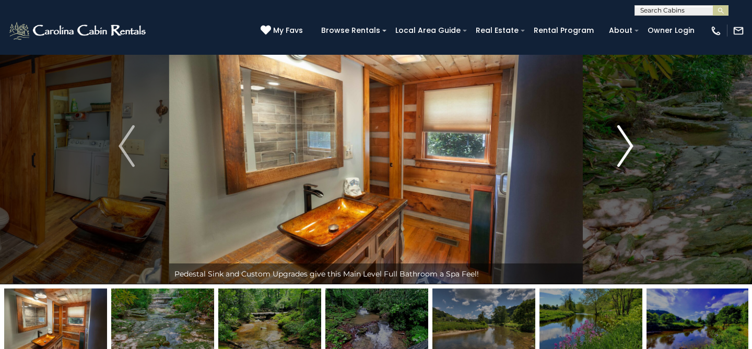
click at [628, 147] on img "Next" at bounding box center [625, 146] width 16 height 42
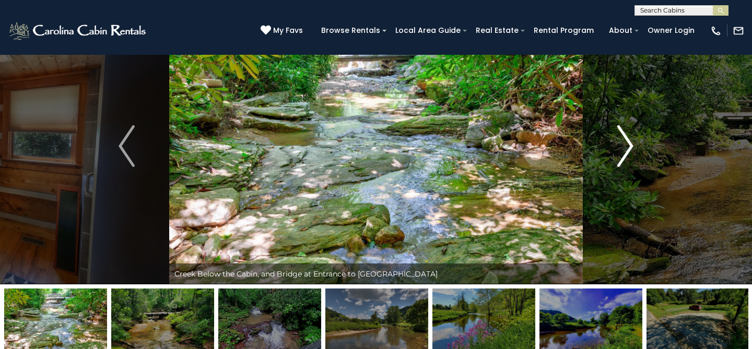
click at [628, 147] on img "Next" at bounding box center [625, 146] width 16 height 42
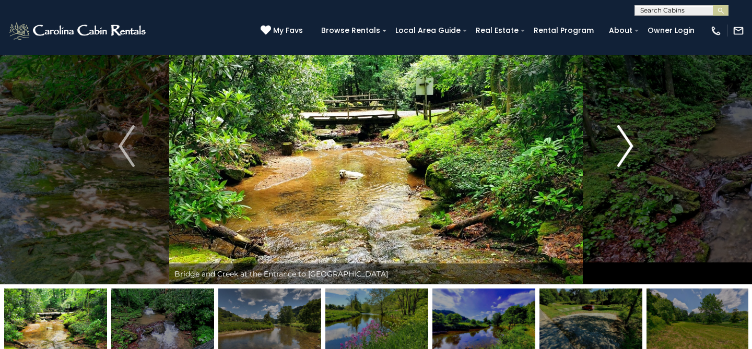
click at [628, 147] on img "Next" at bounding box center [625, 146] width 16 height 42
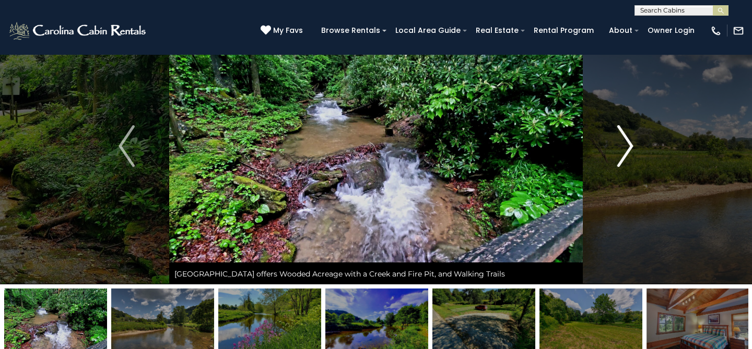
click at [628, 147] on img "Next" at bounding box center [625, 146] width 16 height 42
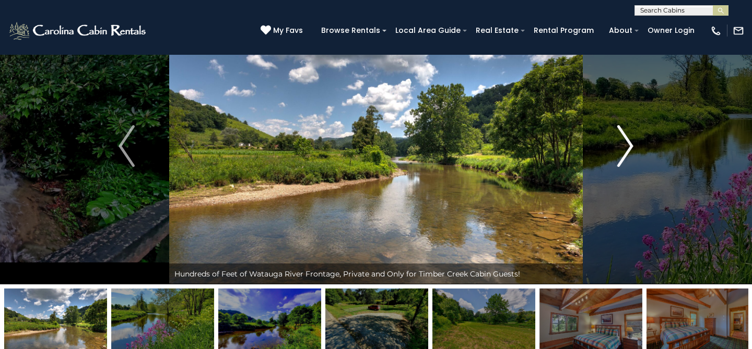
click at [628, 147] on img "Next" at bounding box center [625, 146] width 16 height 42
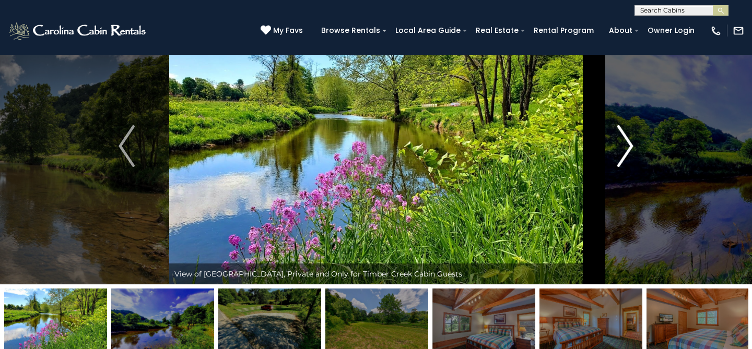
click at [628, 147] on img "Next" at bounding box center [625, 146] width 16 height 42
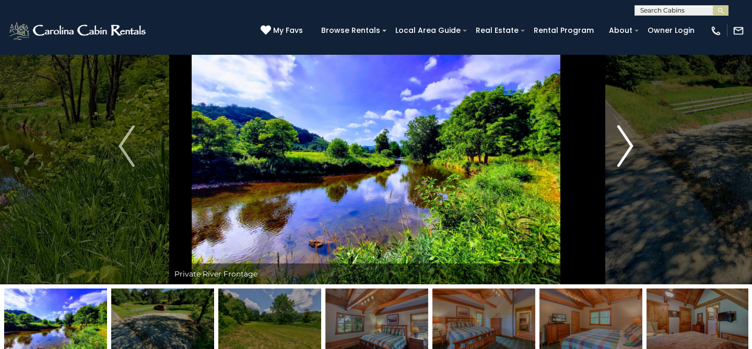
click at [628, 147] on img "Next" at bounding box center [625, 146] width 16 height 42
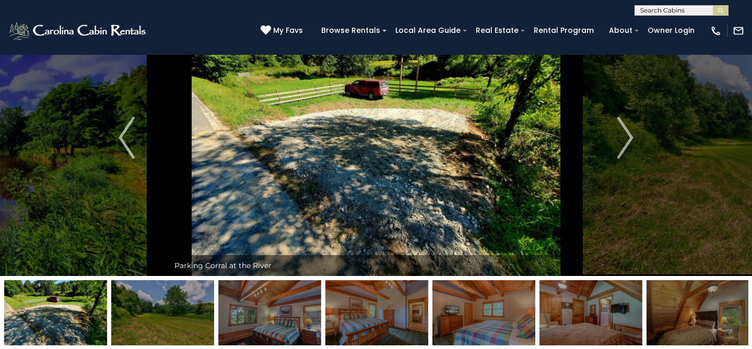
scroll to position [0, 0]
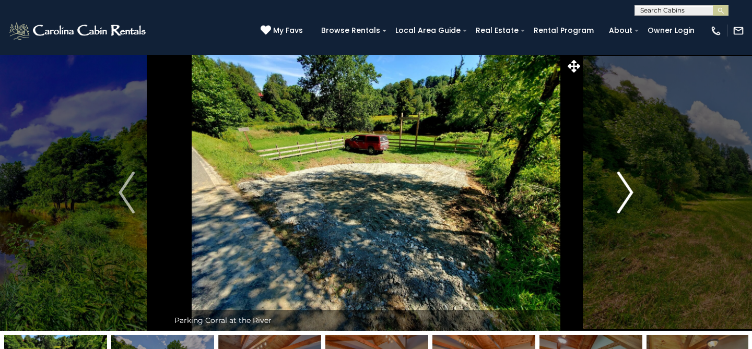
click at [629, 187] on img "Next" at bounding box center [625, 193] width 16 height 42
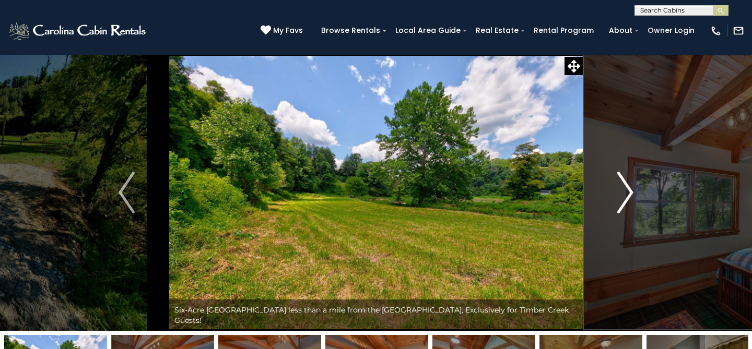
click at [629, 187] on img "Next" at bounding box center [625, 193] width 16 height 42
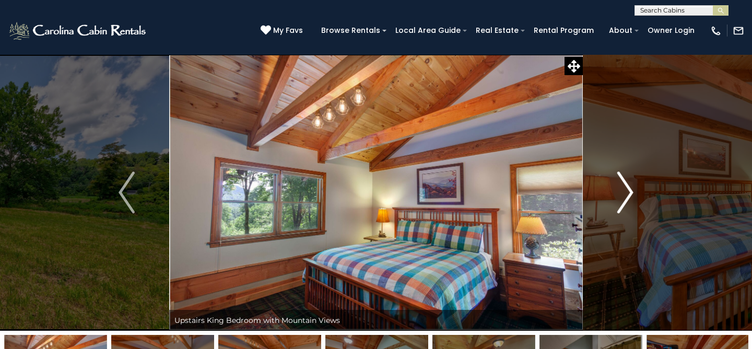
click at [629, 187] on img "Next" at bounding box center [625, 193] width 16 height 42
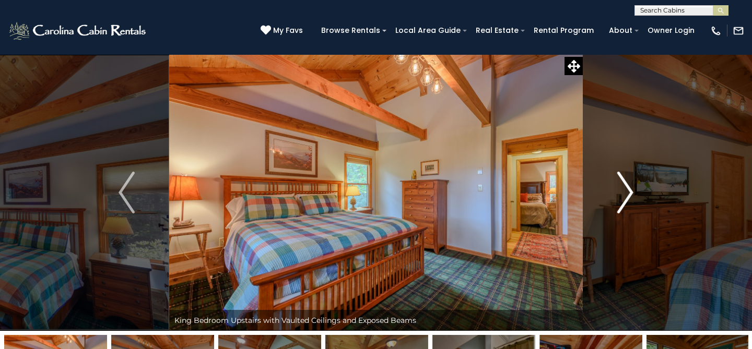
click at [629, 187] on img "Next" at bounding box center [625, 193] width 16 height 42
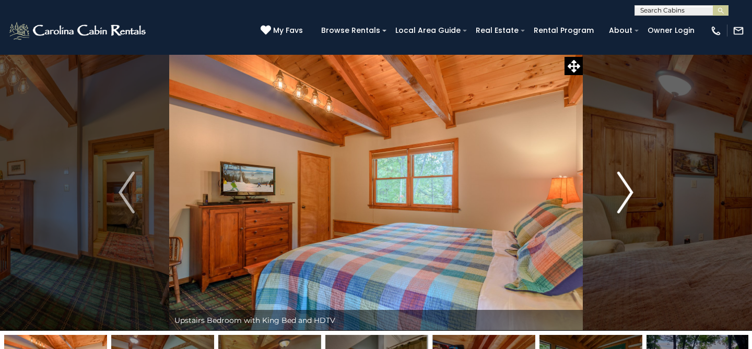
click at [629, 187] on img "Next" at bounding box center [625, 193] width 16 height 42
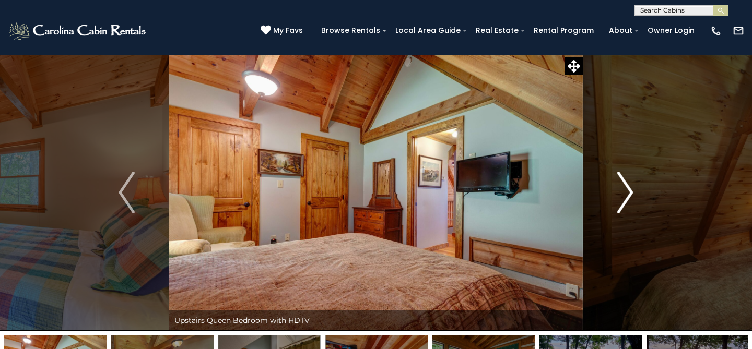
click at [629, 187] on img "Next" at bounding box center [625, 193] width 16 height 42
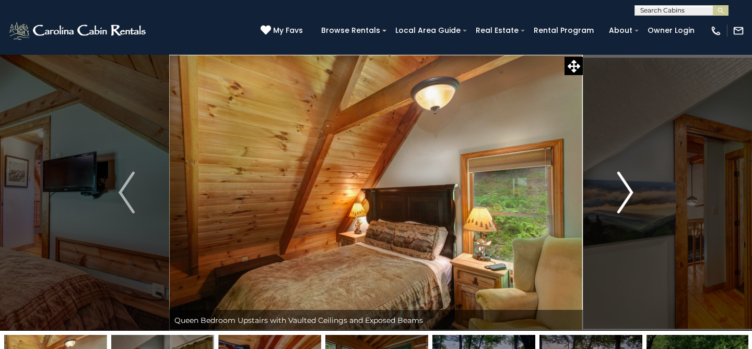
click at [629, 187] on img "Next" at bounding box center [625, 193] width 16 height 42
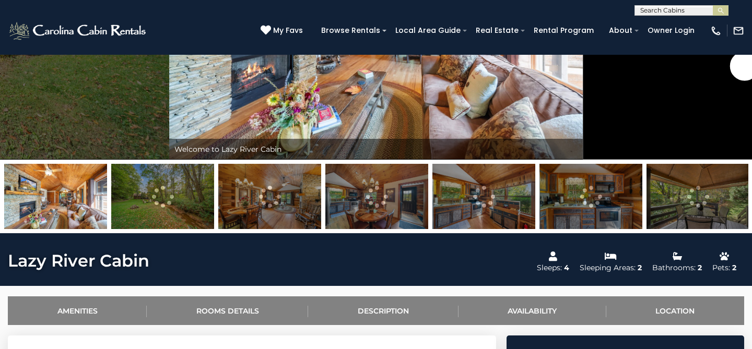
click at [180, 202] on img at bounding box center [162, 196] width 103 height 65
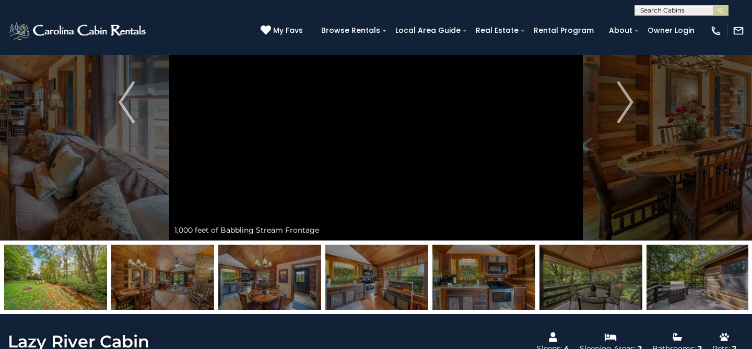
scroll to position [89, 0]
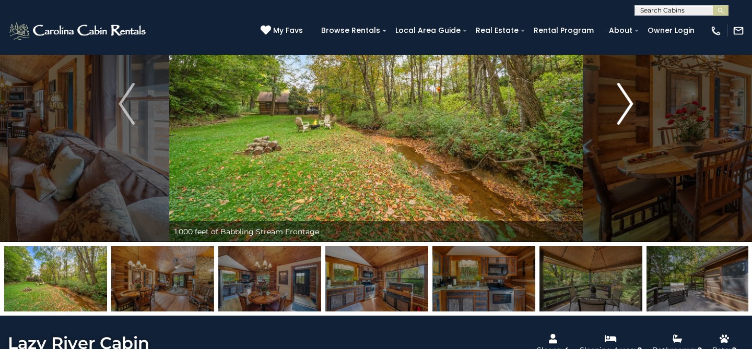
click at [629, 105] on img "Next" at bounding box center [625, 104] width 16 height 42
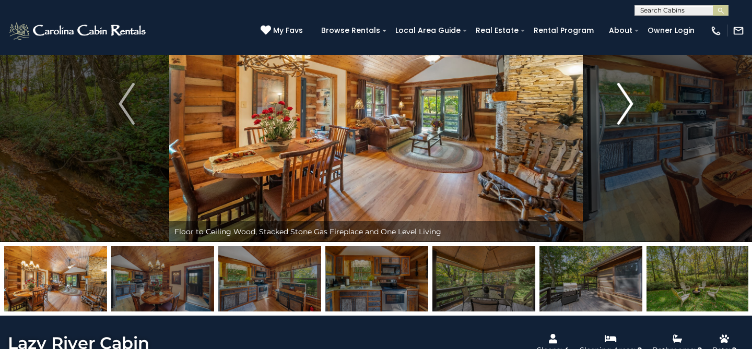
click at [628, 105] on img "Next" at bounding box center [625, 104] width 16 height 42
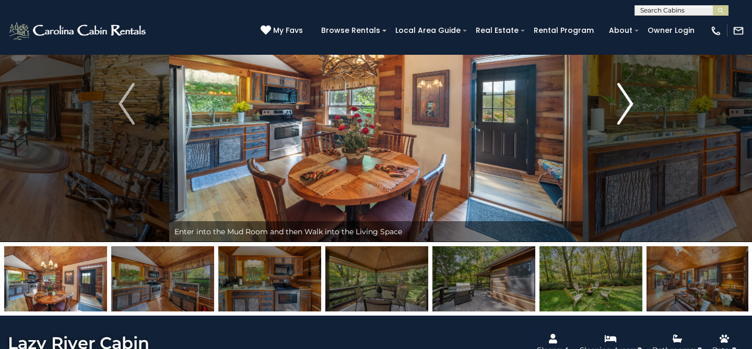
click at [628, 105] on img "Next" at bounding box center [625, 104] width 16 height 42
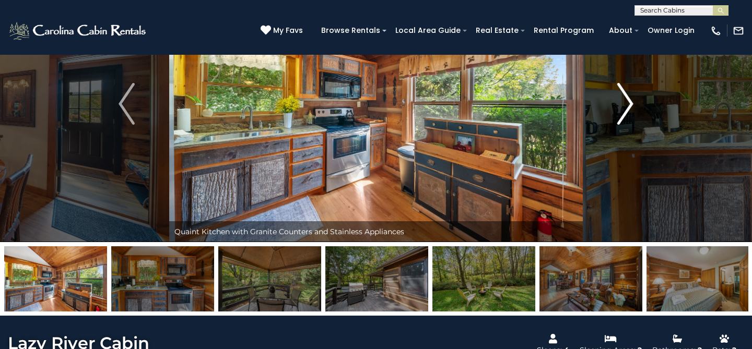
click at [628, 105] on img "Next" at bounding box center [625, 104] width 16 height 42
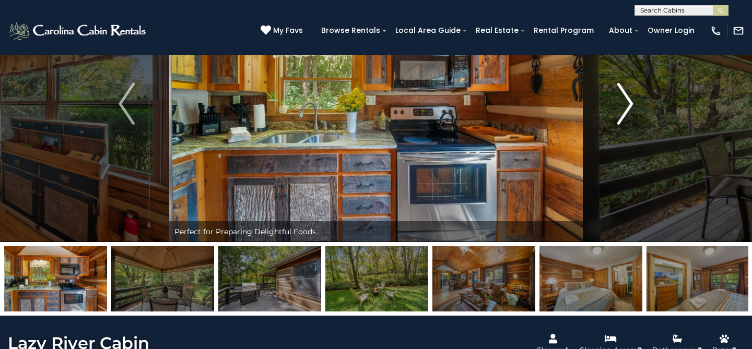
click at [628, 105] on img "Next" at bounding box center [625, 104] width 16 height 42
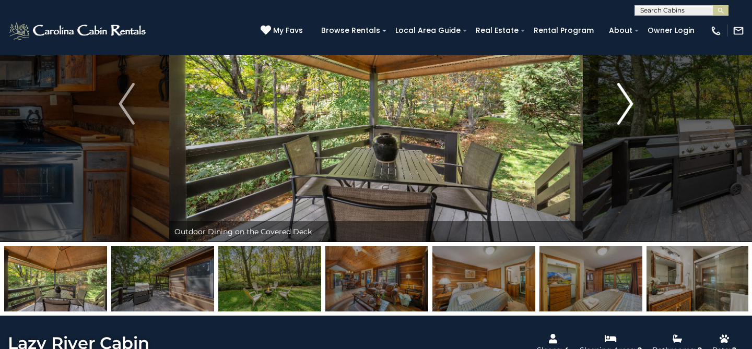
click at [628, 105] on img "Next" at bounding box center [625, 104] width 16 height 42
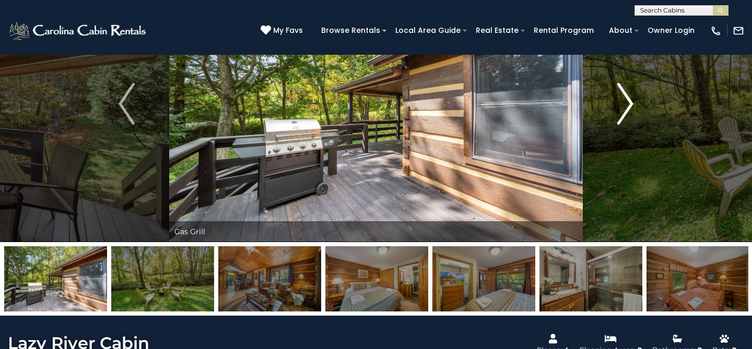
click at [628, 105] on img "Next" at bounding box center [625, 104] width 16 height 42
